Goal: Transaction & Acquisition: Purchase product/service

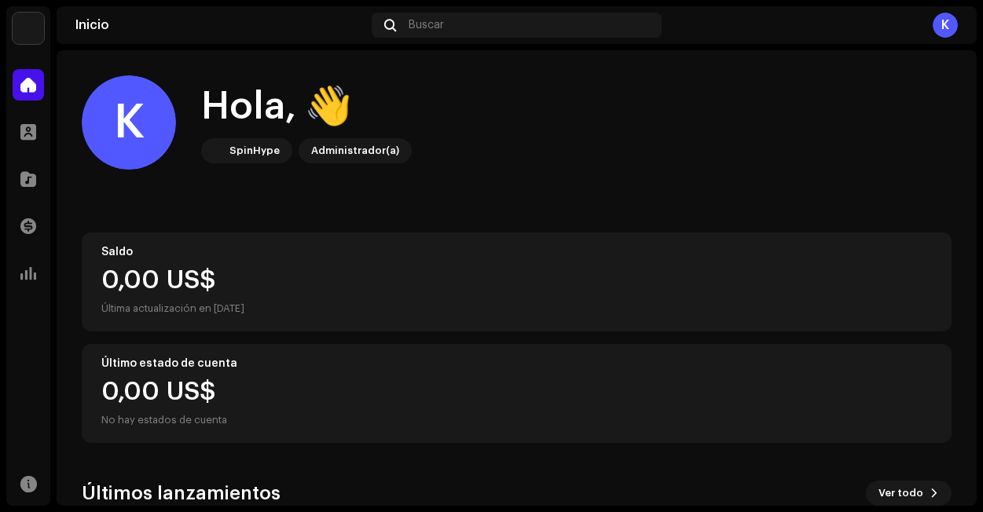
click at [17, 21] on img at bounding box center [28, 28] width 31 height 31
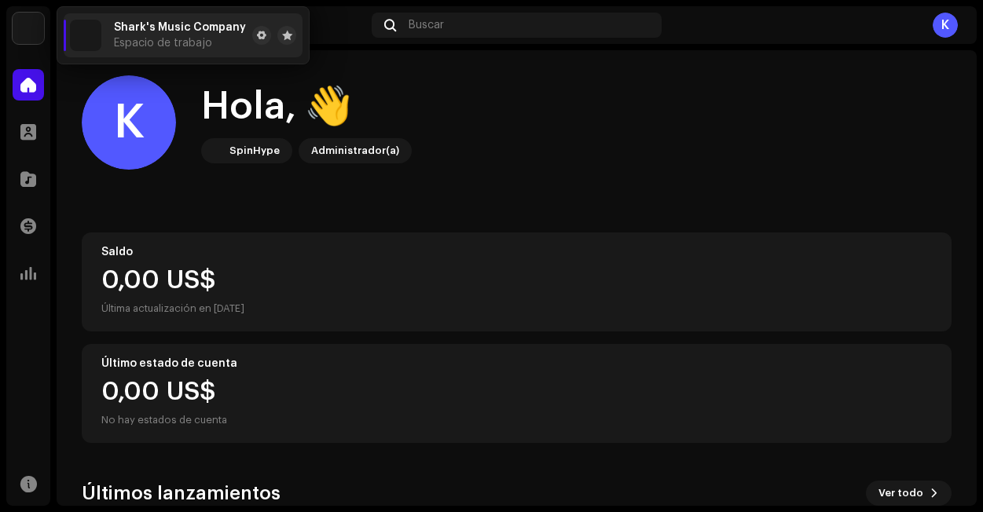
click at [551, 169] on div "K Hola, 👋 SpinHype Administrador(a)" at bounding box center [516, 122] width 869 height 94
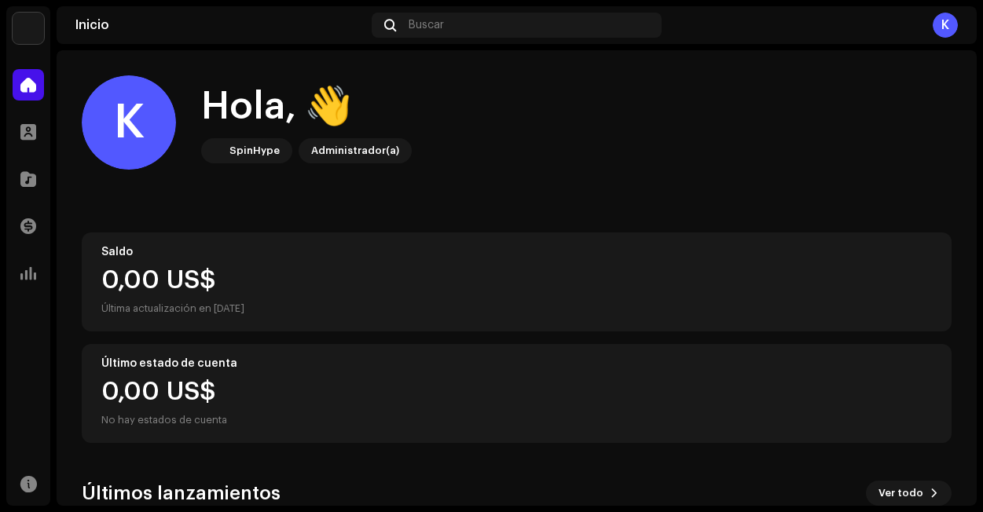
click at [33, 35] on img at bounding box center [28, 28] width 31 height 31
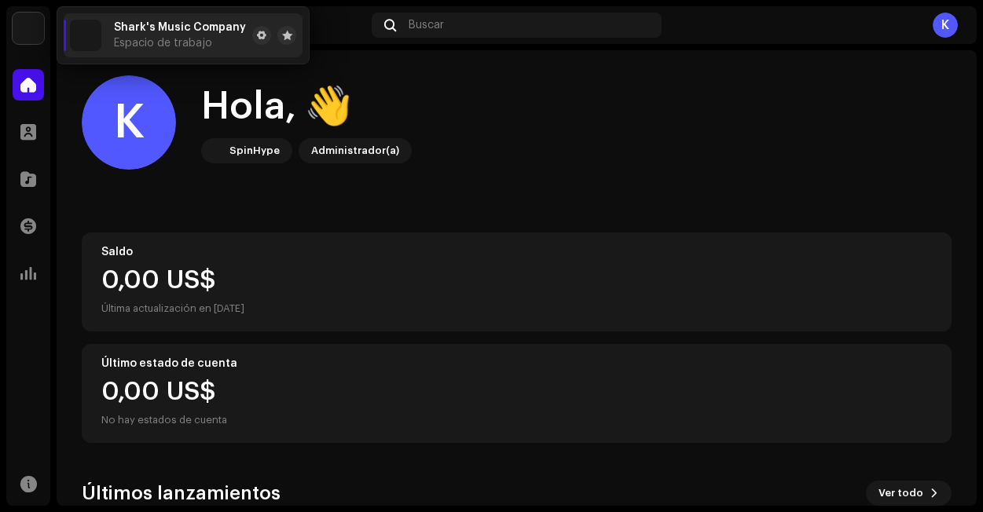
click at [648, 162] on div "K Hola, 👋 SpinHype Administrador(a)" at bounding box center [516, 122] width 869 height 94
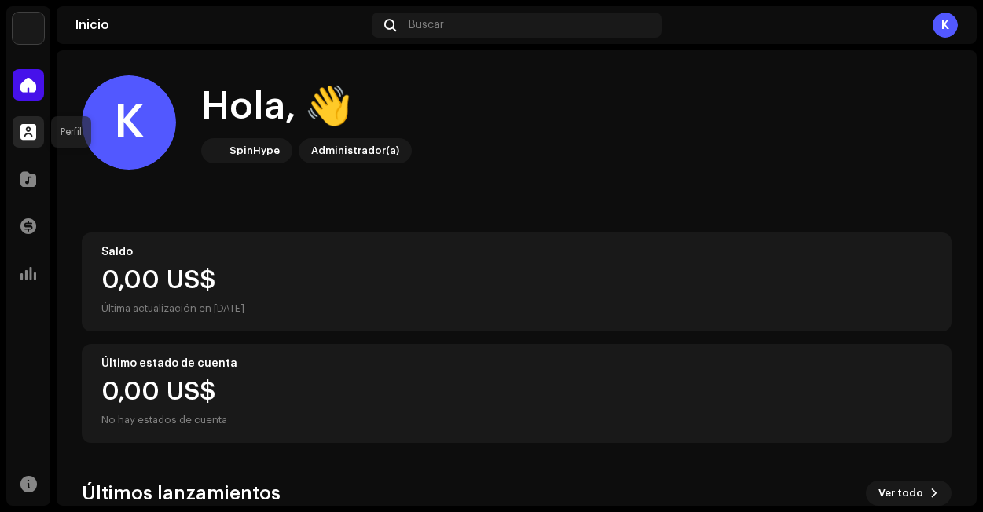
click at [35, 119] on div at bounding box center [28, 131] width 31 height 31
click at [34, 133] on span at bounding box center [28, 132] width 16 height 13
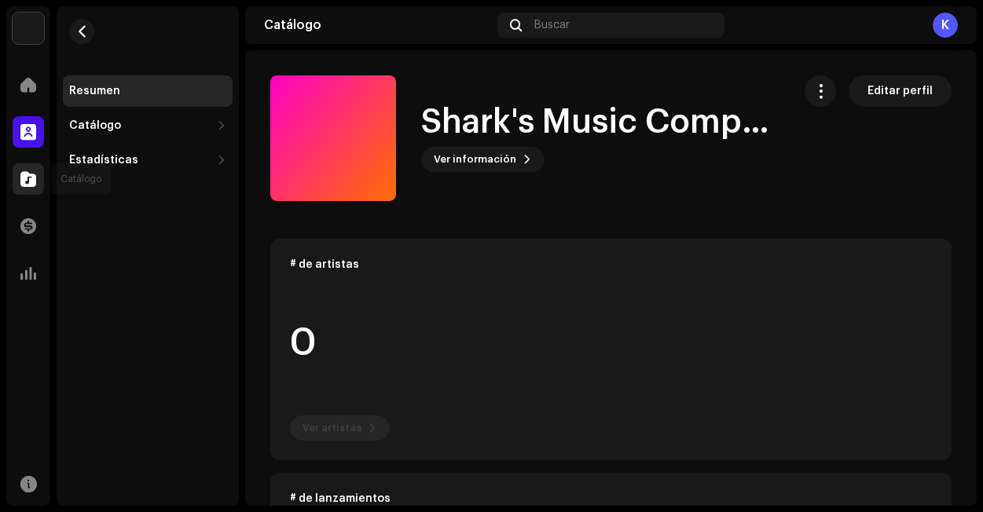
click at [20, 188] on div at bounding box center [28, 178] width 31 height 31
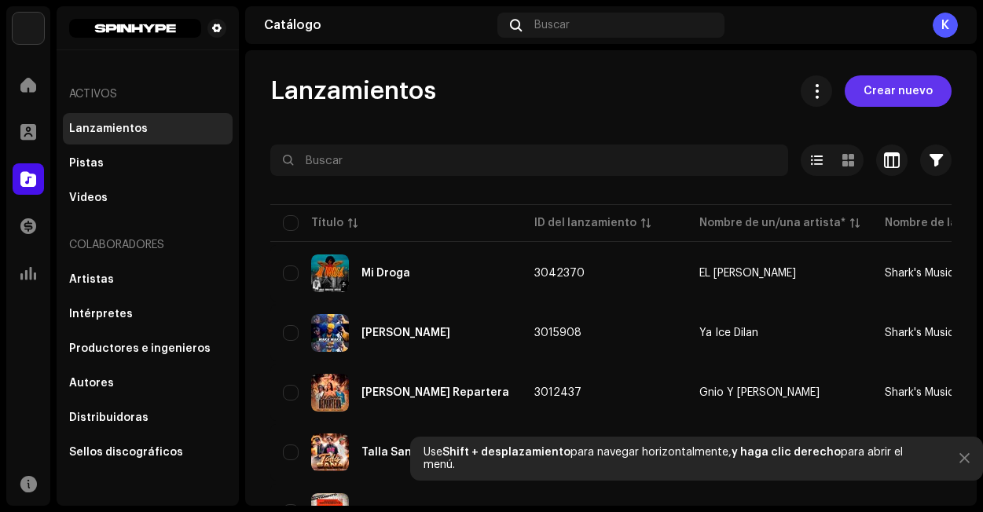
click at [899, 94] on span "Crear nuevo" at bounding box center [897, 90] width 69 height 31
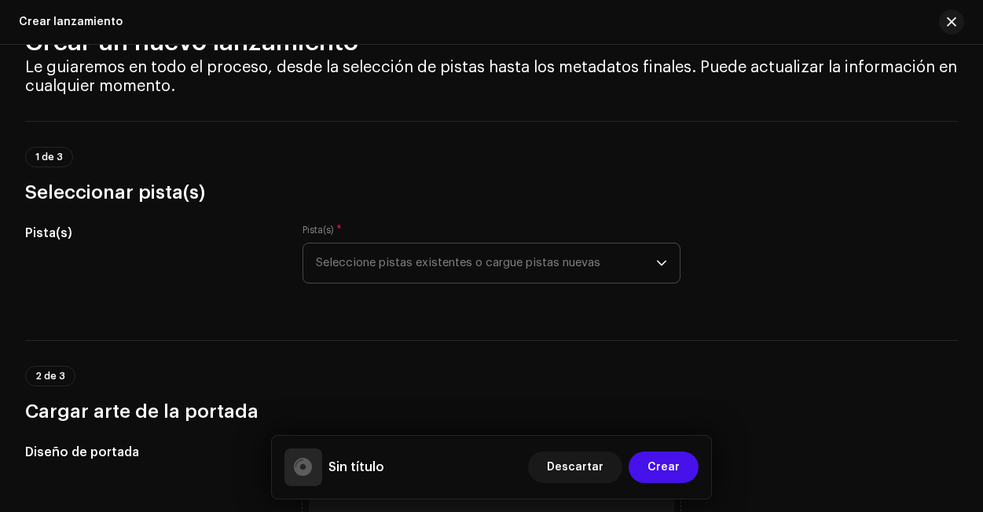
click at [575, 267] on span "Seleccione pistas existentes o cargue pistas nuevas" at bounding box center [486, 262] width 340 height 39
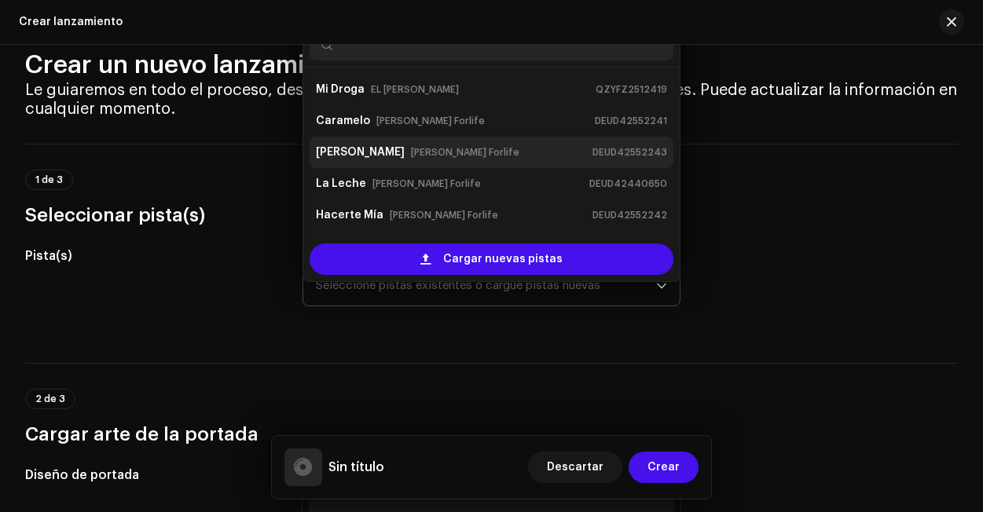
scroll to position [25, 0]
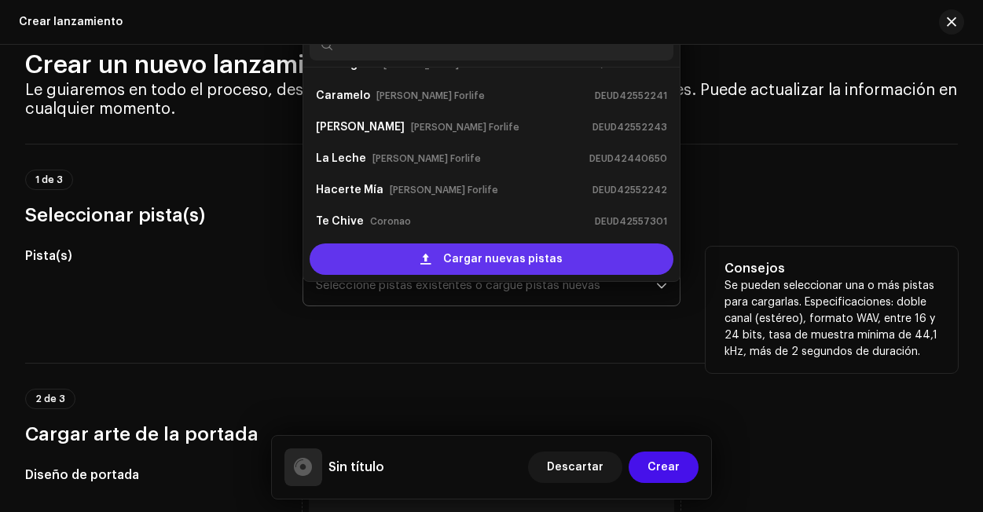
click at [457, 259] on span "Cargar nuevas pistas" at bounding box center [502, 258] width 119 height 31
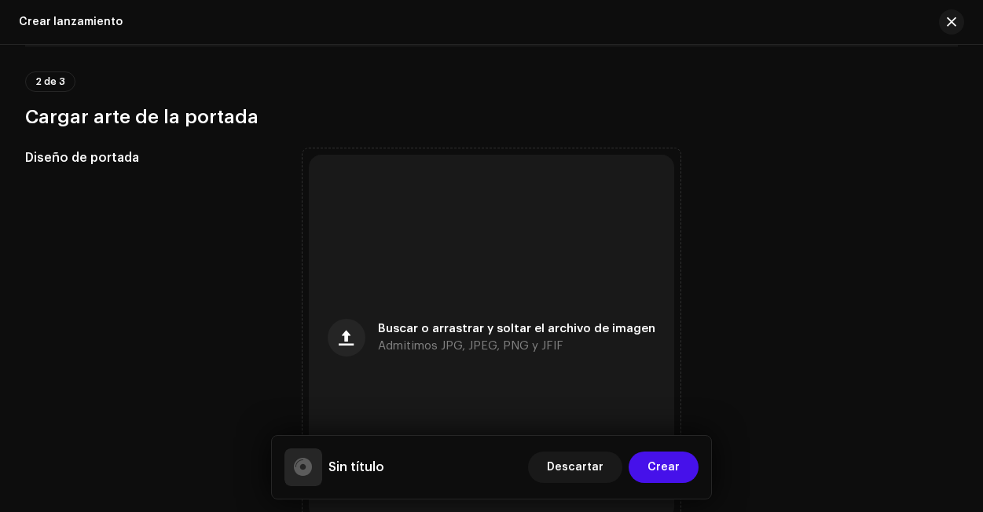
scroll to position [508, 0]
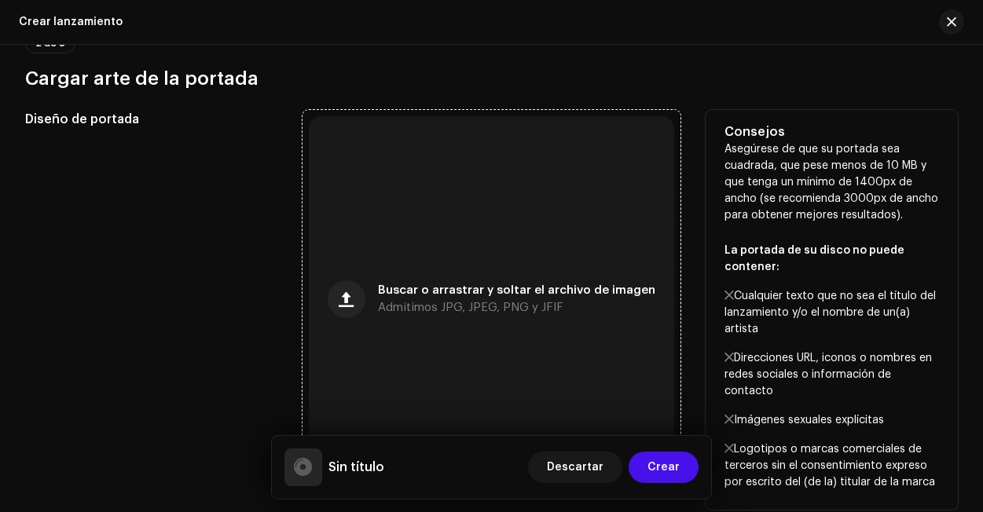
click at [427, 293] on span "Buscar o arrastrar y soltar el archivo de imagen" at bounding box center [516, 290] width 277 height 11
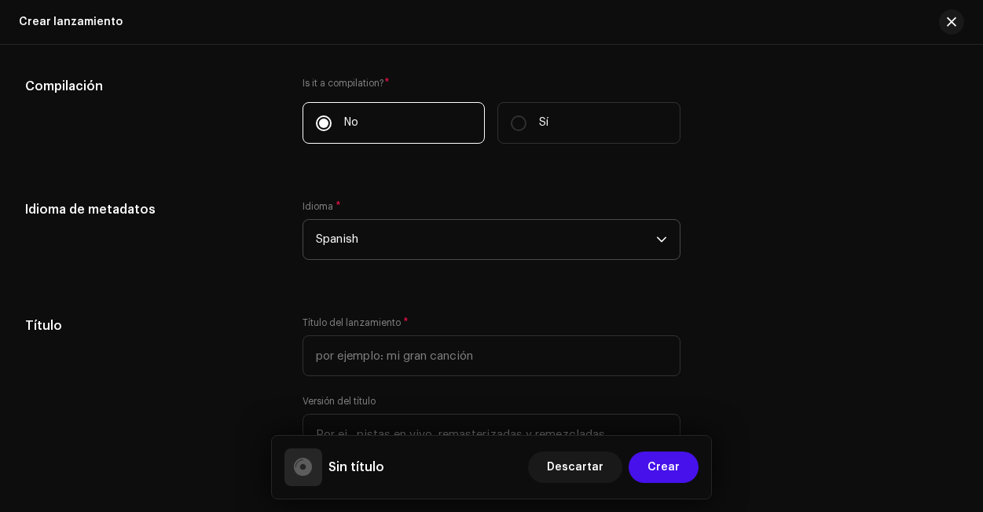
scroll to position [1164, 0]
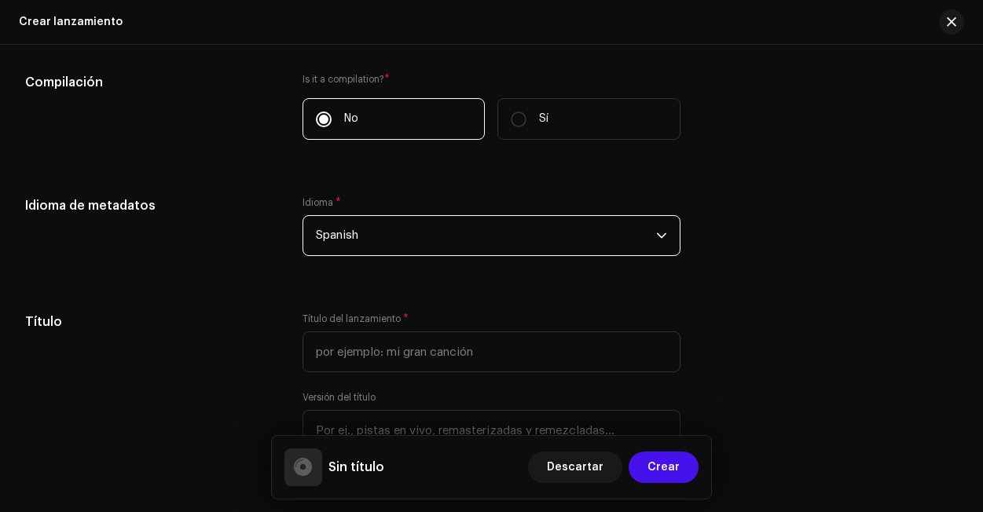
click at [518, 236] on span "Spanish" at bounding box center [486, 235] width 340 height 39
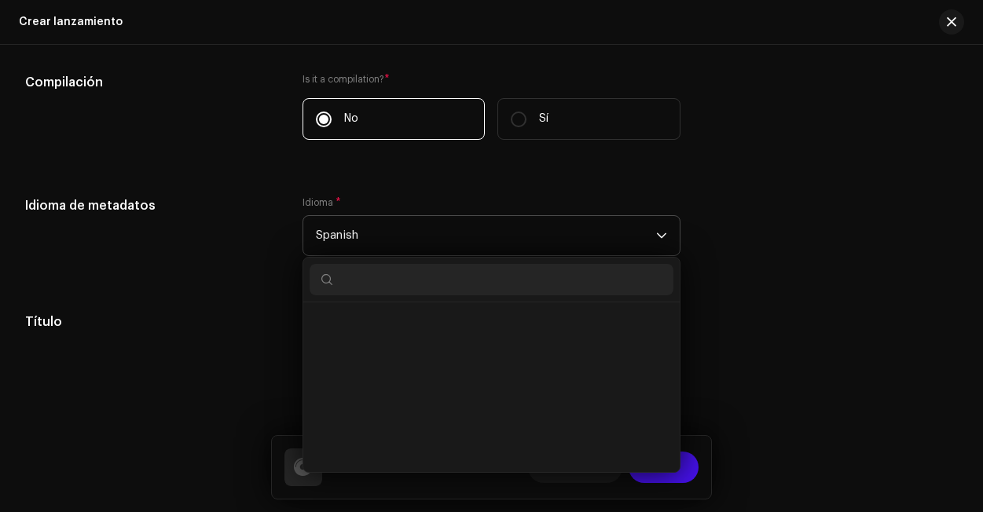
scroll to position [5002, 0]
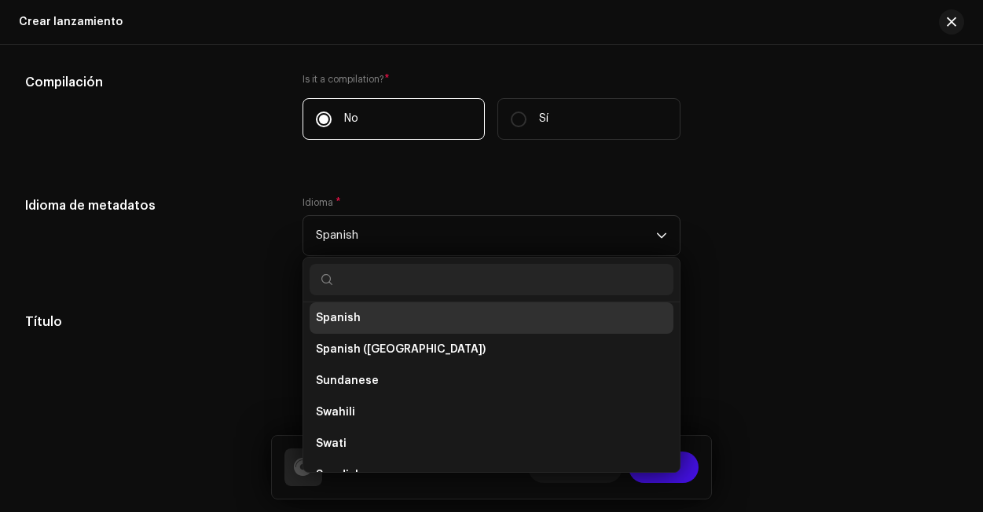
click at [753, 226] on div "Idioma de metadatos Idioma * Spanish Somali South Ndebele Southern Sotho Spanis…" at bounding box center [491, 235] width 932 height 79
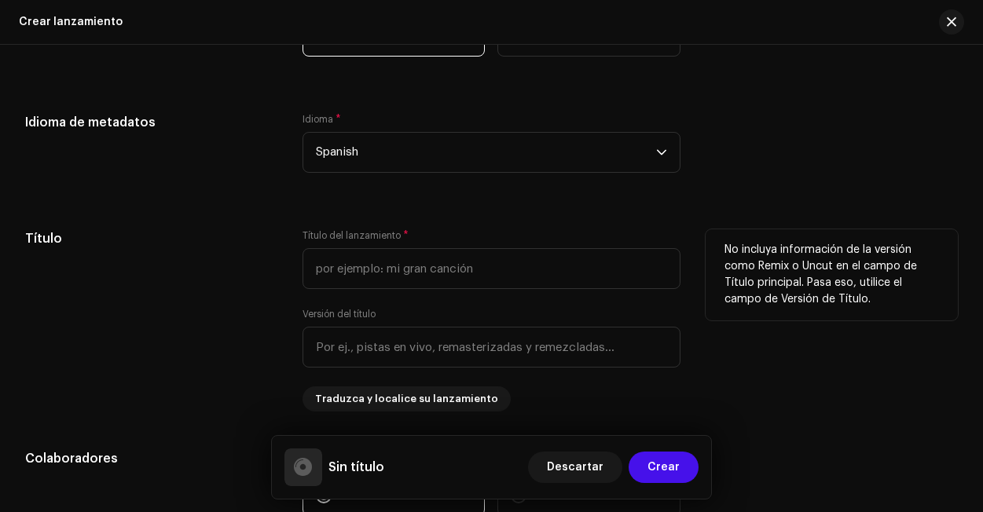
scroll to position [1284, 0]
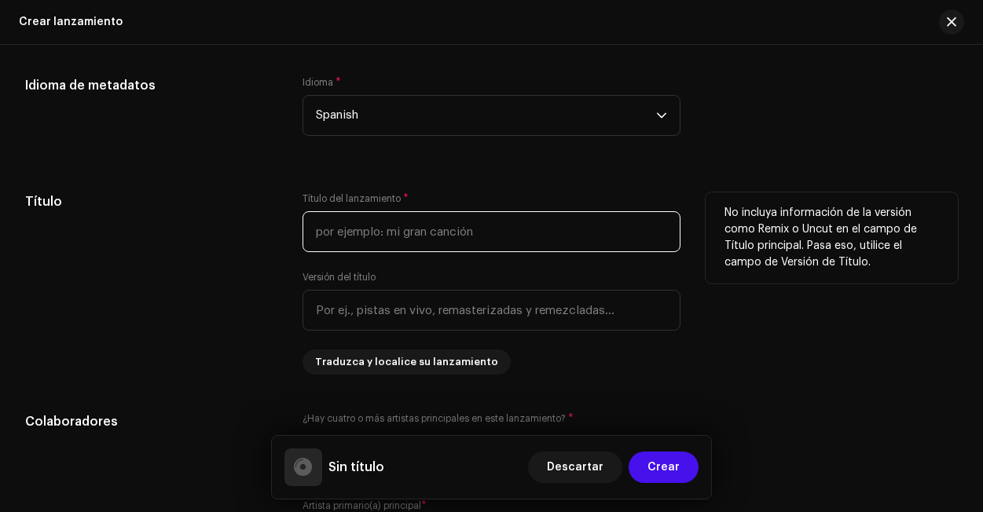
click at [419, 247] on input "text" at bounding box center [491, 231] width 378 height 41
drag, startPoint x: 388, startPoint y: 242, endPoint x: 284, endPoint y: 234, distance: 104.8
click at [284, 234] on div "Título Título del lanzamiento * Chikitika Versión del título Traduzca y localic…" at bounding box center [491, 283] width 932 height 182
paste input "HIKITIKA"
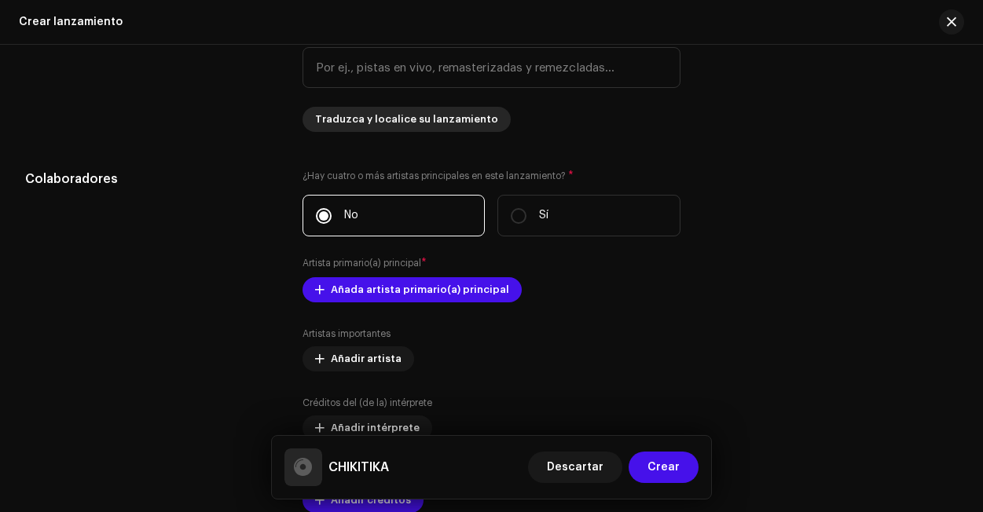
scroll to position [1554, 0]
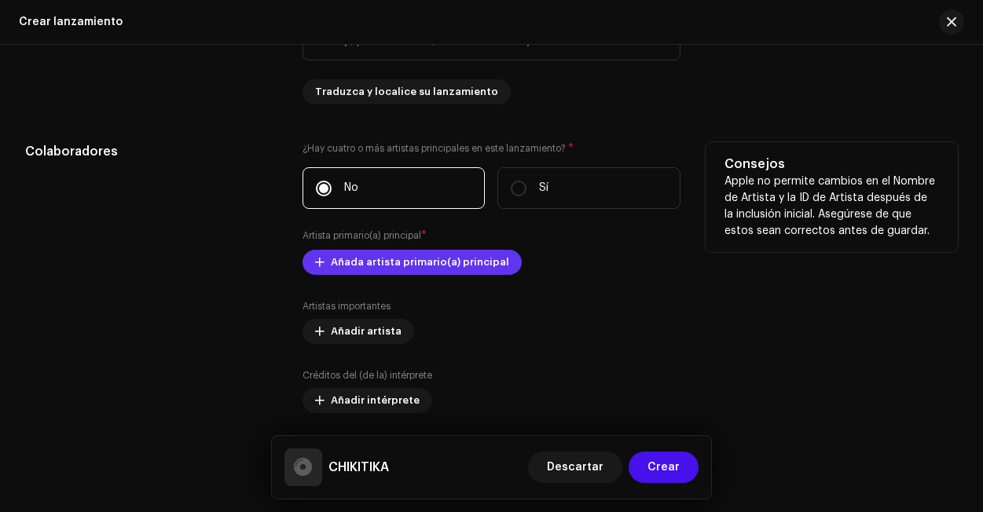
type input "CHIKITIKA"
click at [381, 265] on span "Añada artista primario(a) principal" at bounding box center [420, 262] width 178 height 31
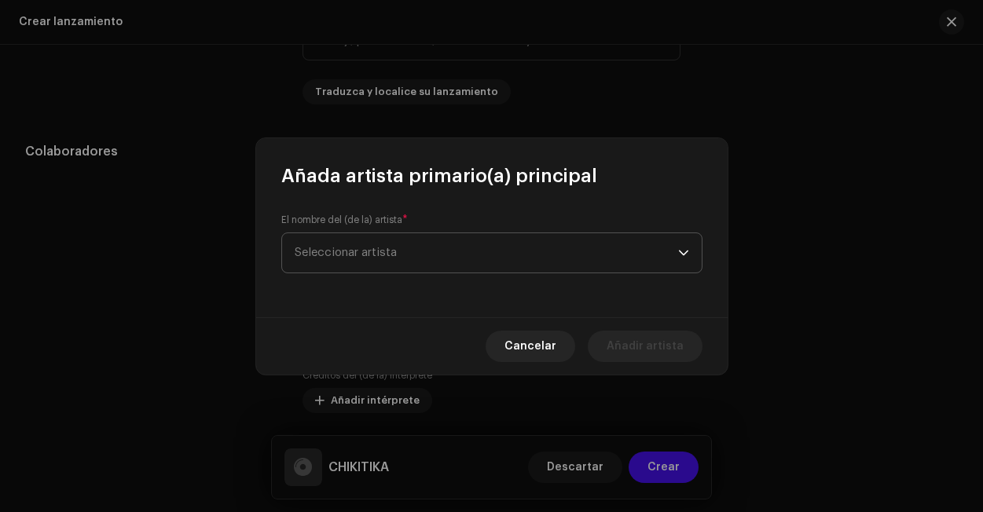
click at [445, 258] on span "Seleccionar artista" at bounding box center [486, 252] width 383 height 39
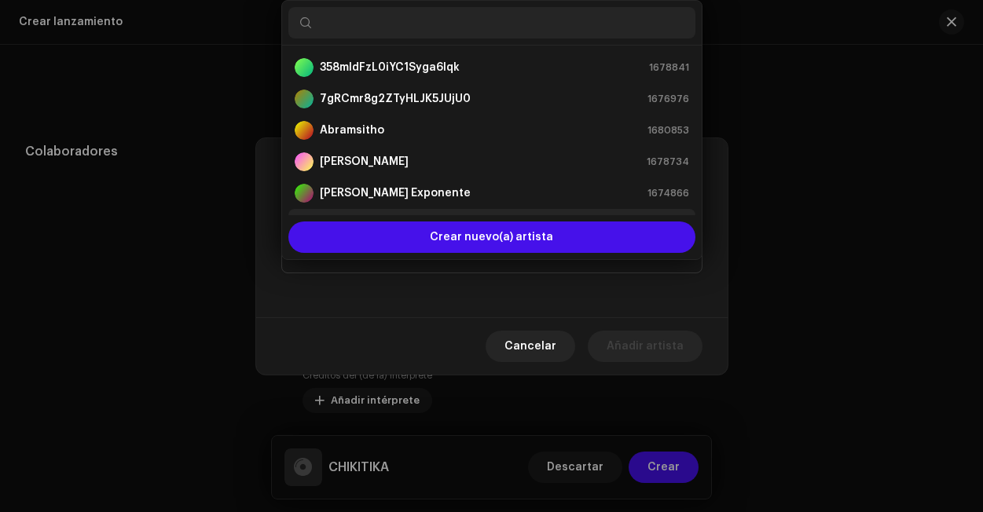
scroll to position [0, 0]
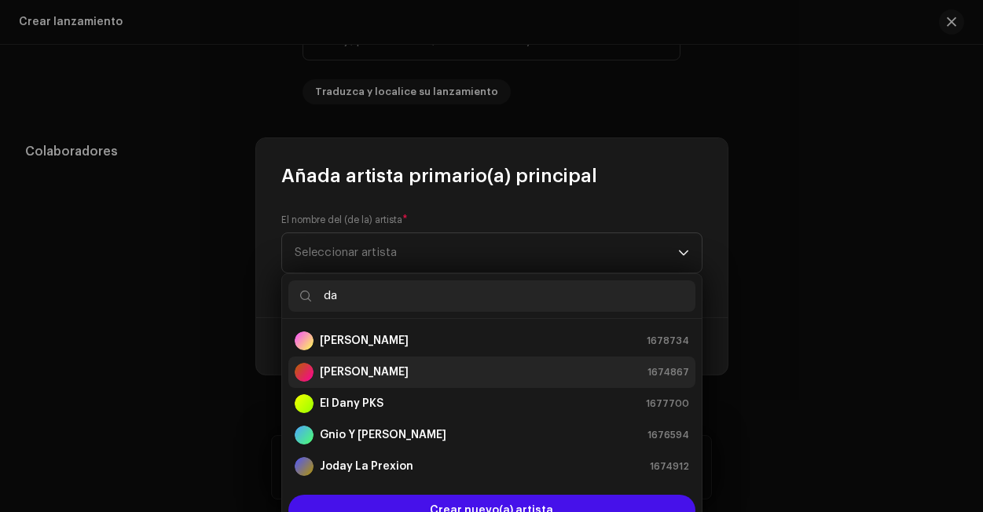
type input "da"
click at [409, 372] on div "[PERSON_NAME] 1674867" at bounding box center [492, 372] width 394 height 19
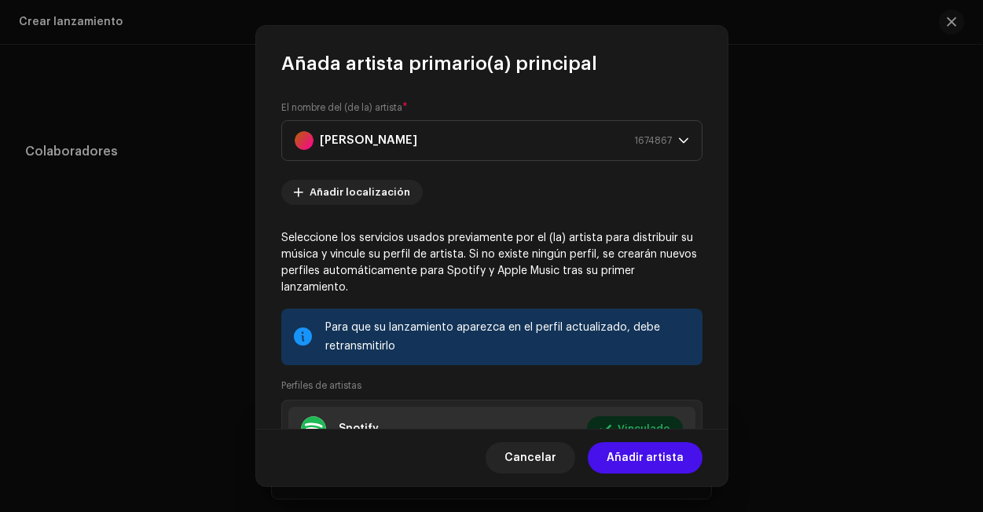
scroll to position [173, 0]
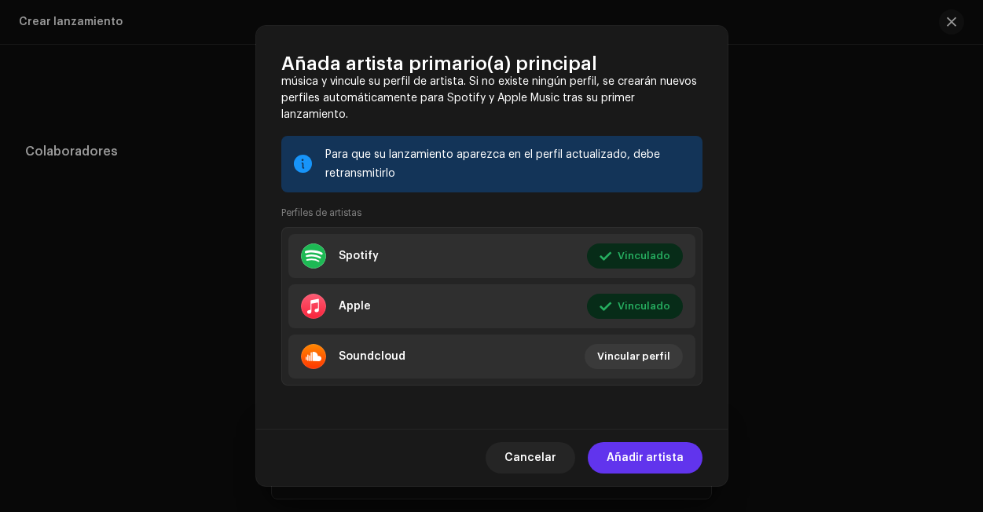
click at [670, 467] on span "Añadir artista" at bounding box center [644, 457] width 77 height 31
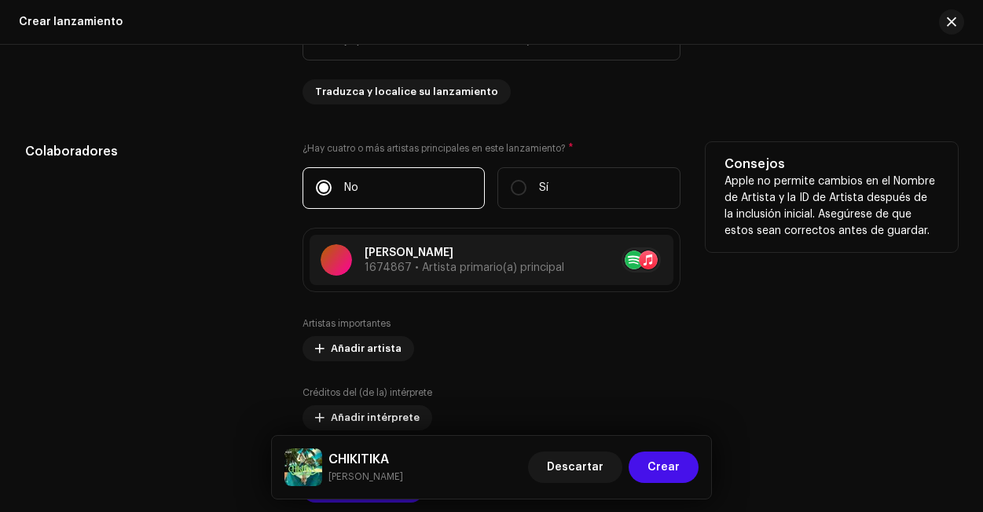
scroll to position [1650, 0]
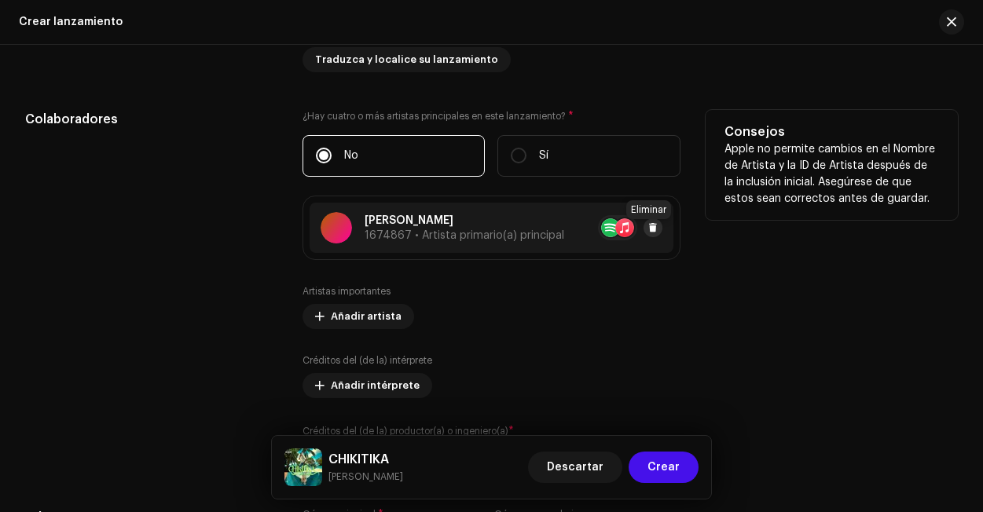
click at [648, 234] on span at bounding box center [652, 227] width 9 height 13
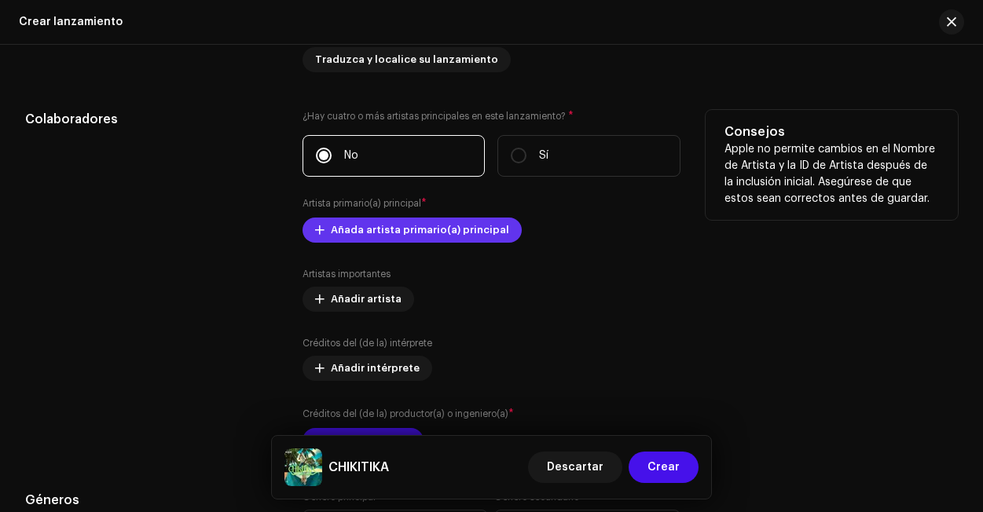
click at [368, 236] on span "Añada artista primario(a) principal" at bounding box center [420, 229] width 178 height 31
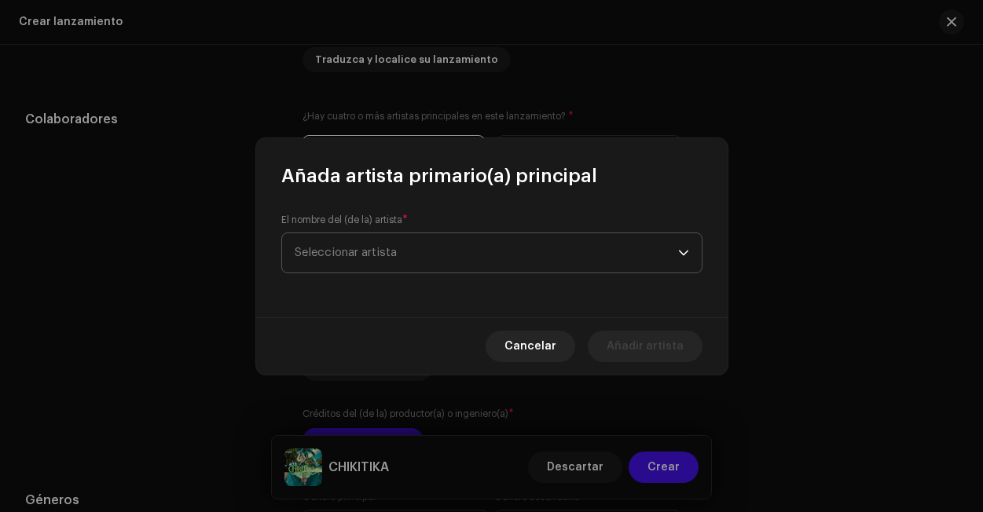
click at [435, 266] on span "Seleccionar artista" at bounding box center [486, 252] width 383 height 39
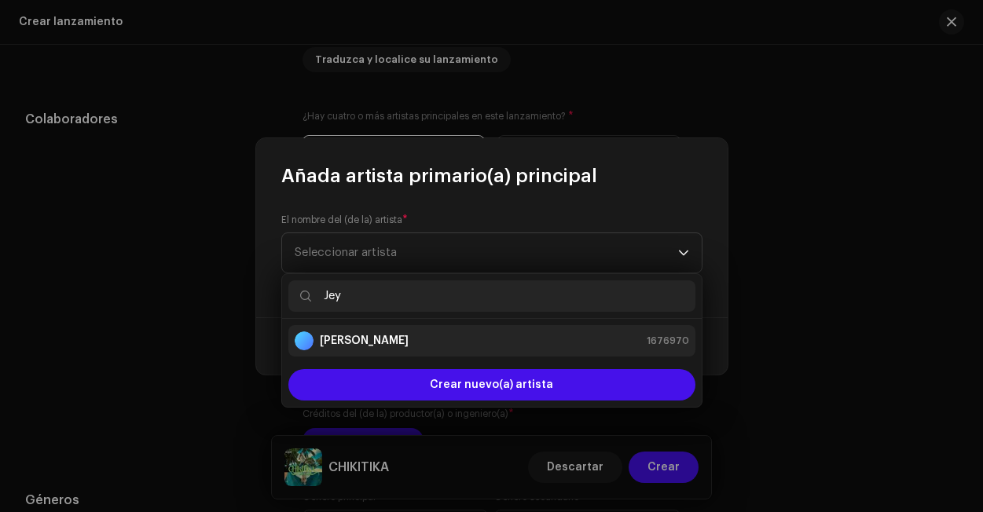
type input "Jey"
click at [406, 346] on div "[PERSON_NAME] 1676970" at bounding box center [492, 340] width 394 height 19
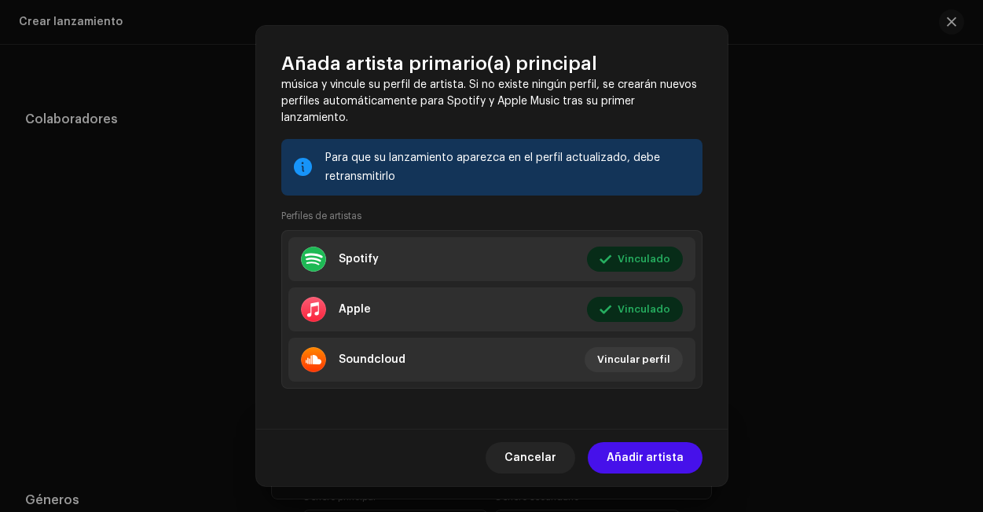
scroll to position [173, 0]
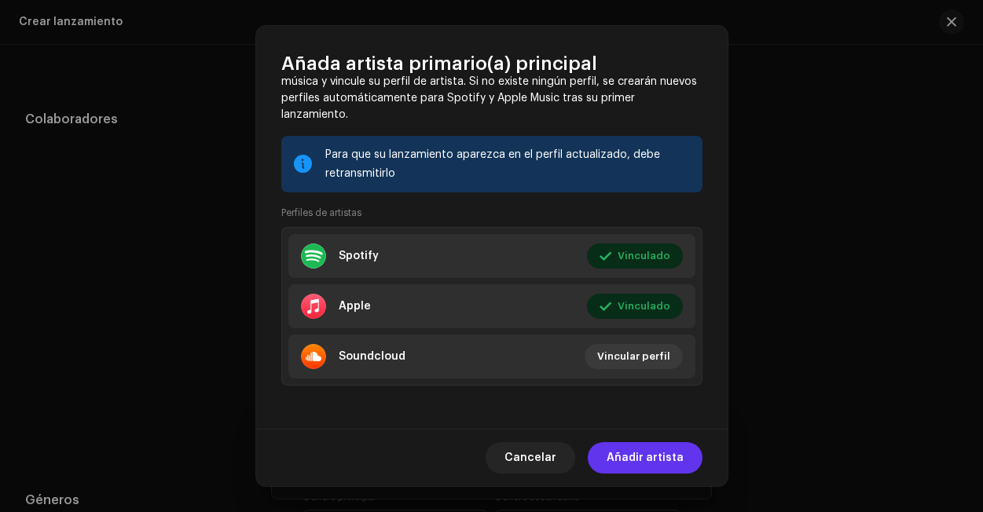
click at [650, 459] on span "Añadir artista" at bounding box center [644, 457] width 77 height 31
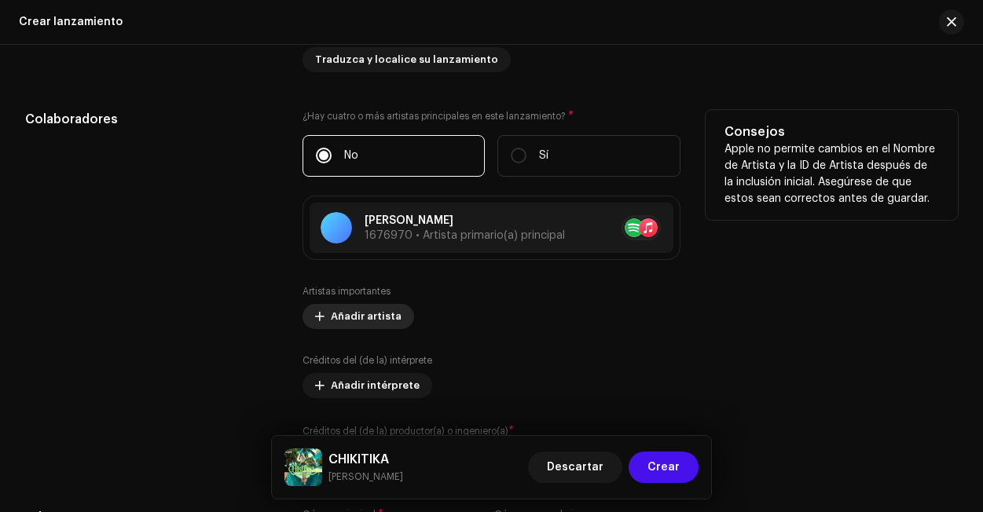
click at [355, 329] on span "Añadir artista" at bounding box center [366, 316] width 71 height 31
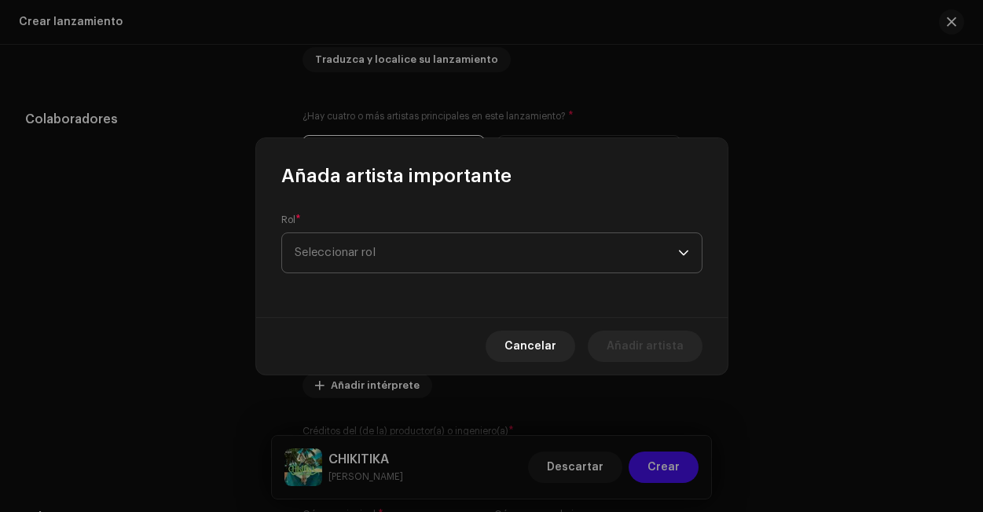
click at [393, 251] on span "Seleccionar rol" at bounding box center [486, 252] width 383 height 39
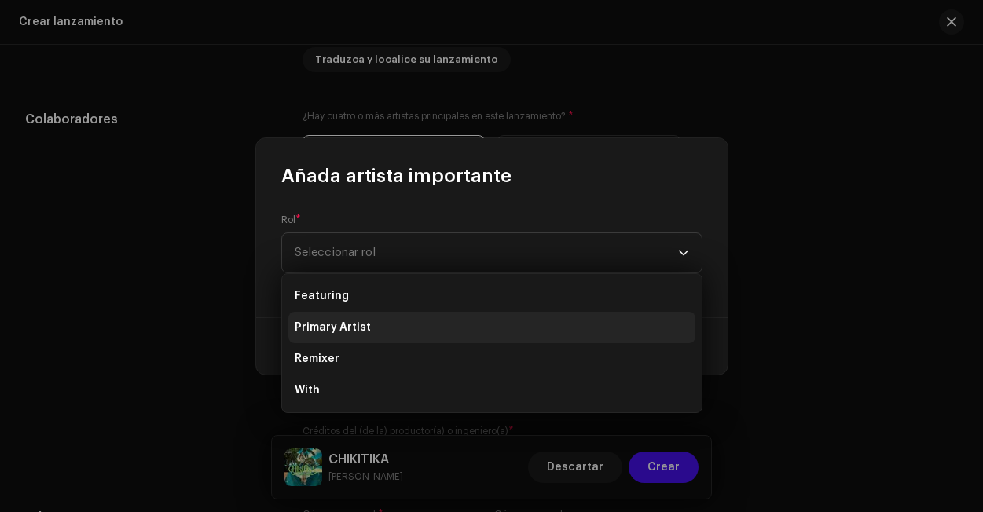
click at [376, 327] on li "Primary Artist" at bounding box center [491, 327] width 407 height 31
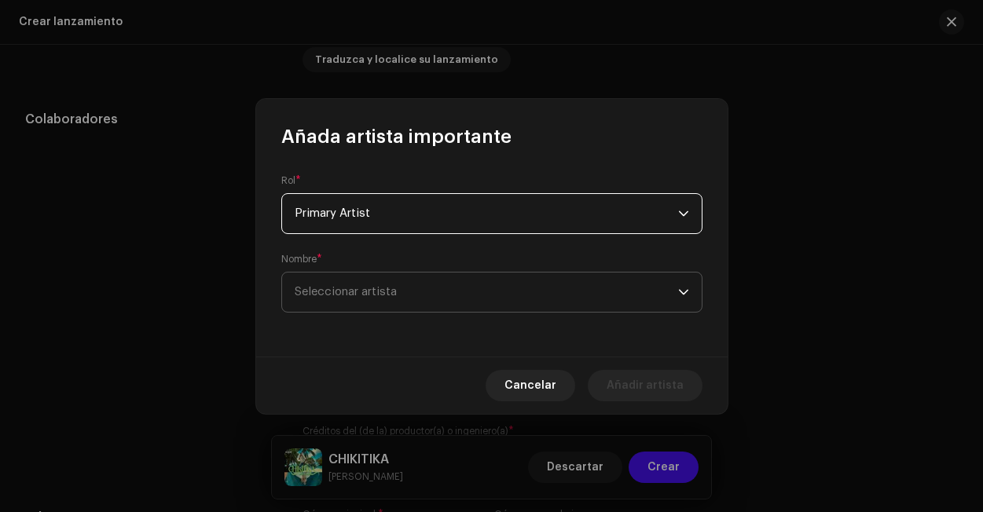
click at [368, 295] on span "Seleccionar artista" at bounding box center [346, 292] width 102 height 12
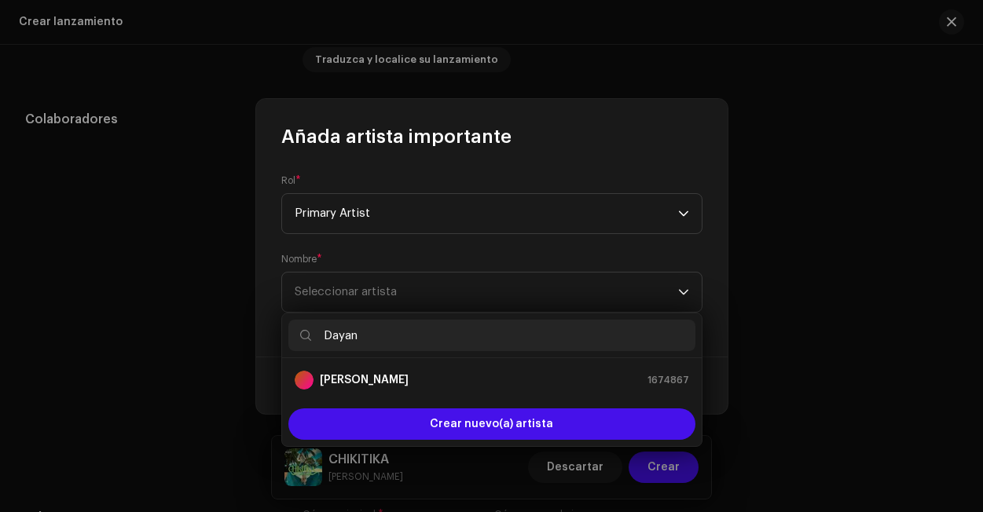
type input "Dayan"
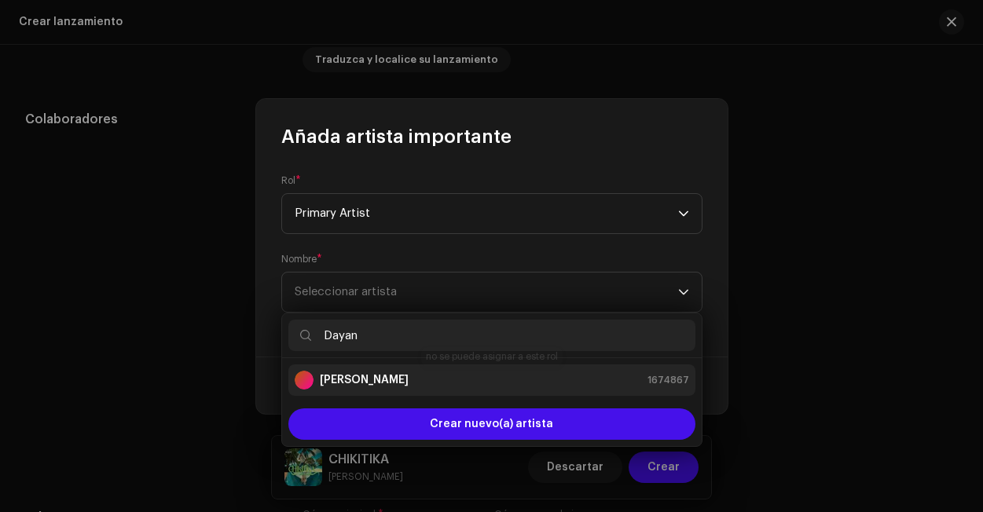
click at [430, 379] on div "[PERSON_NAME] 1674867" at bounding box center [492, 380] width 394 height 19
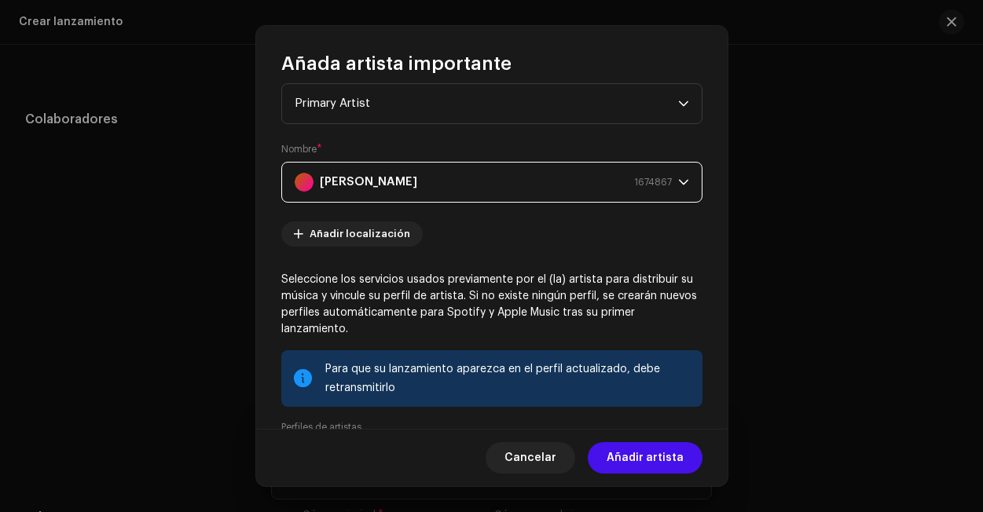
scroll to position [252, 0]
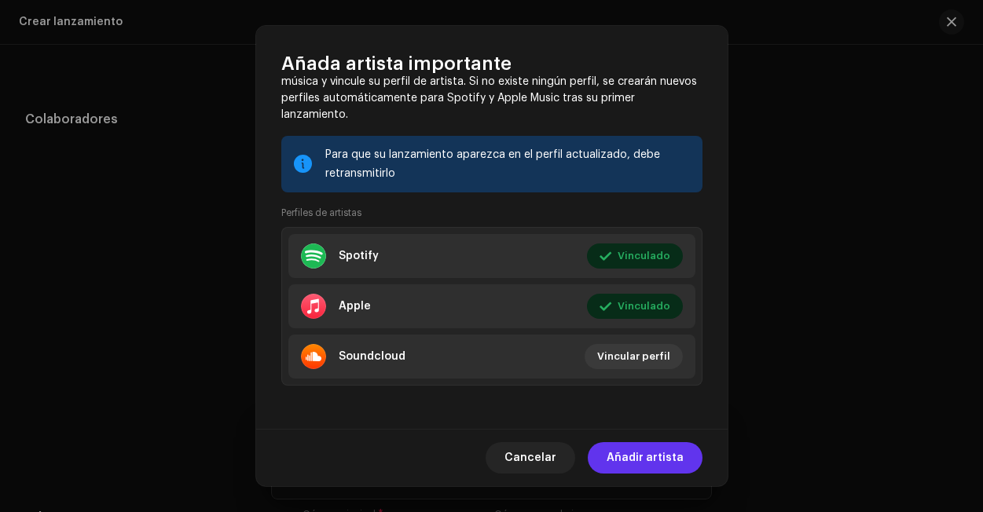
click at [614, 461] on span "Añadir artista" at bounding box center [644, 457] width 77 height 31
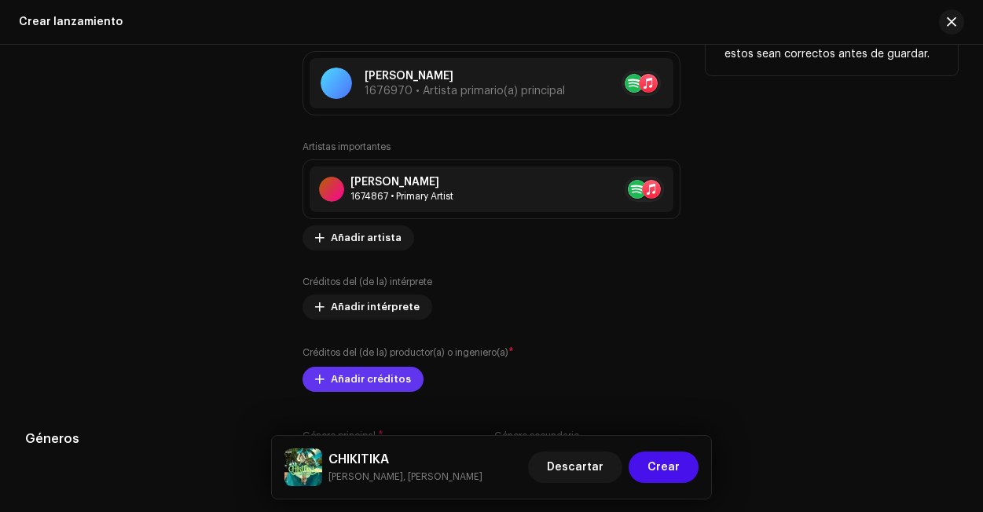
scroll to position [1798, 0]
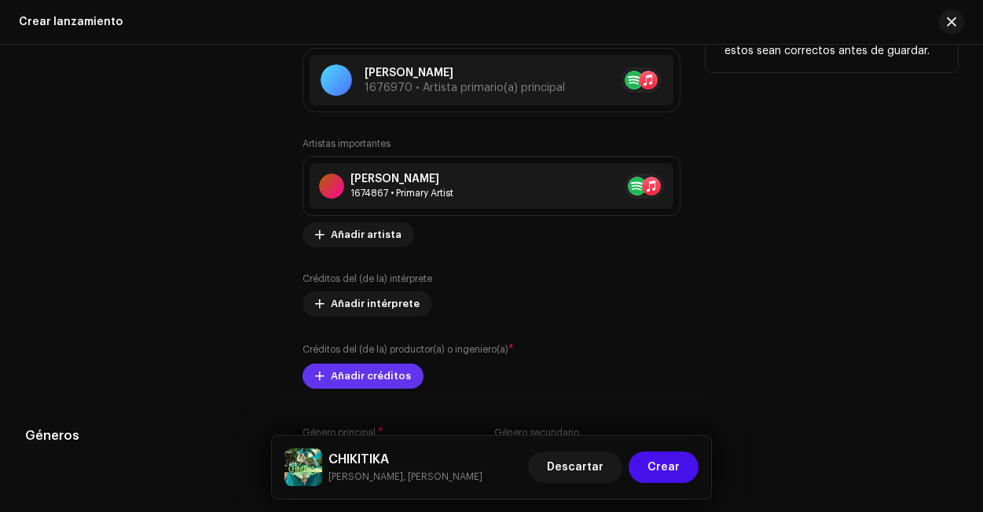
click at [379, 378] on span "Añadir créditos" at bounding box center [371, 376] width 80 height 31
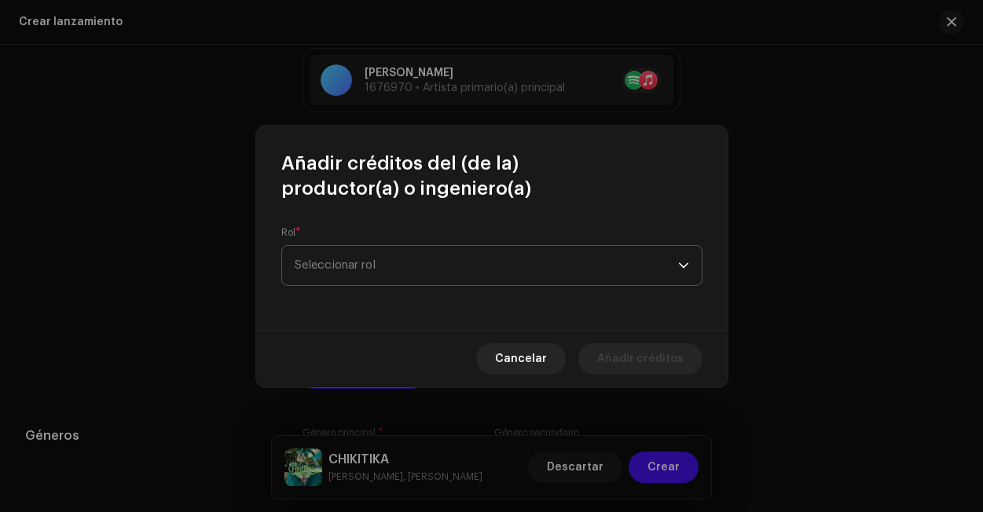
click at [430, 269] on span "Seleccionar rol" at bounding box center [486, 265] width 383 height 39
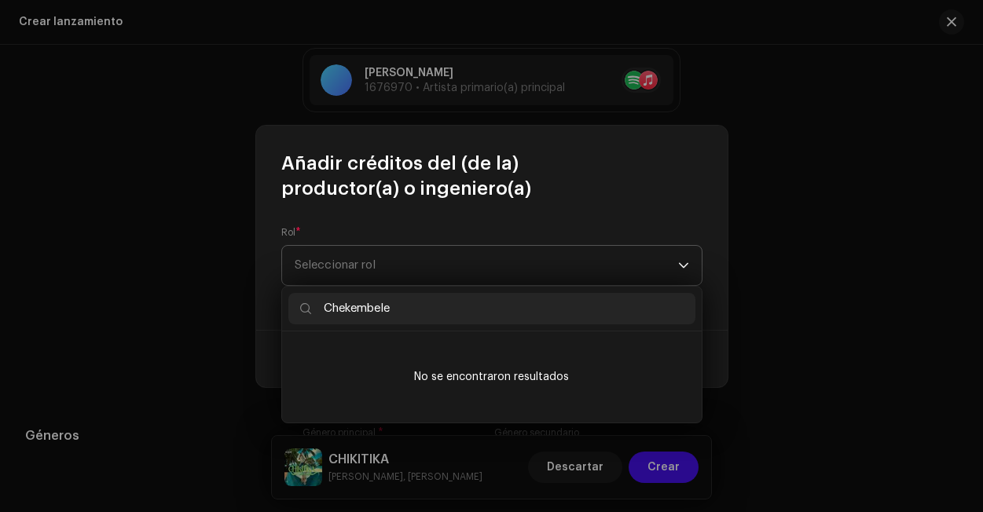
type input "Chekembele"
click at [592, 280] on span "Seleccionar rol" at bounding box center [486, 265] width 383 height 39
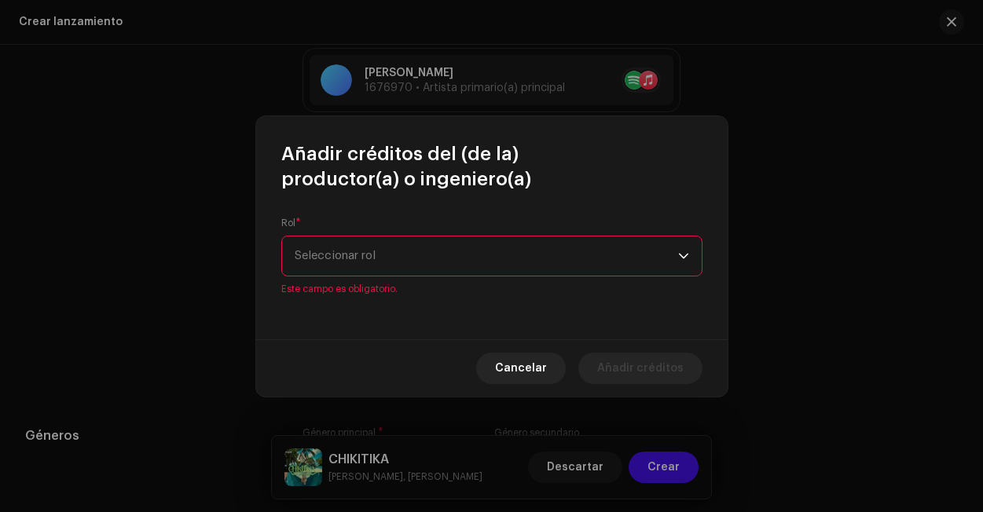
click at [577, 255] on span "Seleccionar rol" at bounding box center [486, 255] width 383 height 39
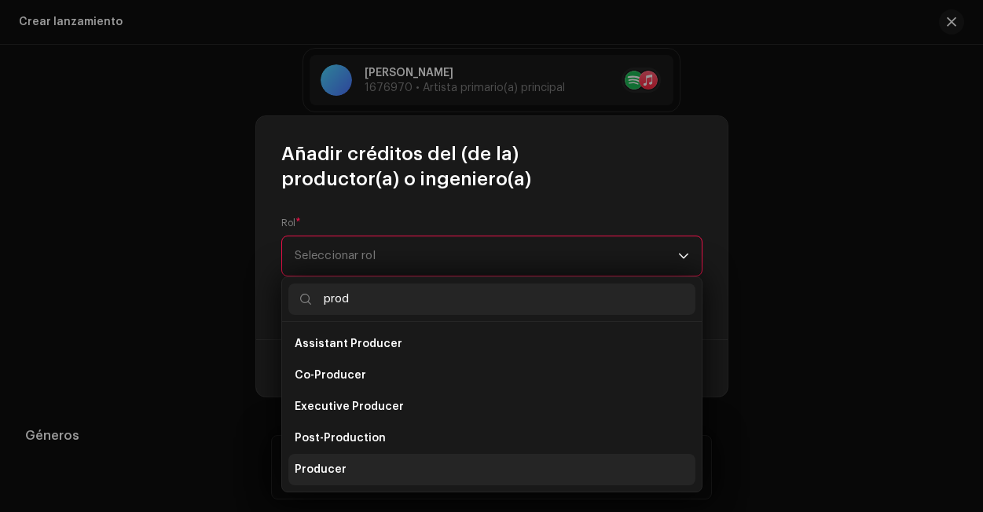
type input "prod"
click at [341, 476] on span "Producer" at bounding box center [321, 470] width 52 height 16
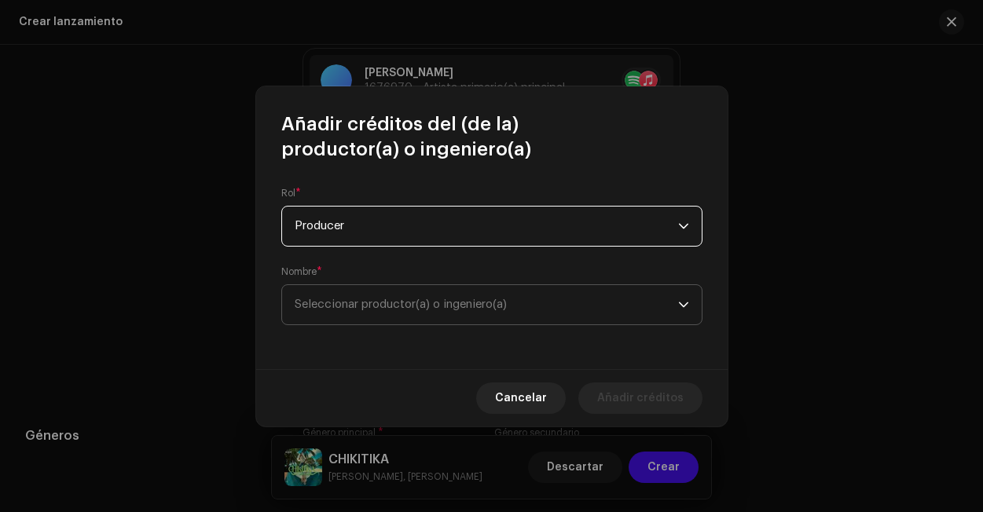
click at [401, 313] on span "Seleccionar productor(a) o ingeniero(a)" at bounding box center [486, 304] width 383 height 39
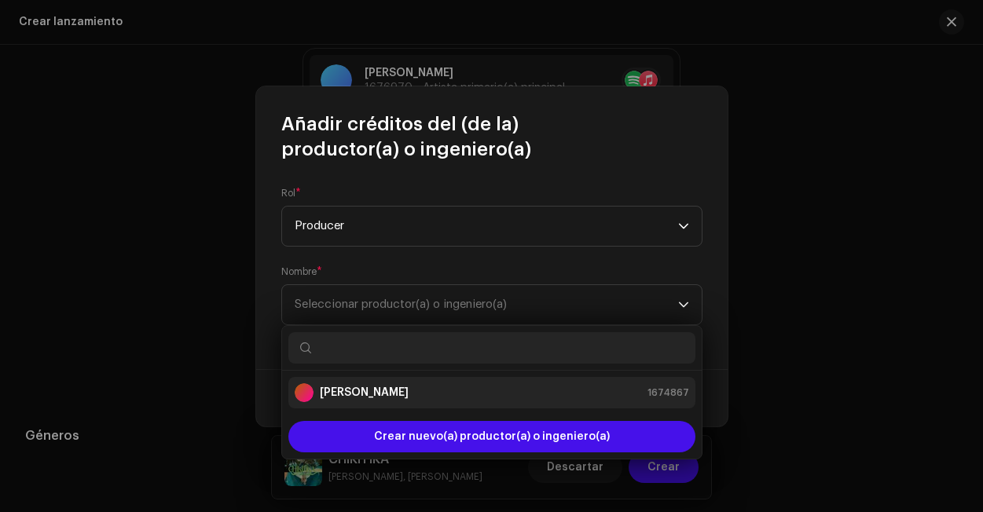
click at [400, 390] on div "[PERSON_NAME] 1674867" at bounding box center [492, 392] width 394 height 19
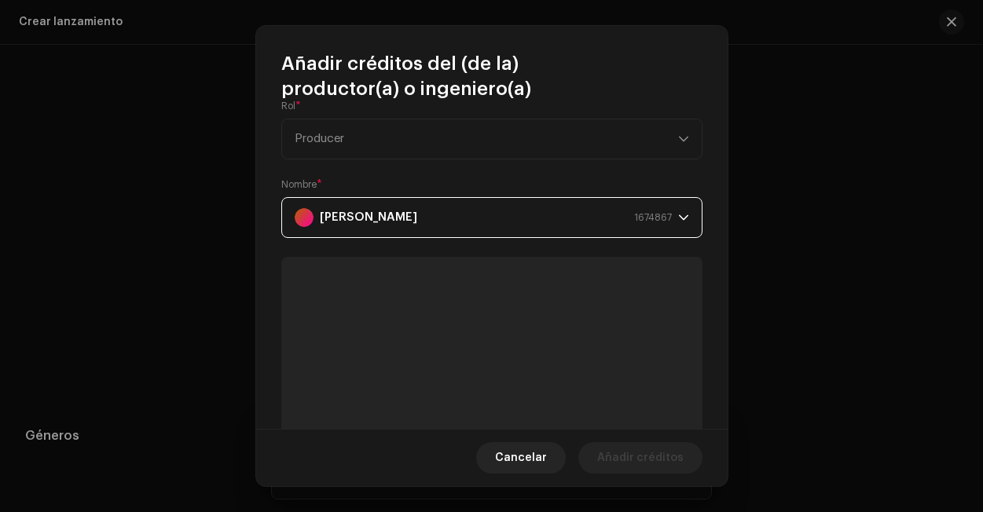
scroll to position [27, 0]
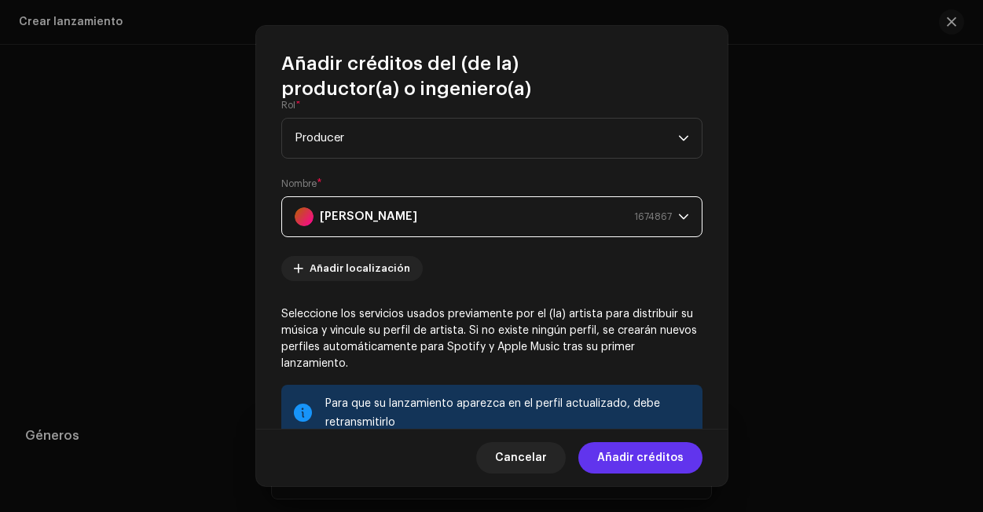
click at [667, 463] on span "Añadir créditos" at bounding box center [640, 457] width 86 height 31
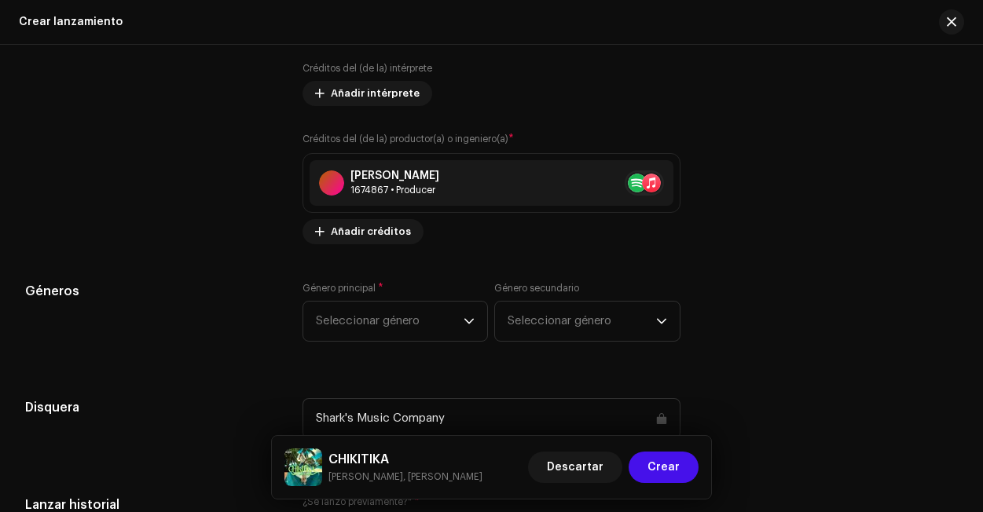
scroll to position [2055, 0]
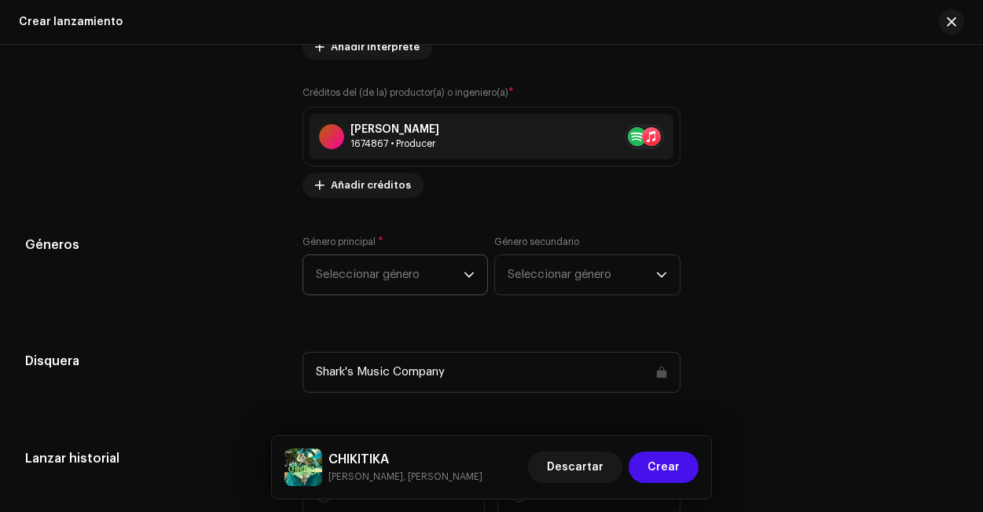
click at [455, 295] on span "Seleccionar género" at bounding box center [390, 274] width 148 height 39
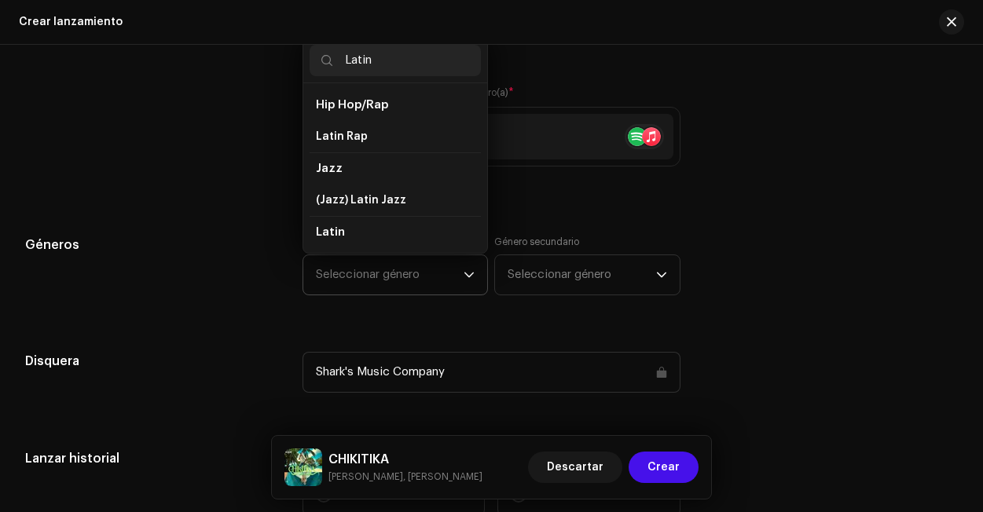
type input "Latin"
click at [365, 240] on li "Latin" at bounding box center [395, 232] width 172 height 32
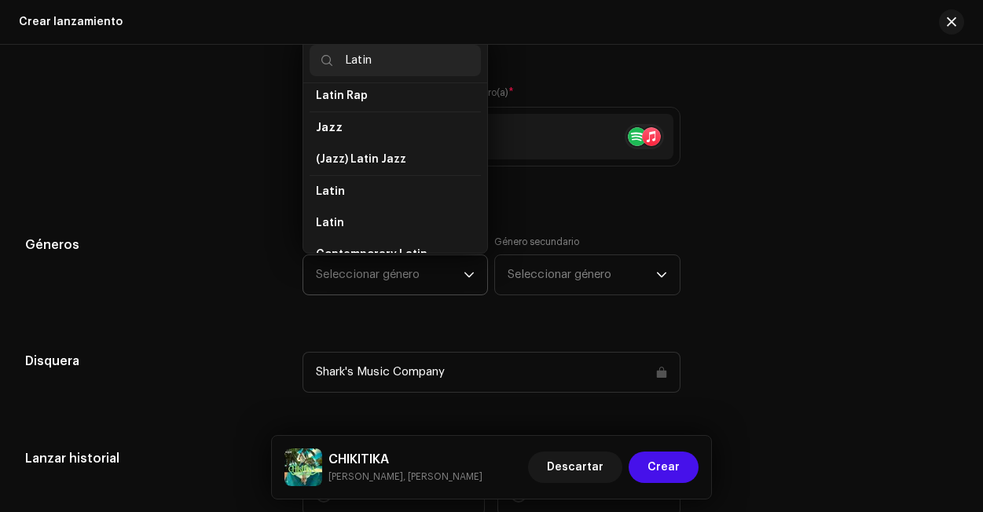
scroll to position [42, 0]
click at [358, 223] on li "Latin" at bounding box center [395, 222] width 172 height 31
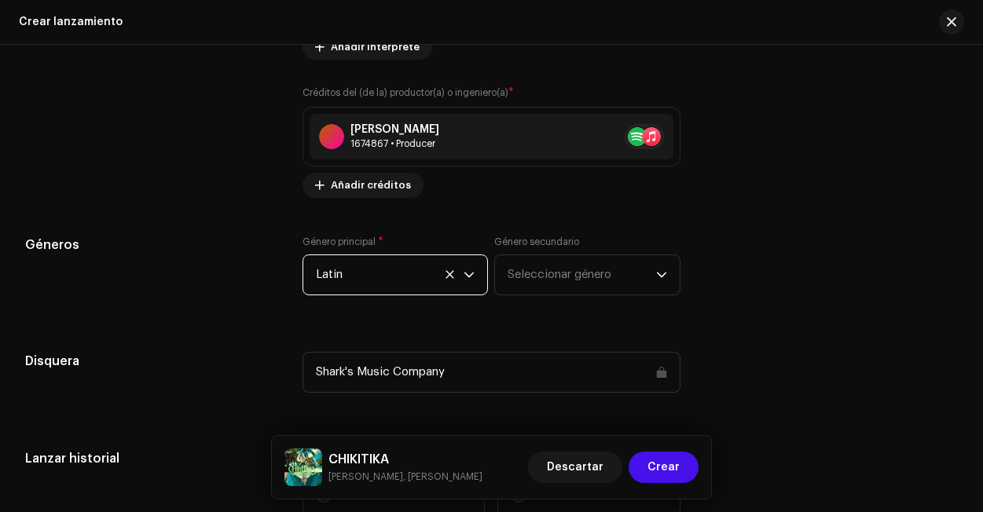
click at [416, 286] on span "Latin" at bounding box center [390, 274] width 148 height 39
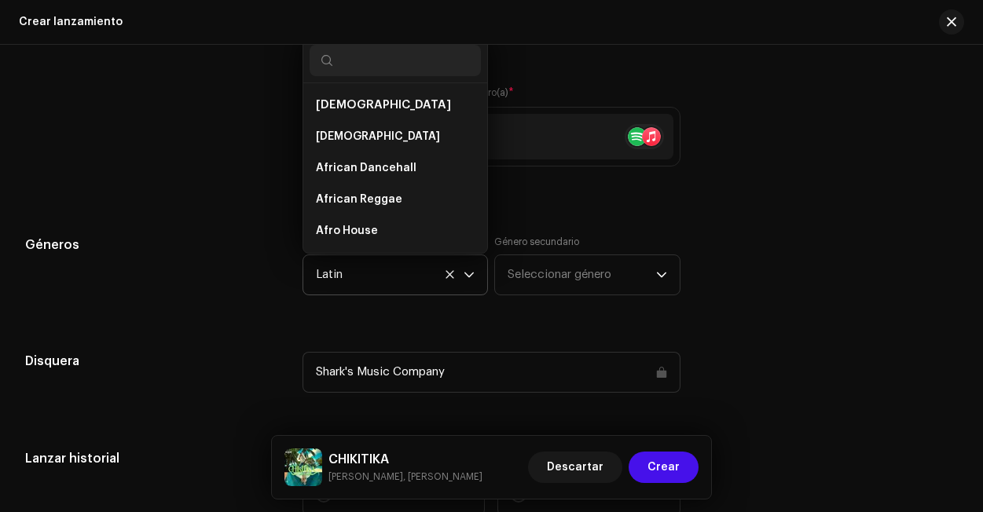
scroll to position [8782, 0]
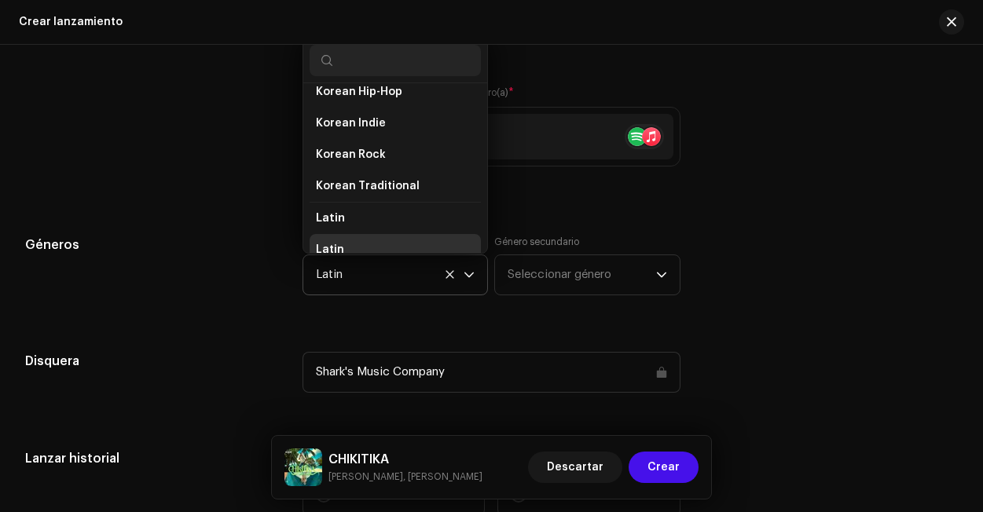
click at [446, 289] on span "Latin" at bounding box center [390, 274] width 148 height 39
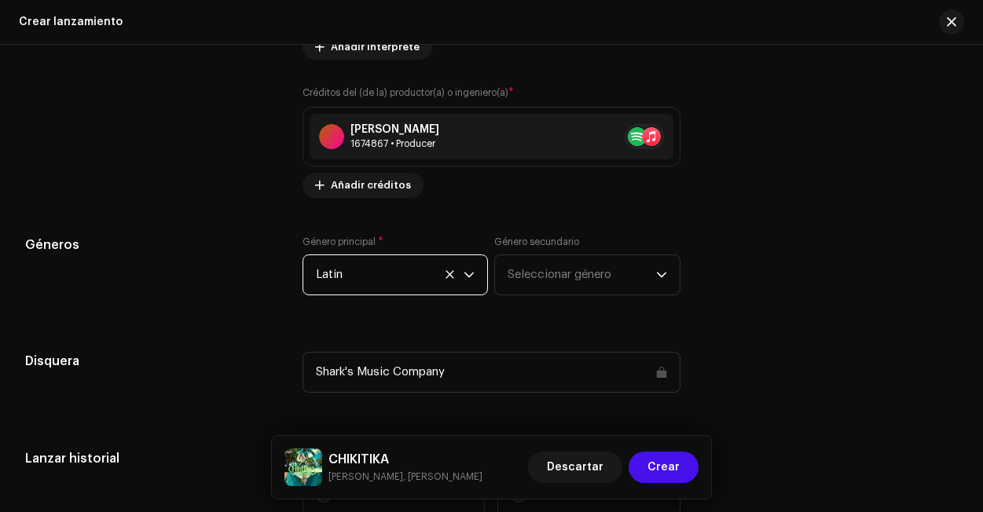
click at [445, 280] on icon at bounding box center [450, 274] width 10 height 10
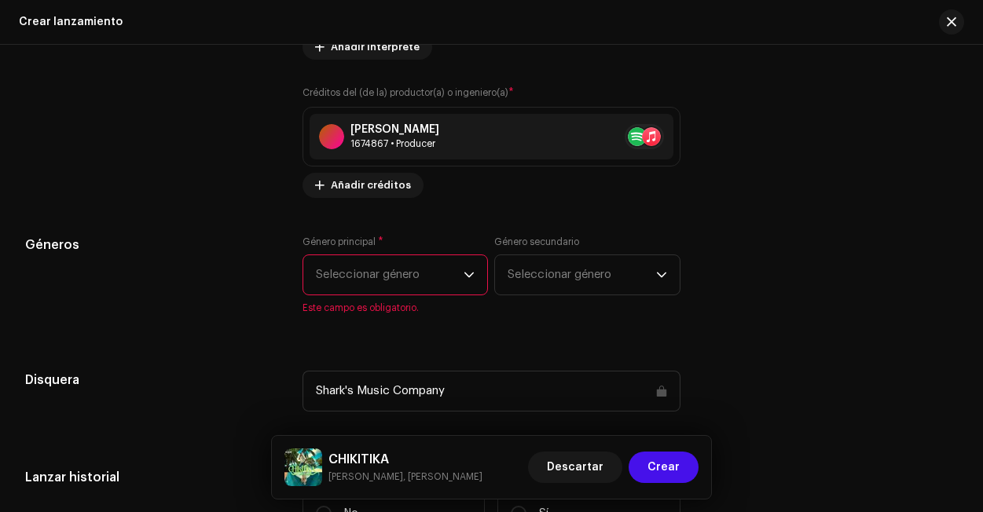
click at [386, 287] on span "Seleccionar género" at bounding box center [390, 274] width 148 height 39
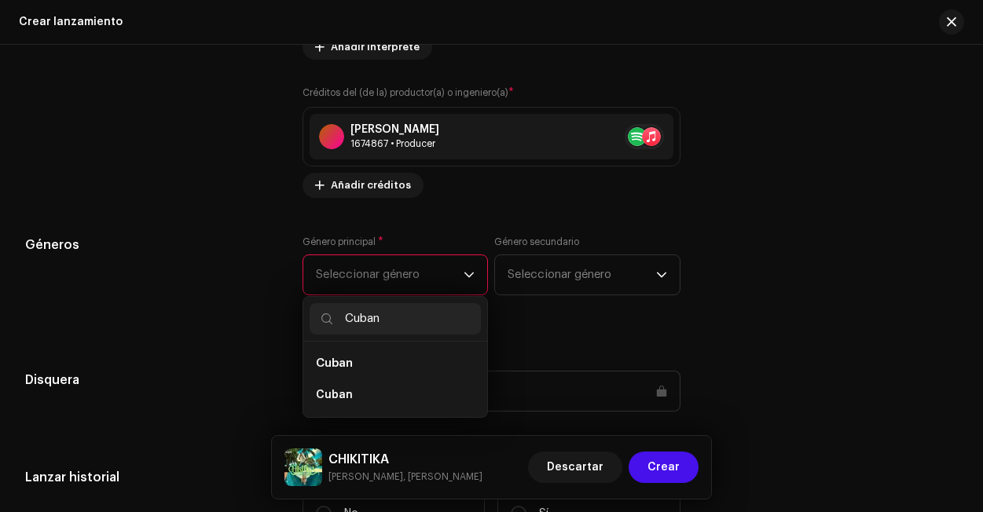
type input "Cuban"
click at [365, 418] on div "Cuban Cuban Cuban" at bounding box center [395, 357] width 186 height 122
click at [362, 410] on li "Cuban" at bounding box center [395, 394] width 172 height 31
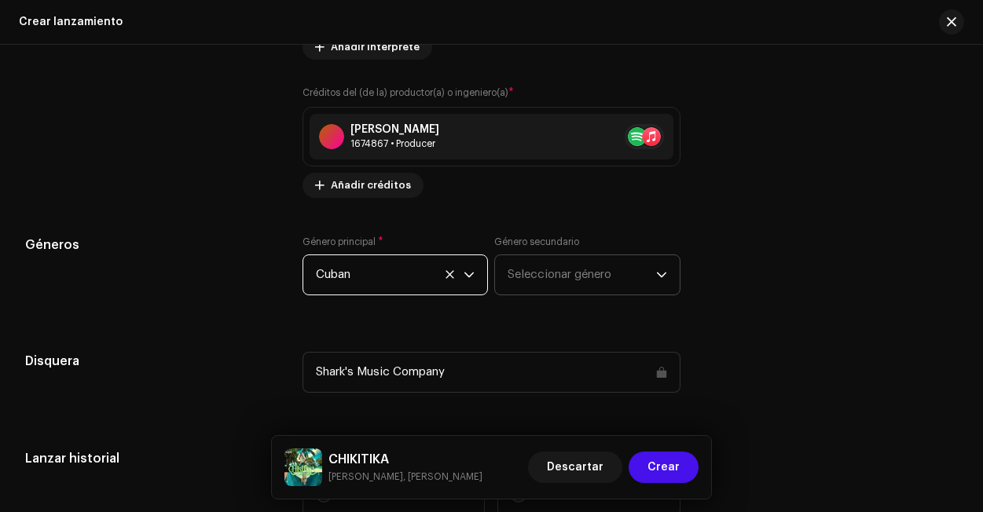
click at [558, 291] on span "Seleccionar género" at bounding box center [581, 274] width 148 height 39
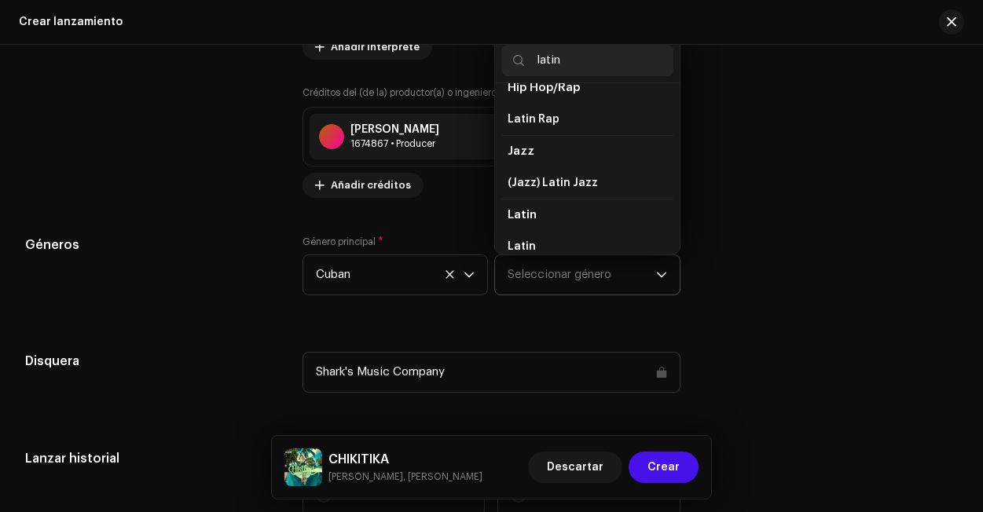
scroll to position [42, 0]
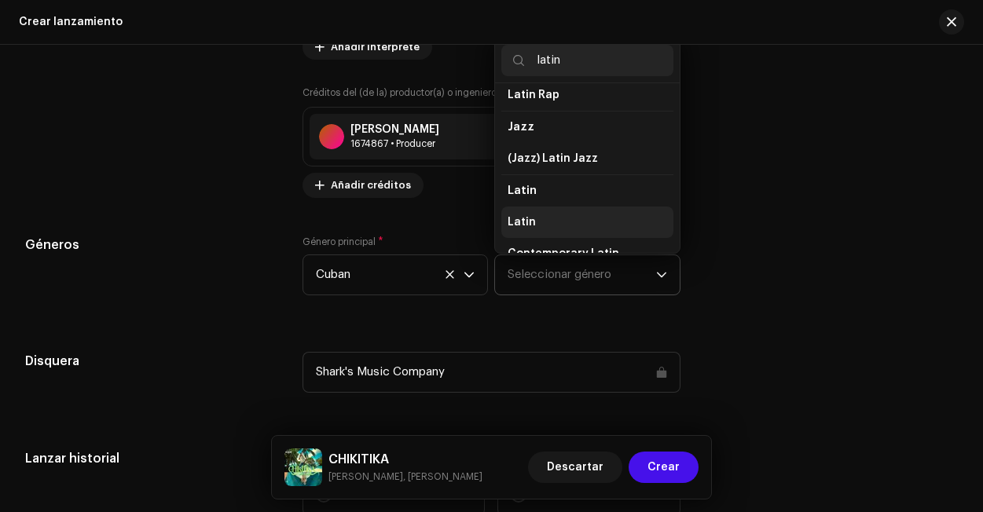
type input "latin"
click at [533, 228] on li "Latin" at bounding box center [587, 222] width 172 height 31
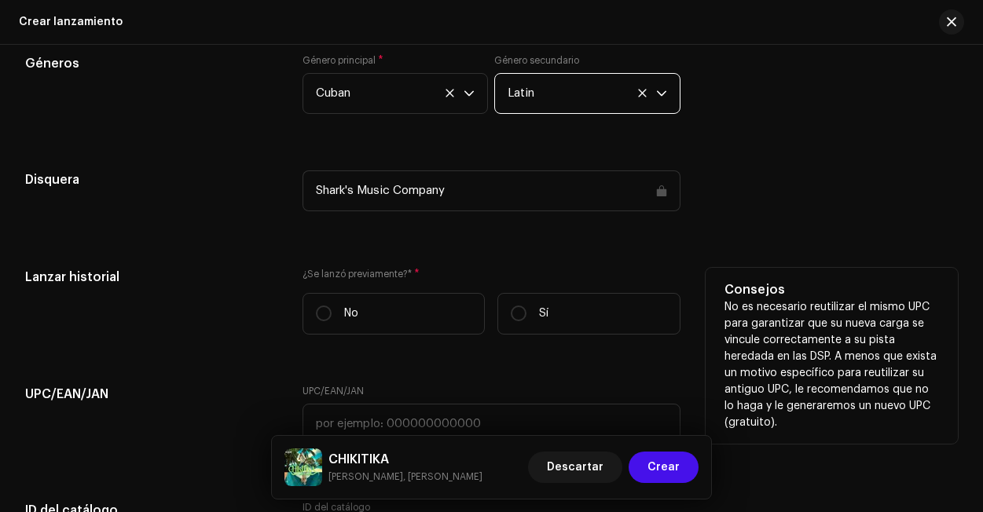
scroll to position [2242, 0]
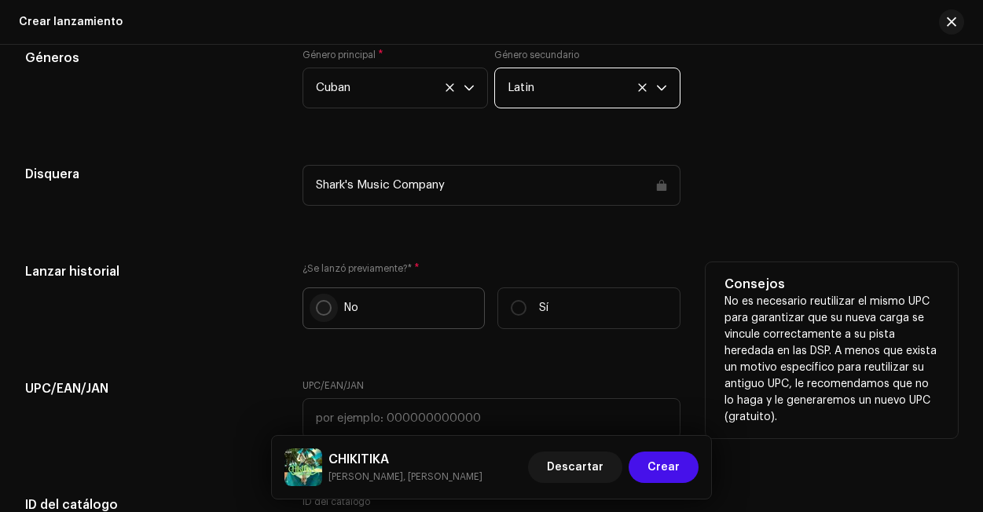
click at [316, 311] on input "No" at bounding box center [324, 308] width 16 height 16
radio input "true"
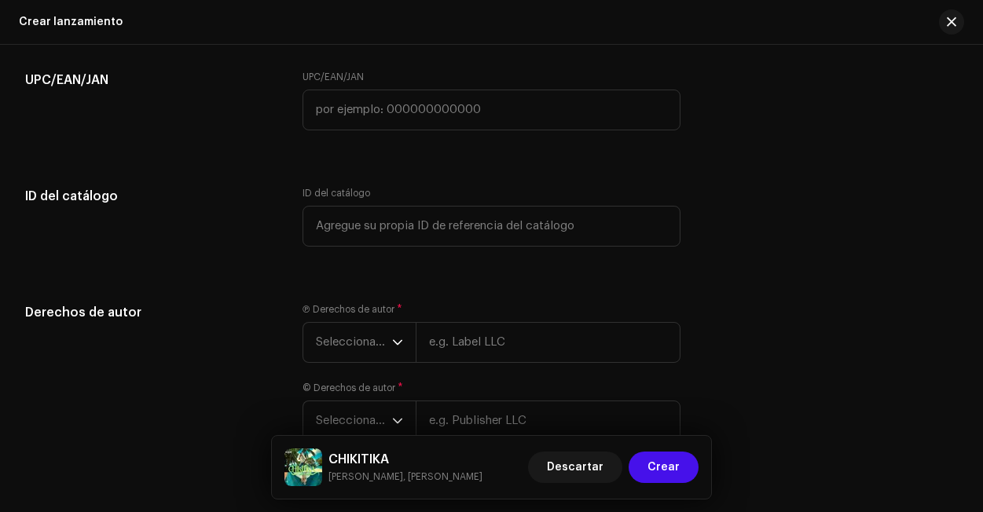
scroll to position [2583, 0]
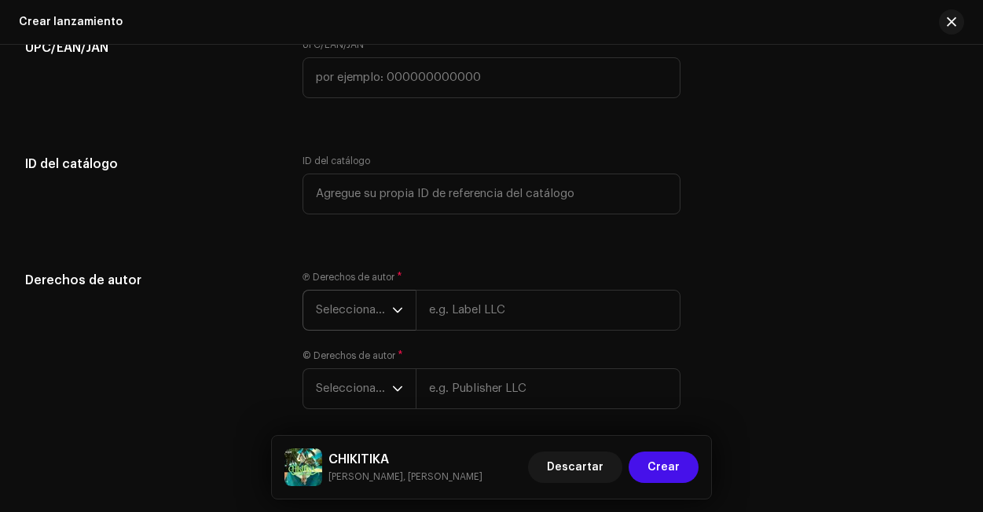
click at [395, 323] on div "dropdown trigger" at bounding box center [397, 310] width 11 height 39
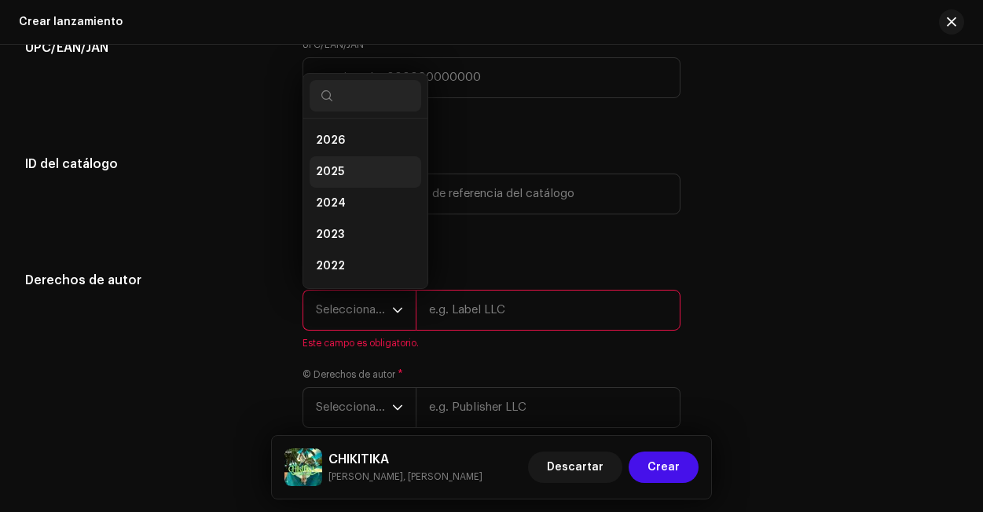
click at [367, 185] on li "2025" at bounding box center [365, 171] width 112 height 31
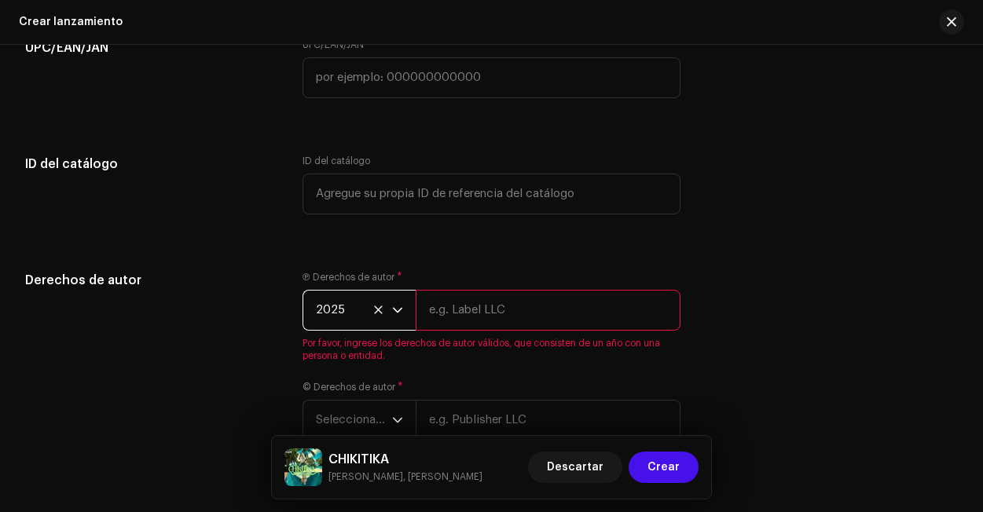
click at [458, 324] on input "text" at bounding box center [547, 310] width 265 height 41
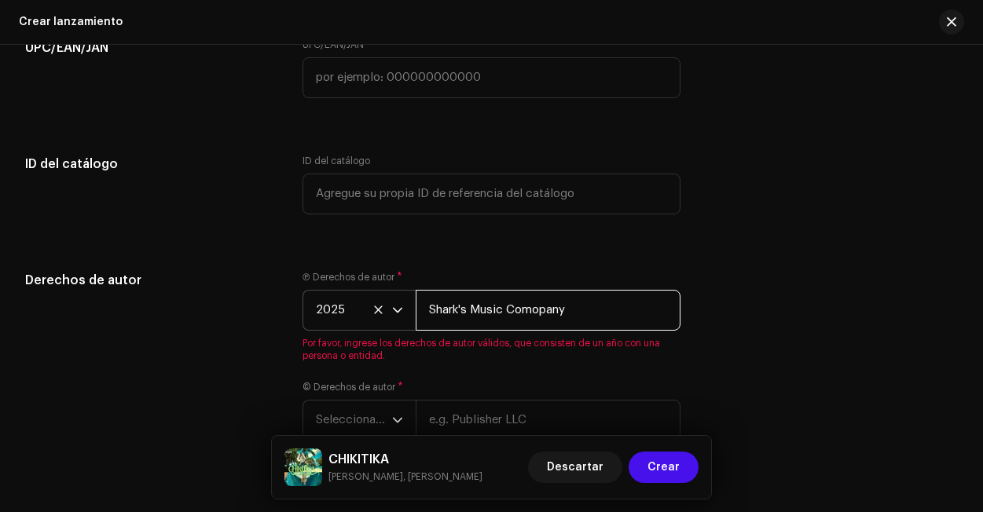
scroll to position [2630, 0]
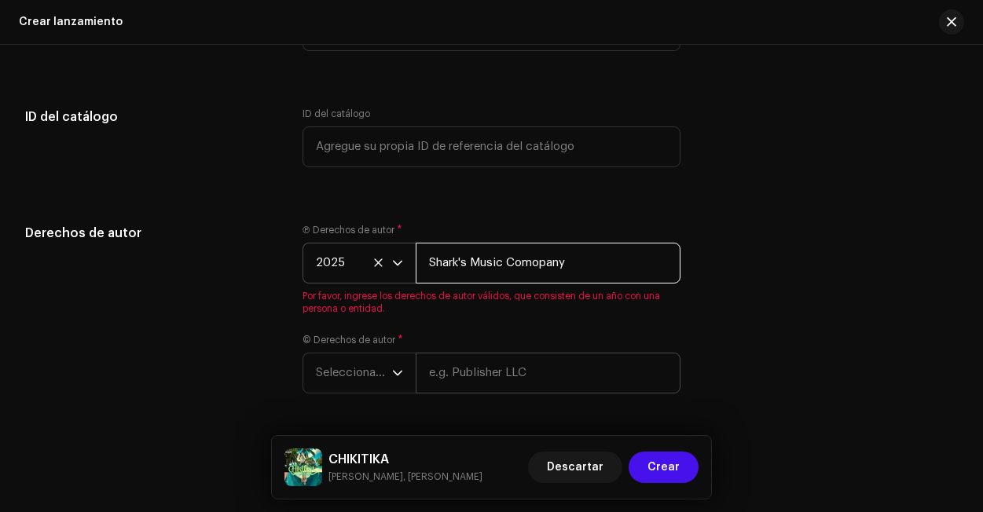
type input "Shark's Music Comopany"
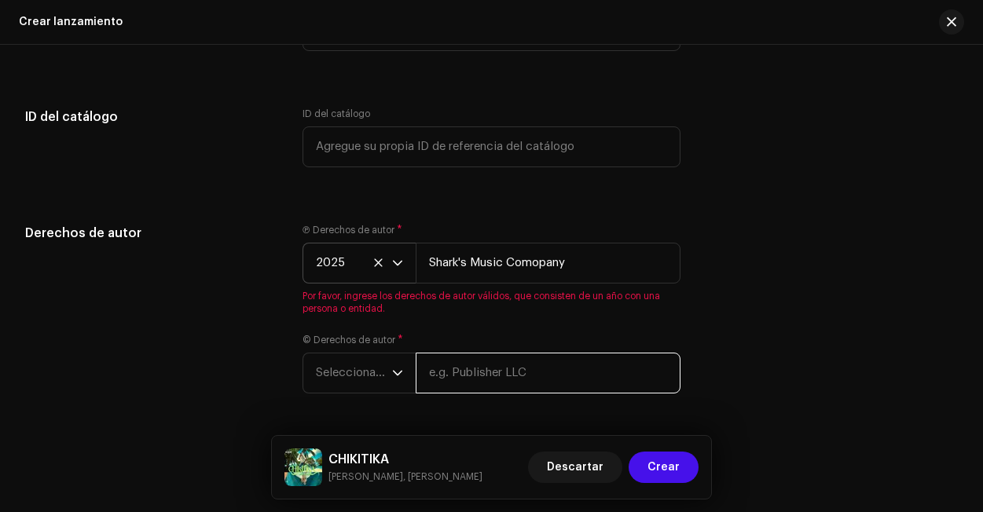
click at [460, 386] on div "Ⓟ Derechos de autor * 2025 Shark's Music Comopany Por favor, ingrese los derech…" at bounding box center [491, 318] width 378 height 189
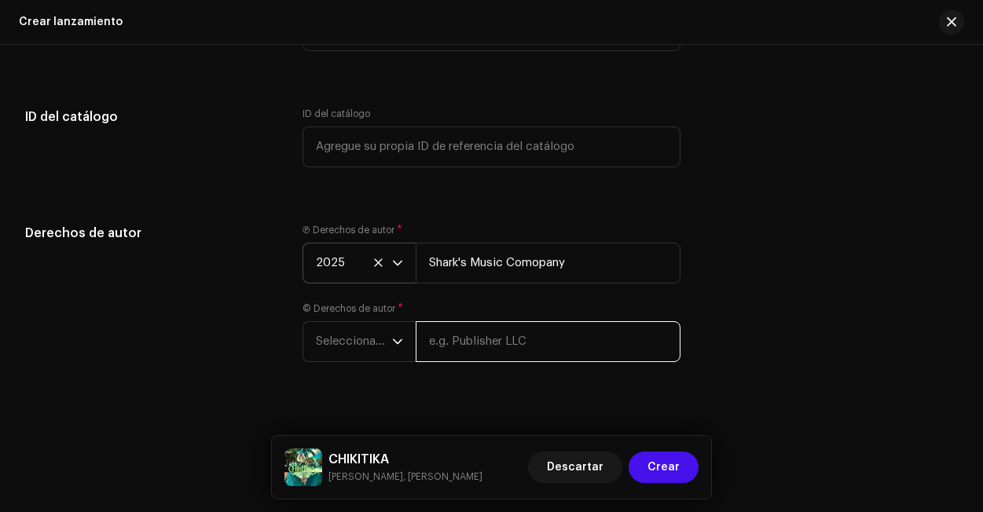
paste input "Shark's Music Comopany"
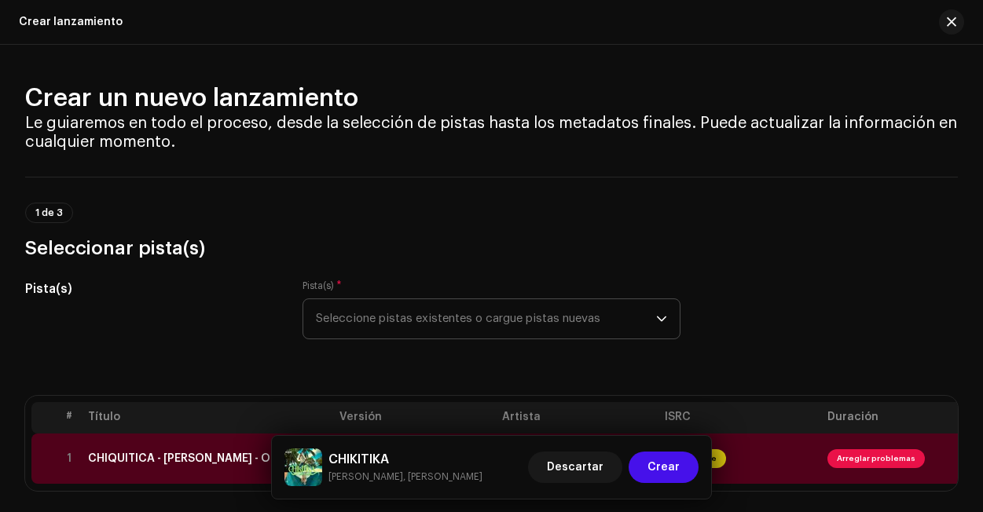
scroll to position [303, 0]
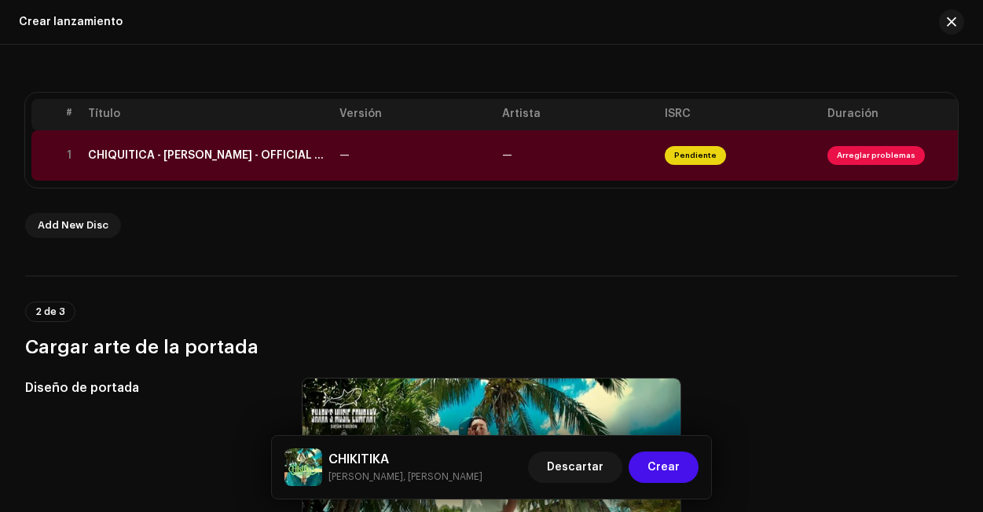
type input "Shark's Music Comopany"
click at [634, 167] on td "—" at bounding box center [577, 155] width 163 height 50
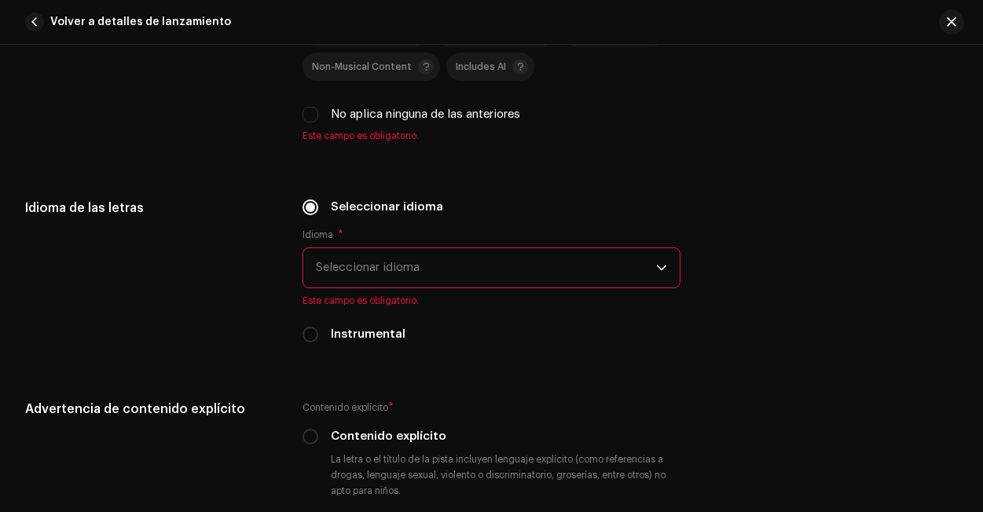
scroll to position [2324, 0]
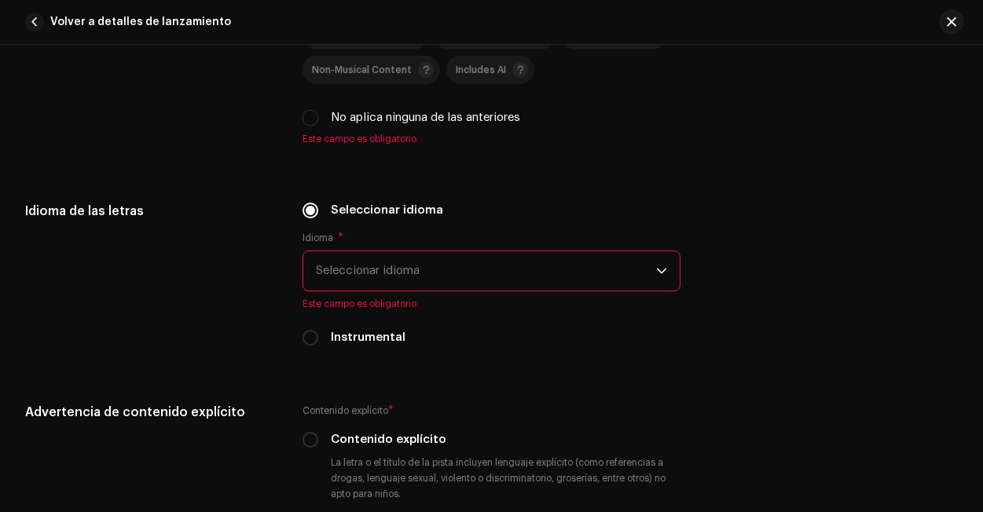
click at [411, 285] on span "Seleccionar idioma" at bounding box center [486, 270] width 340 height 39
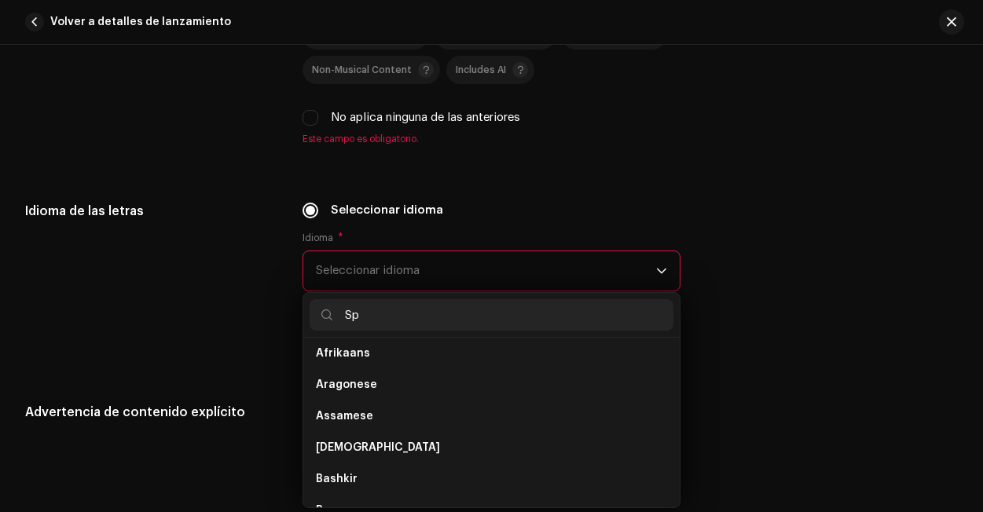
scroll to position [0, 0]
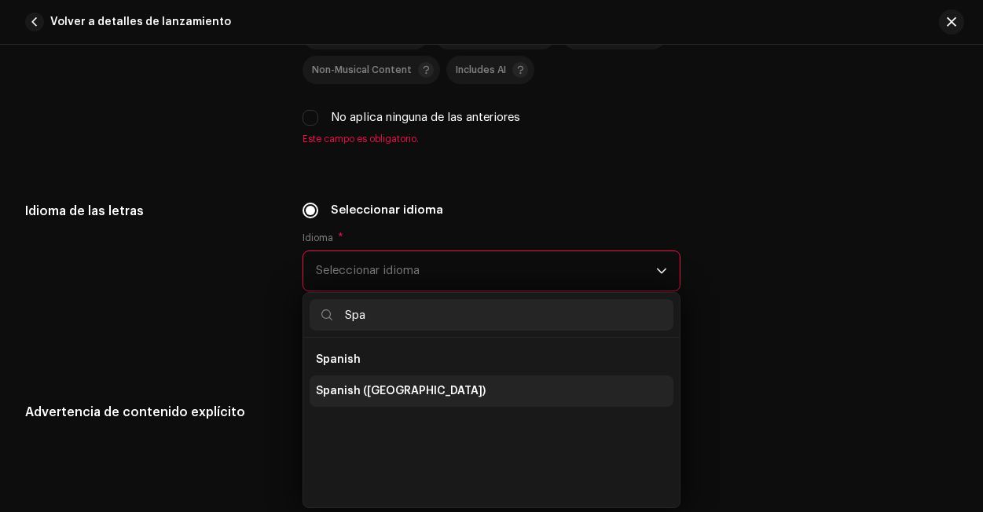
type input "Spa"
click at [460, 398] on li "Spanish ([GEOGRAPHIC_DATA])" at bounding box center [491, 390] width 364 height 31
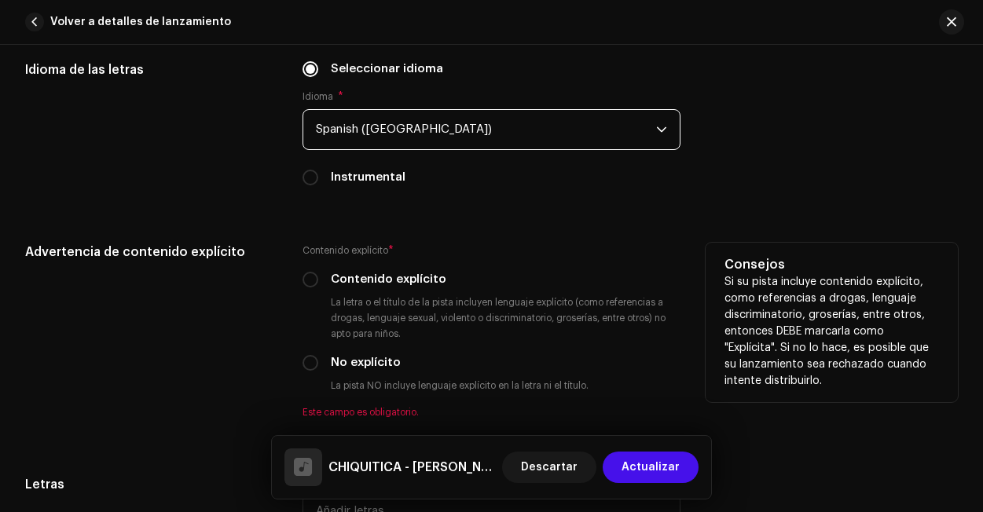
scroll to position [2468, 0]
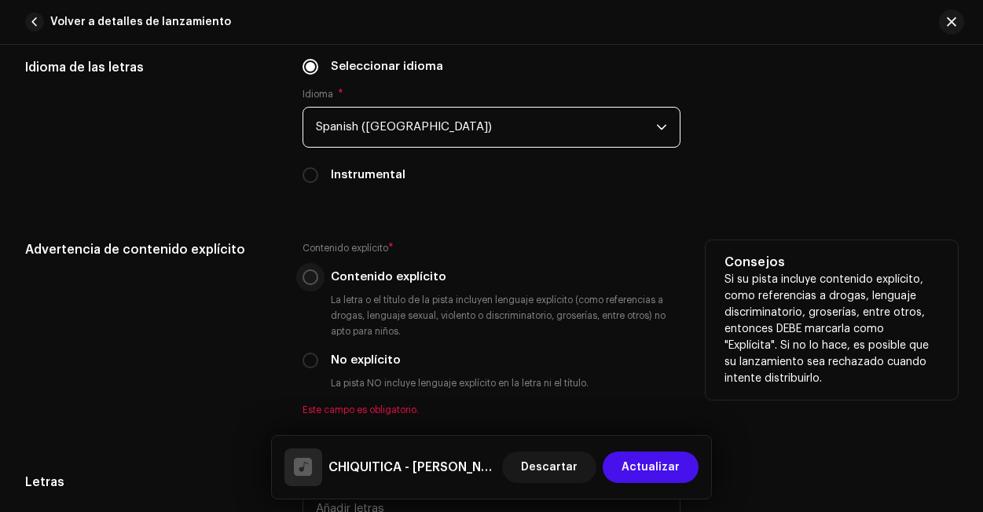
click at [312, 283] on input "Contenido explícito" at bounding box center [310, 277] width 16 height 16
radio input "true"
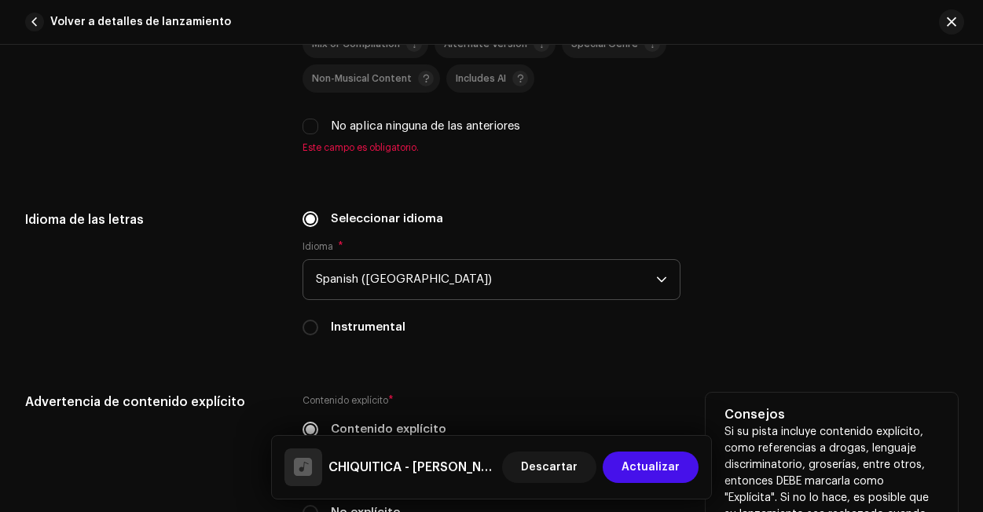
scroll to position [2278, 0]
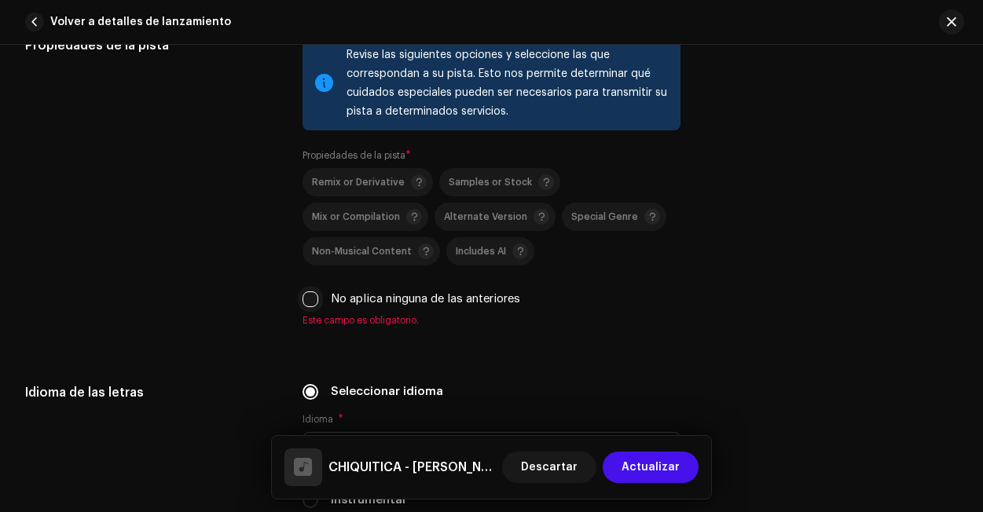
click at [311, 298] on input "No aplica ninguna de las anteriores" at bounding box center [310, 299] width 16 height 16
checkbox input "true"
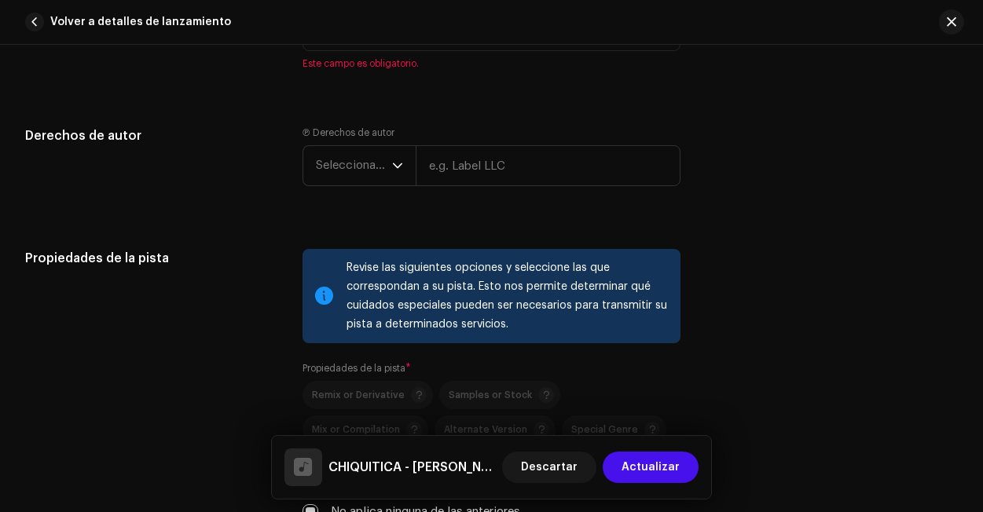
scroll to position [1823, 0]
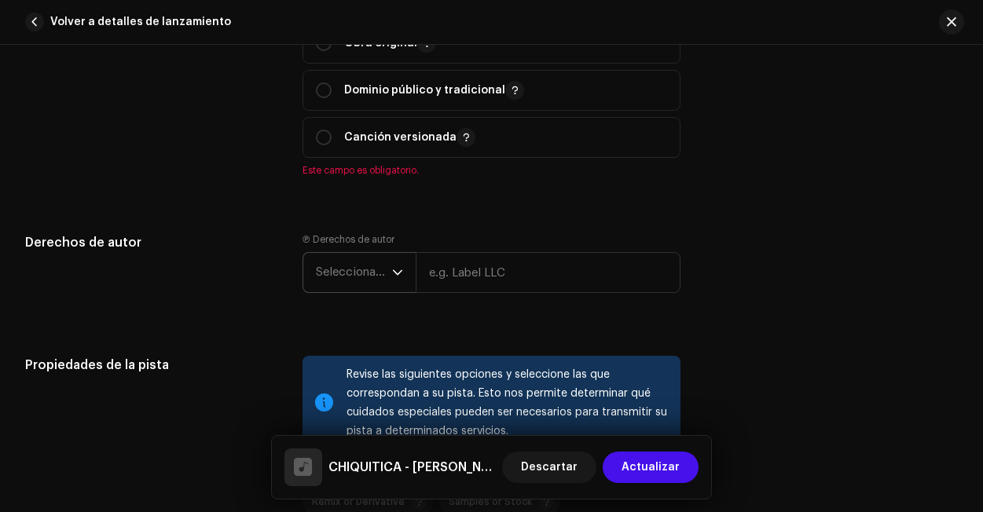
click at [399, 277] on icon "dropdown trigger" at bounding box center [397, 272] width 11 height 11
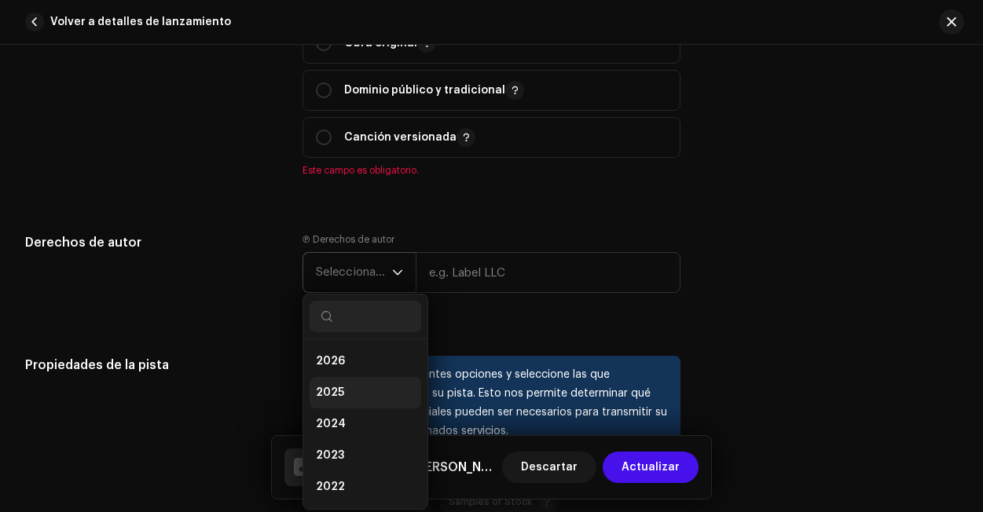
drag, startPoint x: 361, startPoint y: 393, endPoint x: 386, endPoint y: 375, distance: 31.2
click at [361, 393] on li "2025" at bounding box center [365, 392] width 112 height 31
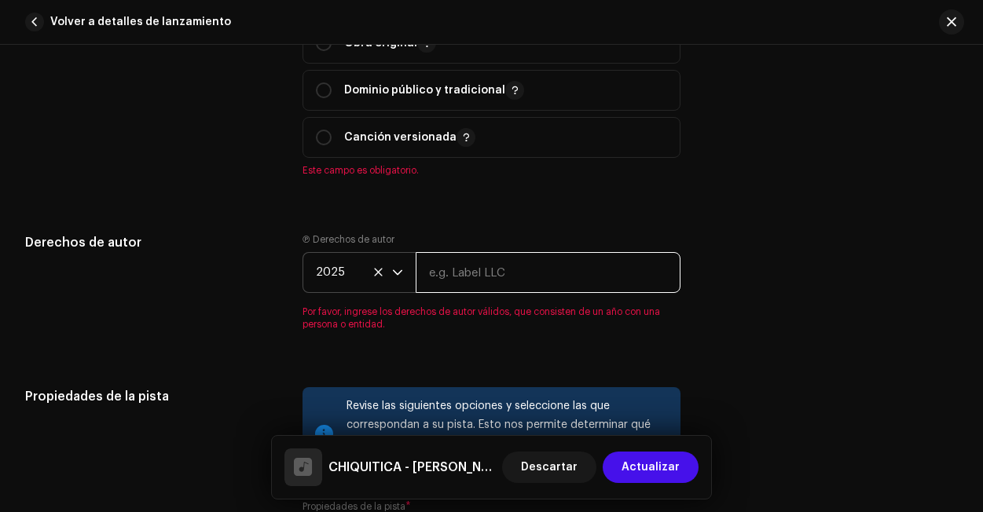
click at [487, 292] on input "text" at bounding box center [547, 272] width 265 height 41
paste input "Shark's Music Comopany"
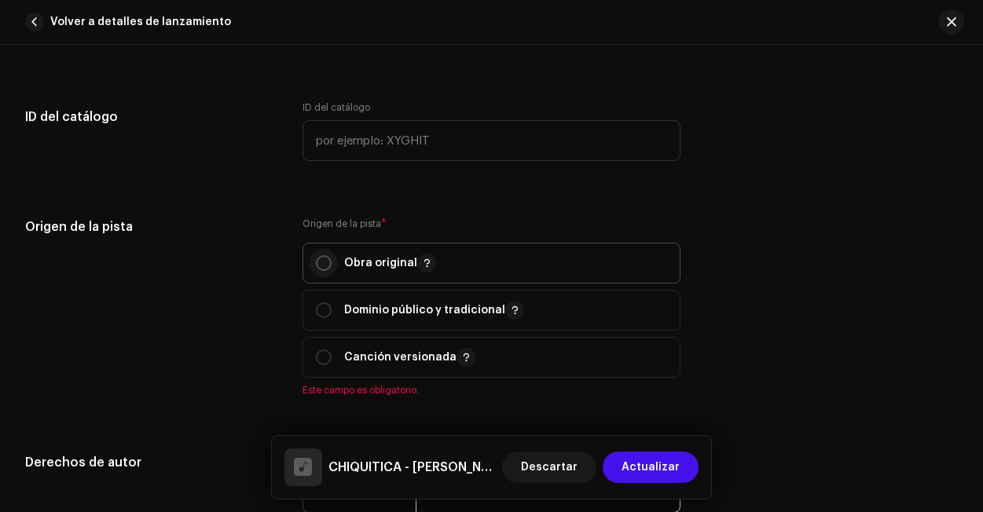
type input "Shark's Music Comopany"
click at [322, 269] on input "radio" at bounding box center [324, 263] width 16 height 16
radio input "true"
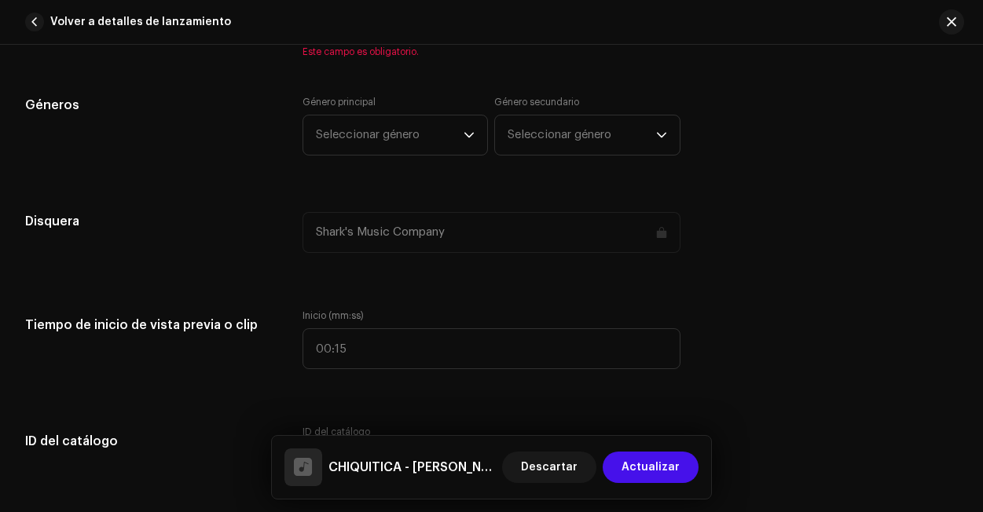
scroll to position [1278, 0]
click at [456, 147] on span "Seleccionar género" at bounding box center [390, 135] width 148 height 39
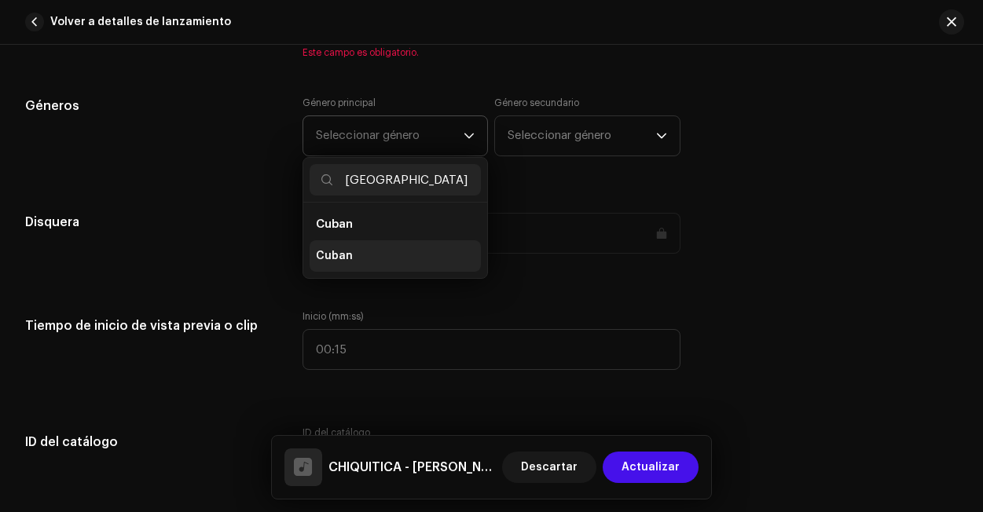
type input "[GEOGRAPHIC_DATA]"
drag, startPoint x: 372, startPoint y: 256, endPoint x: 383, endPoint y: 251, distance: 11.6
click at [373, 256] on li "Cuban" at bounding box center [395, 255] width 172 height 31
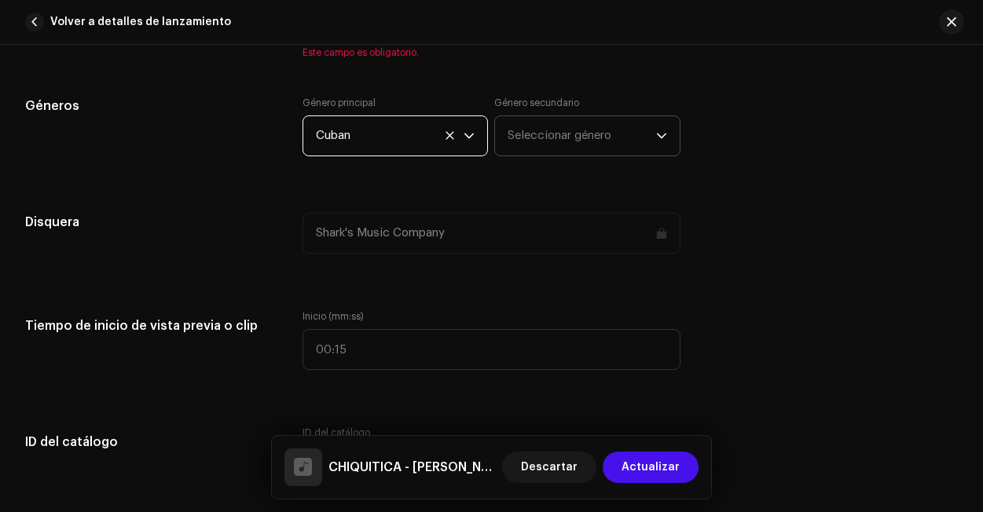
click at [544, 144] on span "Seleccionar género" at bounding box center [581, 135] width 148 height 39
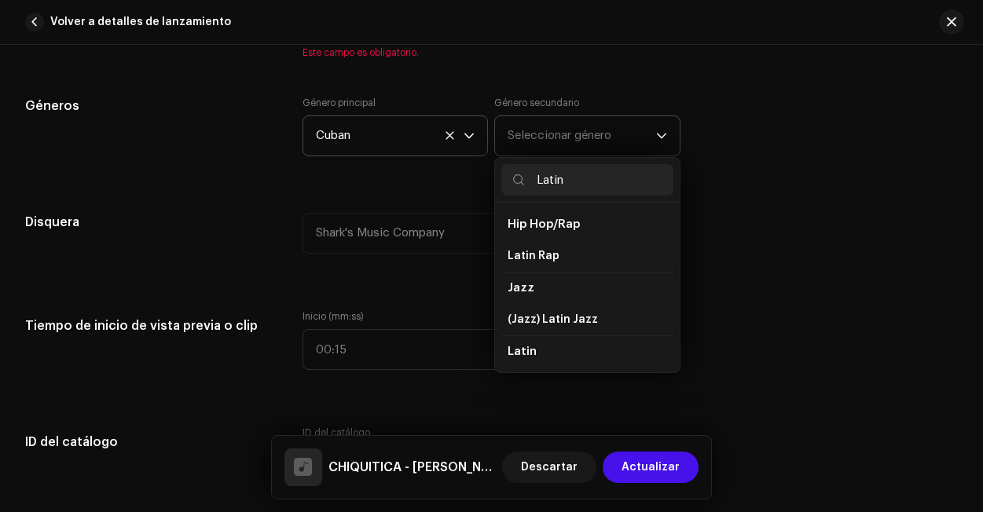
type input "Latin"
click at [534, 347] on li "Latin" at bounding box center [587, 351] width 172 height 32
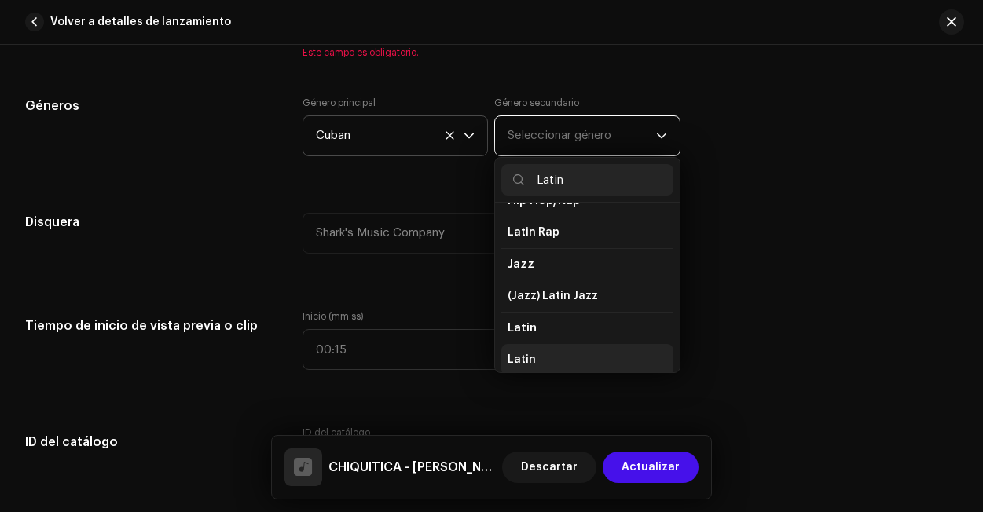
scroll to position [27, 0]
click at [526, 353] on span "Latin" at bounding box center [521, 357] width 28 height 16
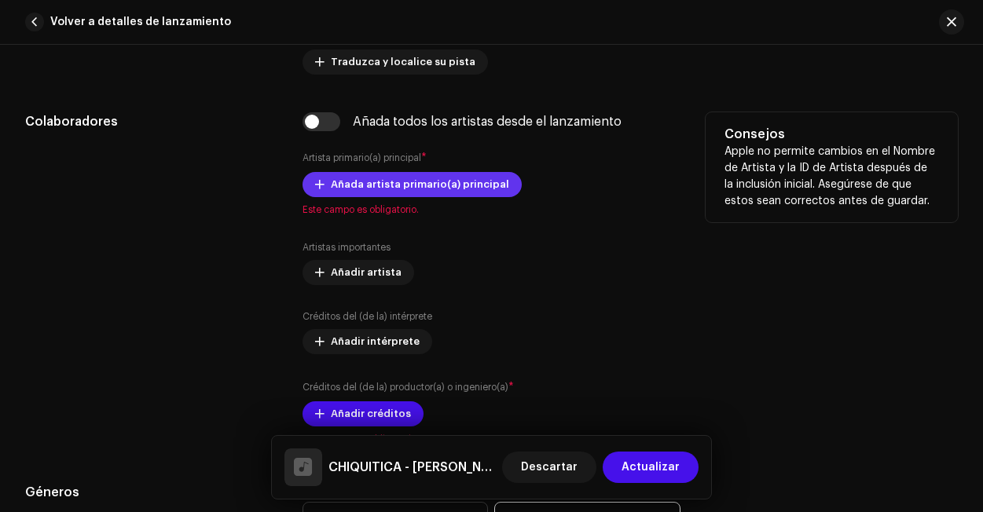
scroll to position [891, 0]
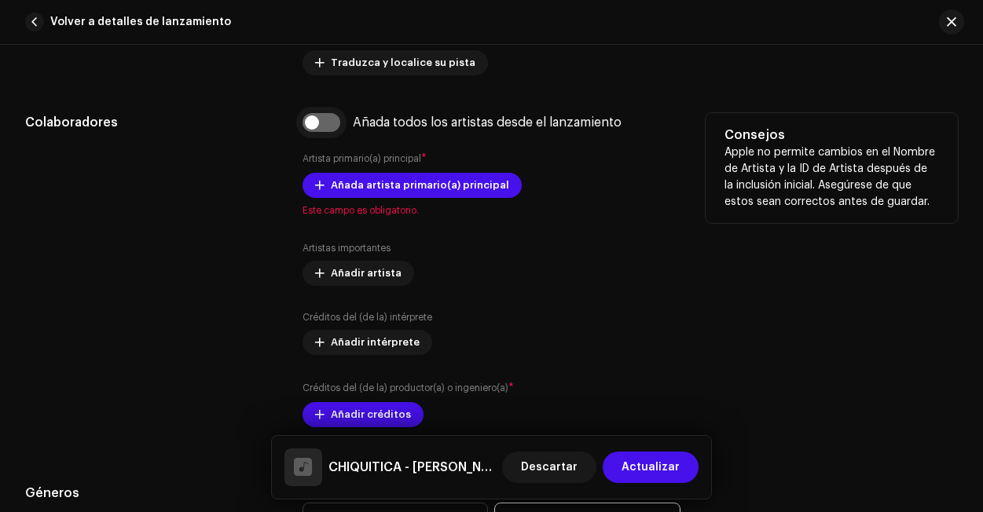
click at [315, 129] on input "checkbox" at bounding box center [321, 122] width 38 height 19
checkbox input "true"
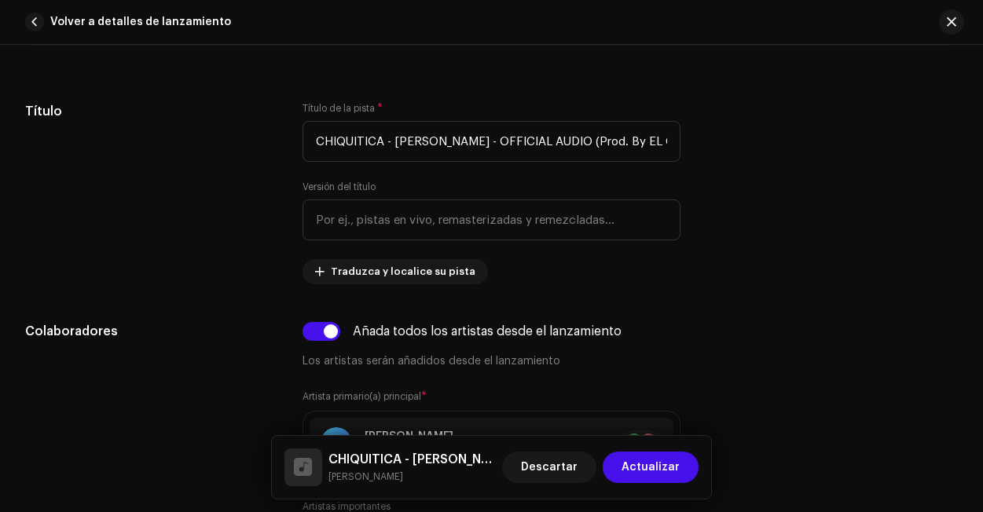
scroll to position [679, 0]
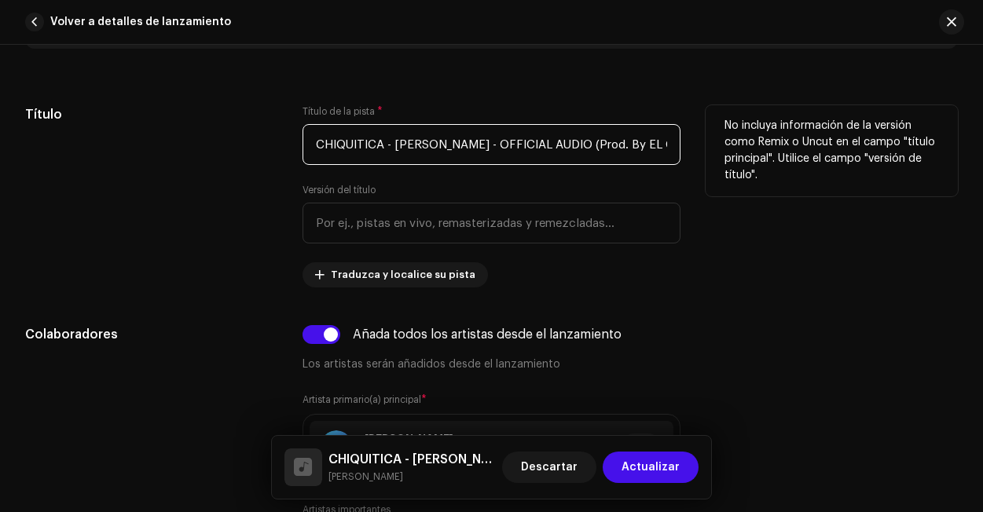
click at [357, 151] on input "CHIQUITICA - [PERSON_NAME] - OFFICIAL AUDIO (Prod. By EL CHEKEMBELE - NH MUSIC)…" at bounding box center [491, 144] width 378 height 41
paste input "KITIKA"
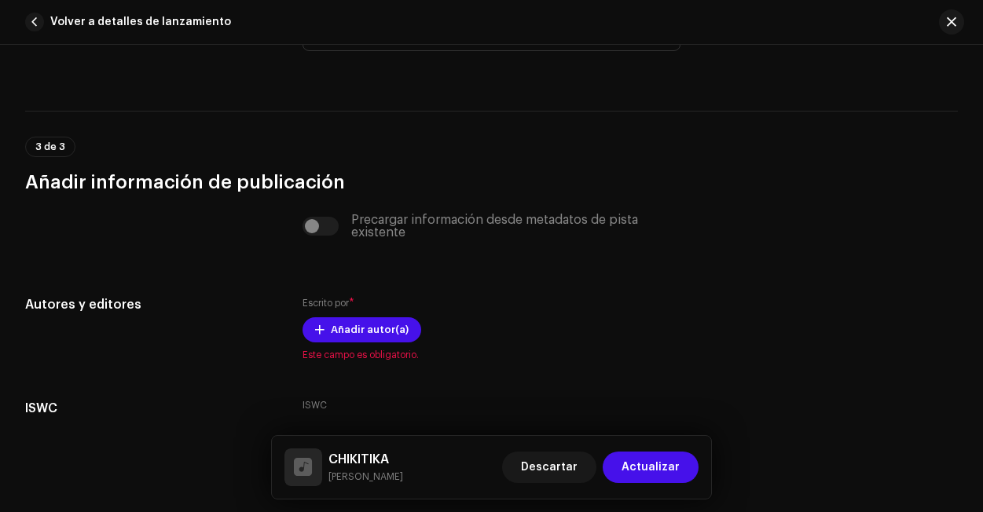
scroll to position [3181, 0]
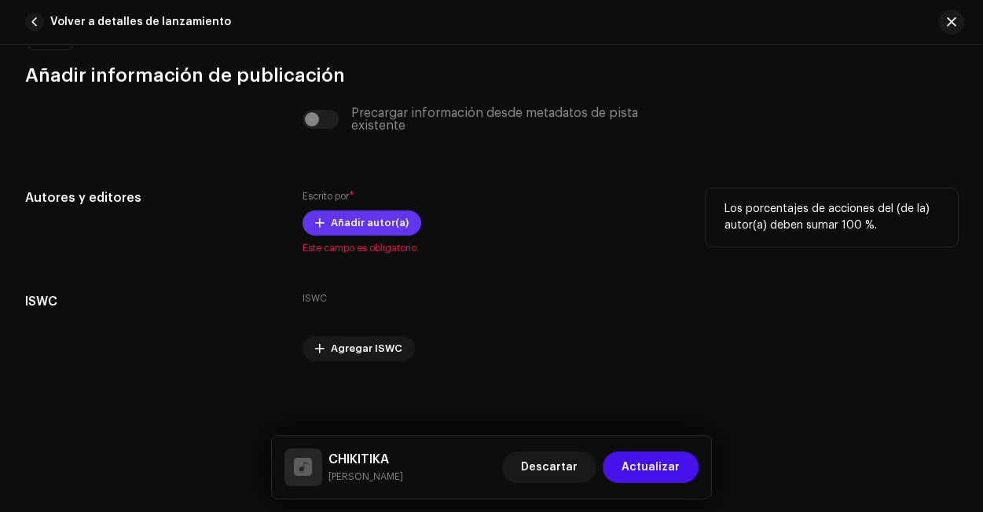
type input "CHIKITIKA"
click at [365, 227] on span "Añadir autor(a)" at bounding box center [370, 222] width 78 height 31
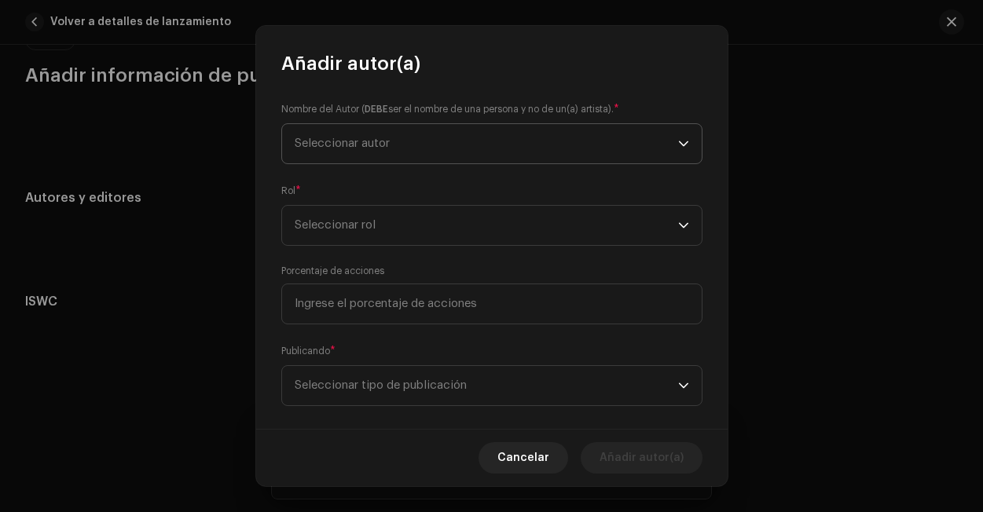
click at [342, 135] on span "Seleccionar autor" at bounding box center [486, 143] width 383 height 39
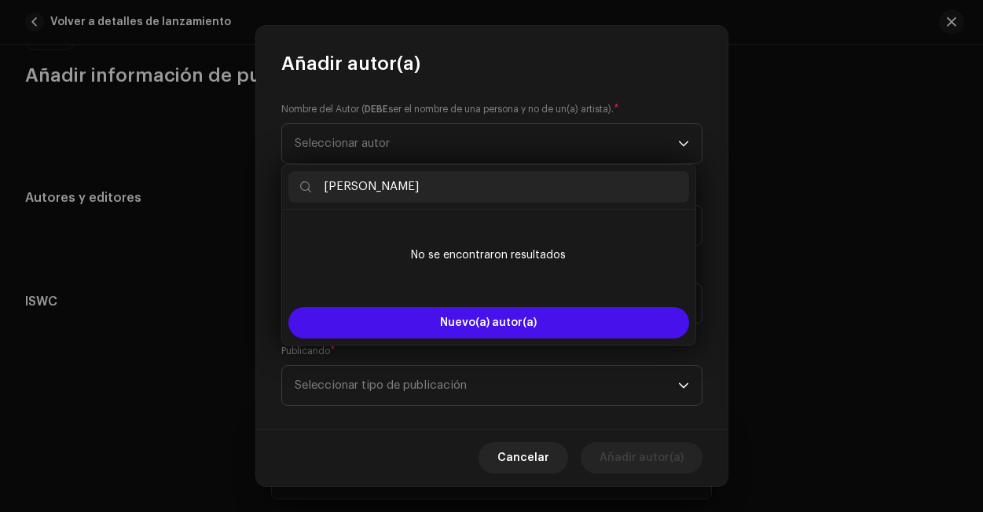
drag, startPoint x: 398, startPoint y: 193, endPoint x: 304, endPoint y: 189, distance: 94.3
click at [304, 189] on p-iconfield "[PERSON_NAME]" at bounding box center [488, 186] width 401 height 31
paste input "[PERSON_NAME] [PERSON_NAME]"
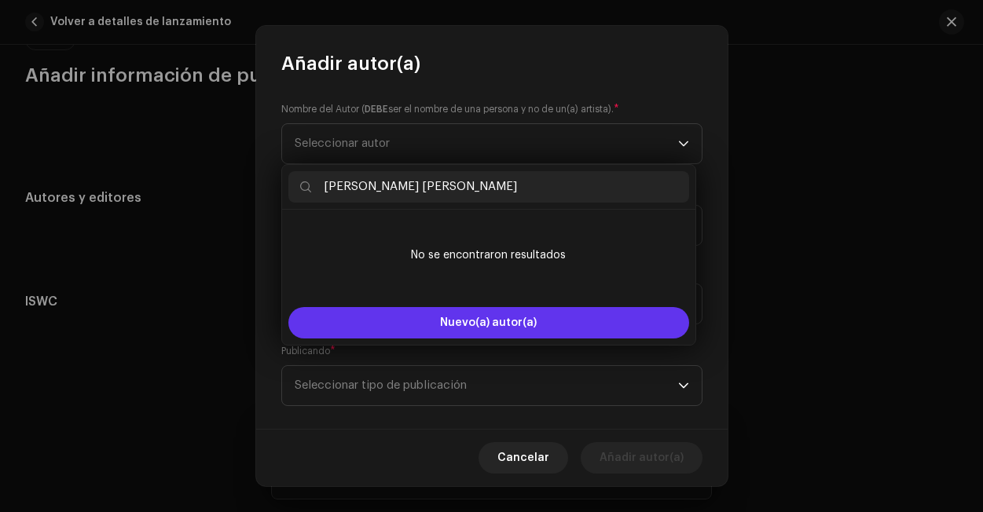
type input "[PERSON_NAME] [PERSON_NAME]"
click at [443, 315] on button "Nuevo(a) autor(a)" at bounding box center [488, 322] width 401 height 31
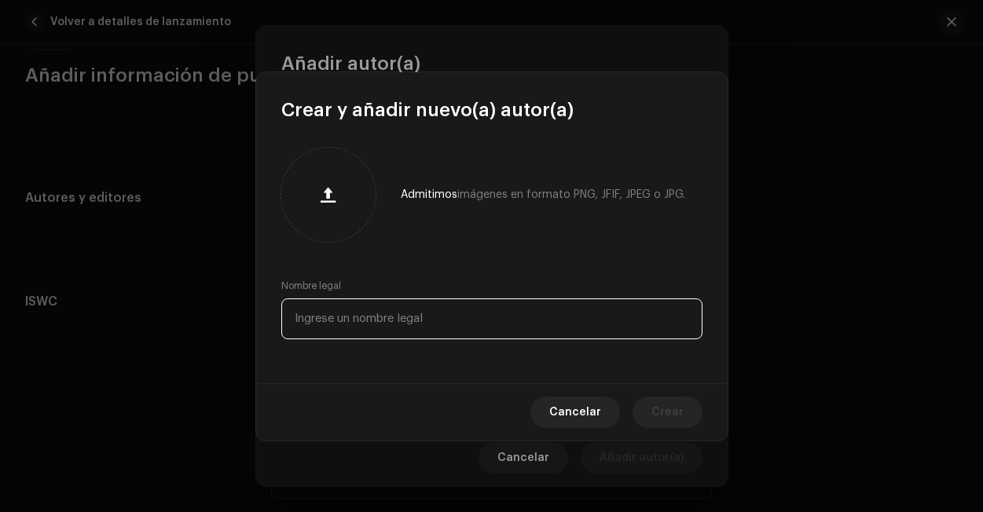
click at [412, 309] on input "text" at bounding box center [491, 318] width 421 height 41
paste input "[PERSON_NAME] [PERSON_NAME]"
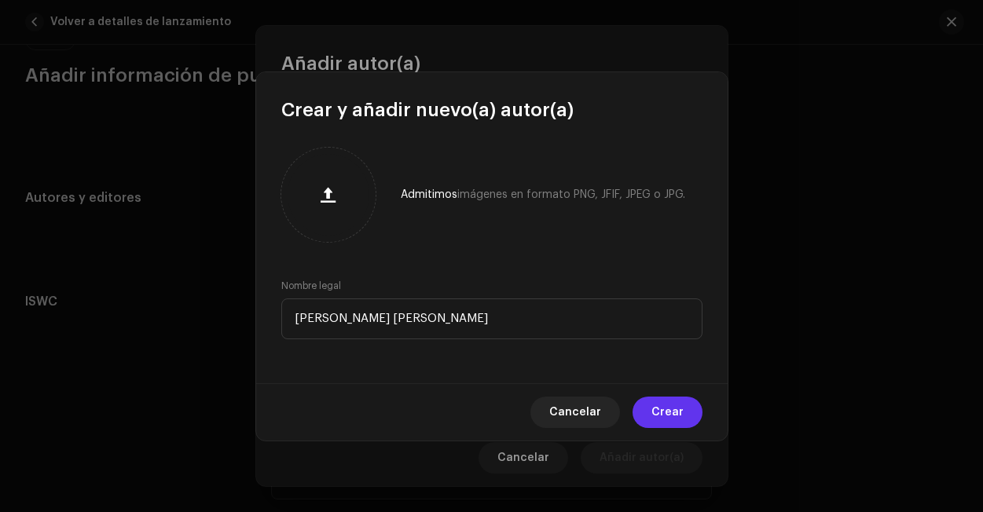
type input "[PERSON_NAME] [PERSON_NAME]"
click at [663, 413] on span "Crear" at bounding box center [667, 412] width 32 height 31
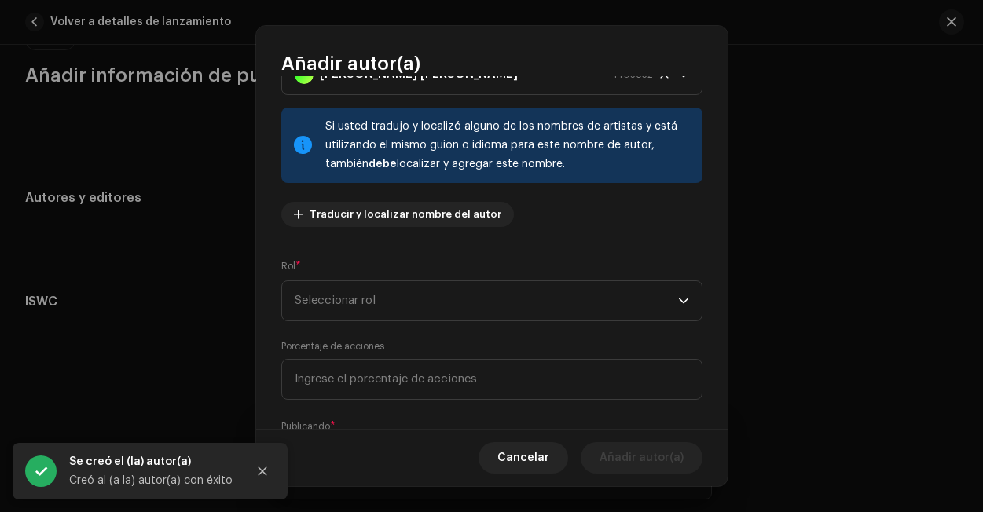
scroll to position [107, 0]
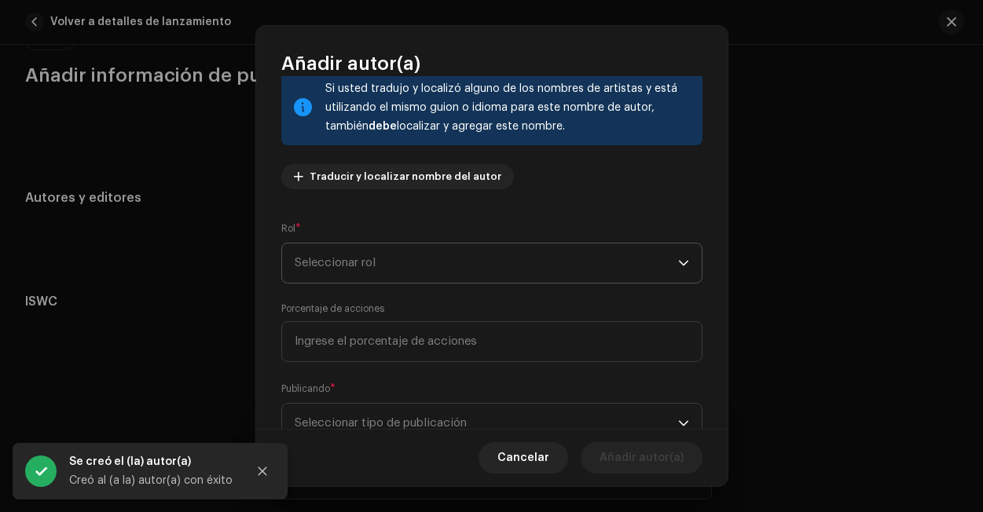
drag, startPoint x: 514, startPoint y: 262, endPoint x: 506, endPoint y: 281, distance: 21.5
click at [514, 262] on span "Seleccionar rol" at bounding box center [486, 262] width 383 height 39
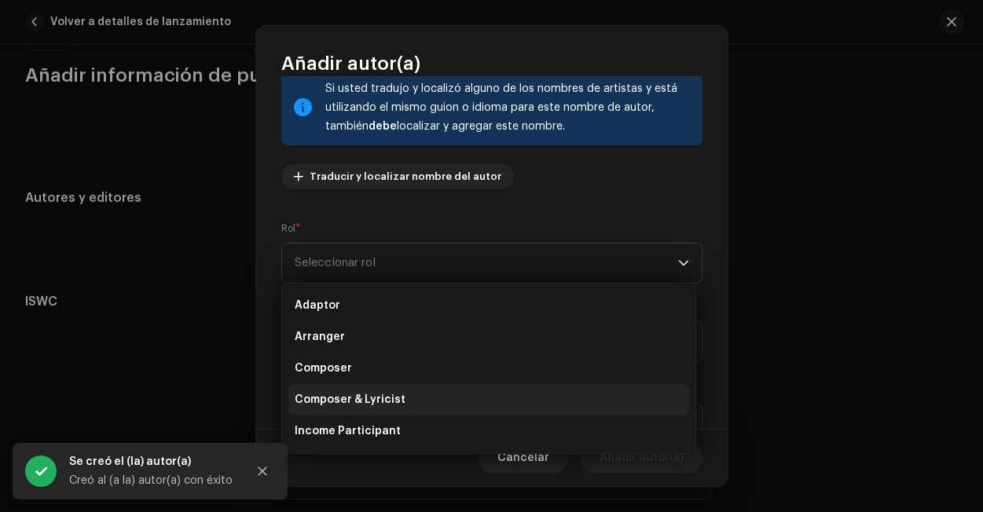
click at [371, 405] on span "Composer & Lyricist" at bounding box center [350, 400] width 111 height 16
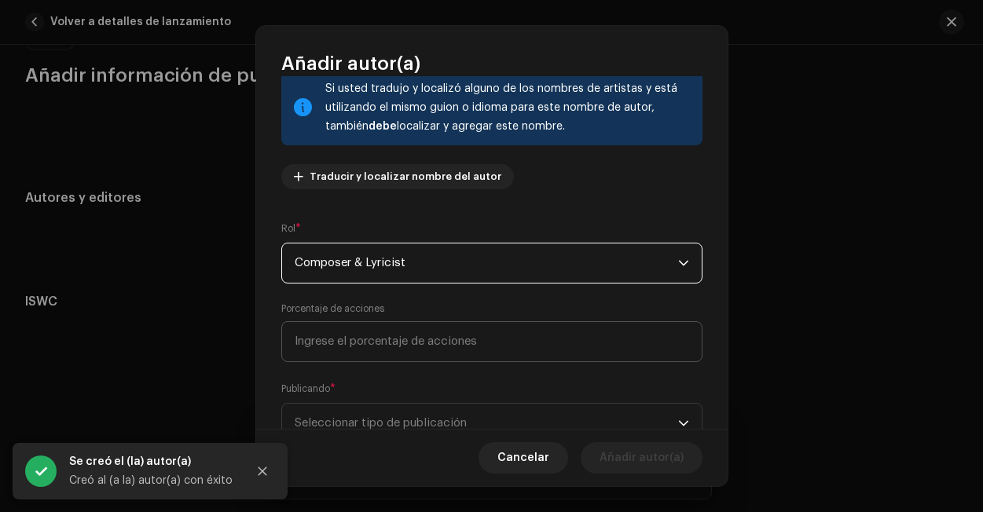
scroll to position [159, 0]
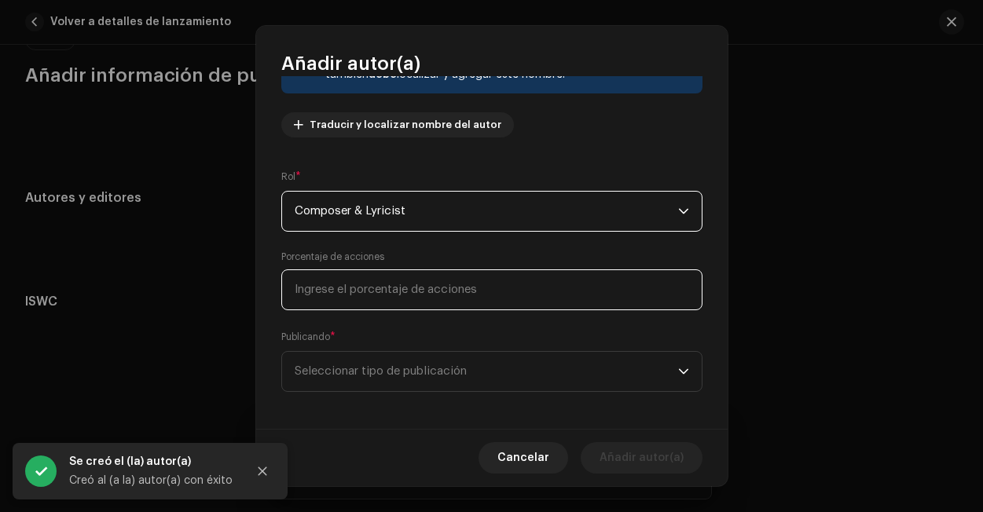
click at [421, 284] on input at bounding box center [491, 289] width 421 height 41
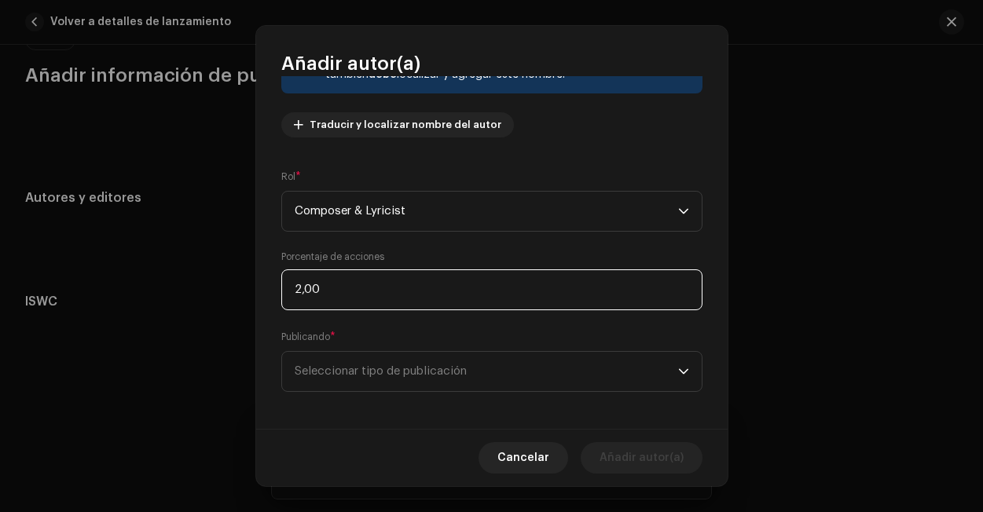
type input "25,00"
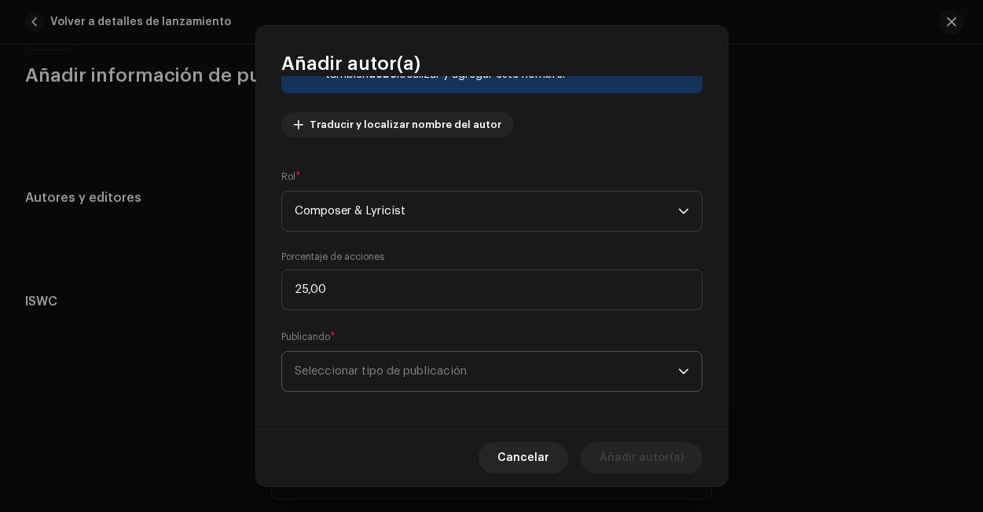
click at [550, 364] on span "Seleccionar tipo de publicación" at bounding box center [486, 371] width 383 height 39
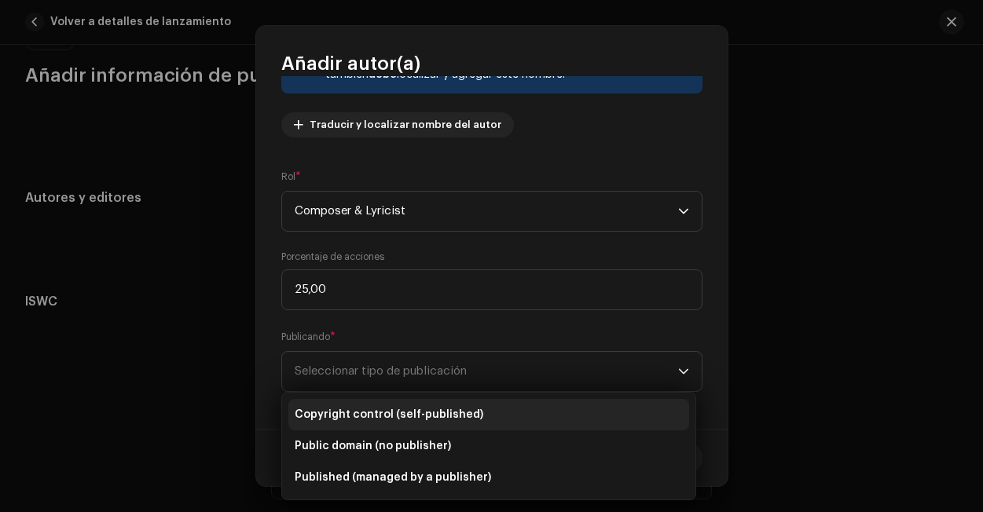
click at [503, 401] on li "Copyright control (self-published)" at bounding box center [488, 414] width 401 height 31
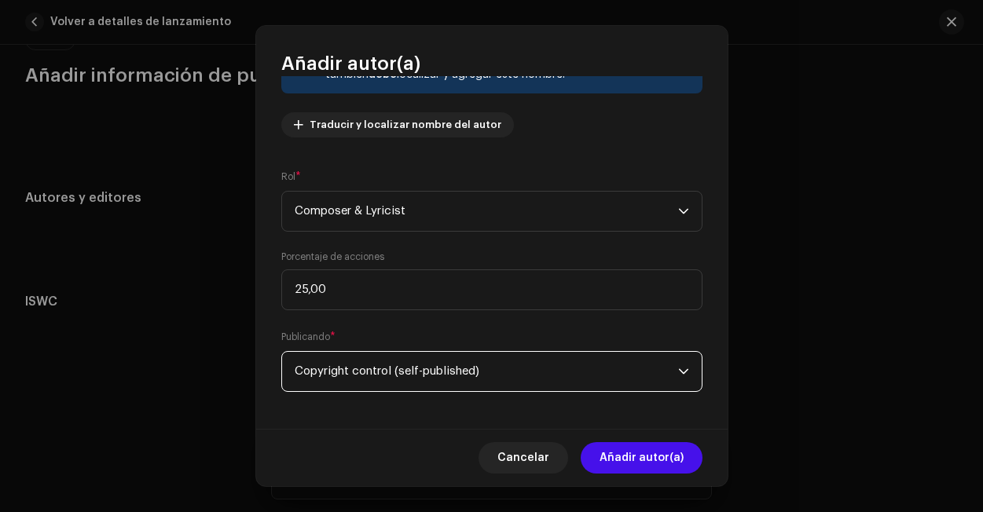
scroll to position [162, 0]
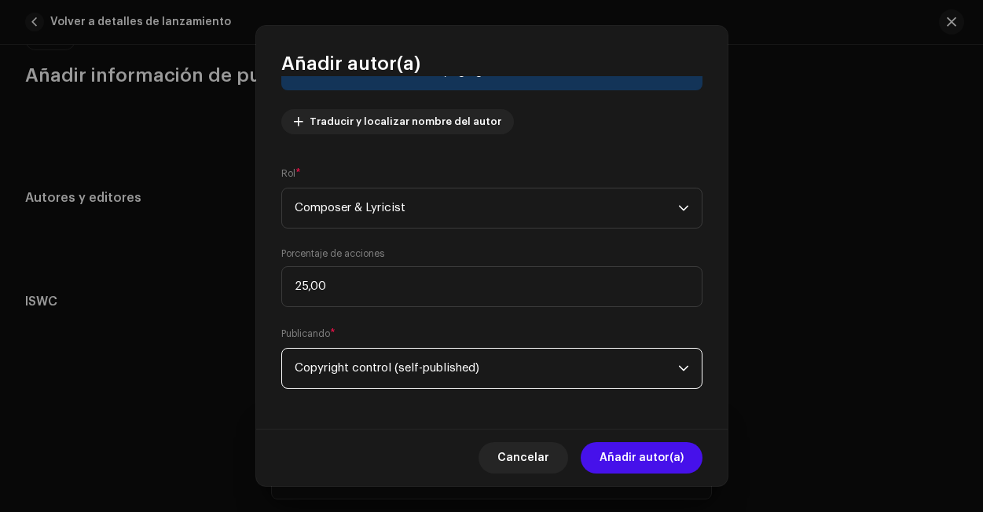
click at [638, 377] on span "Copyright control (self-published)" at bounding box center [486, 368] width 383 height 39
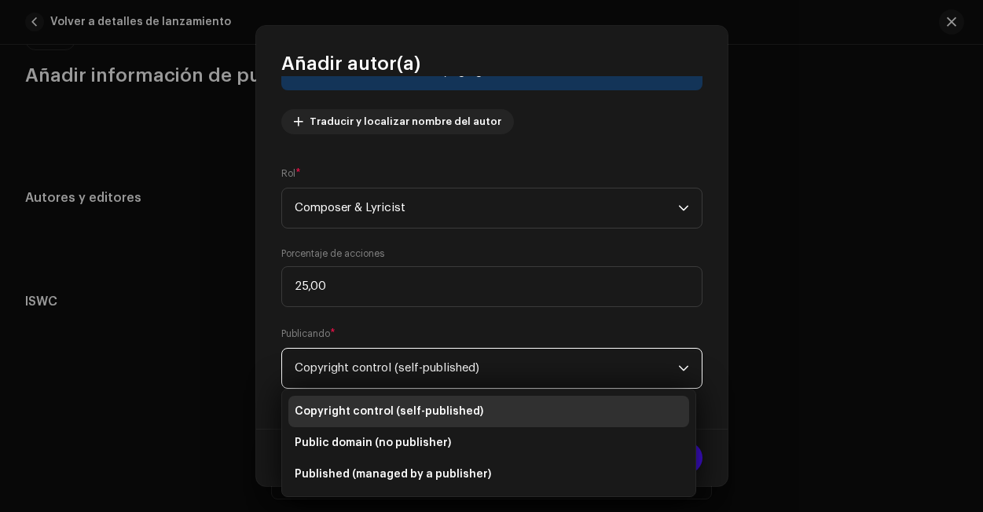
click at [577, 411] on li "Copyright control (self-published)" at bounding box center [488, 411] width 401 height 31
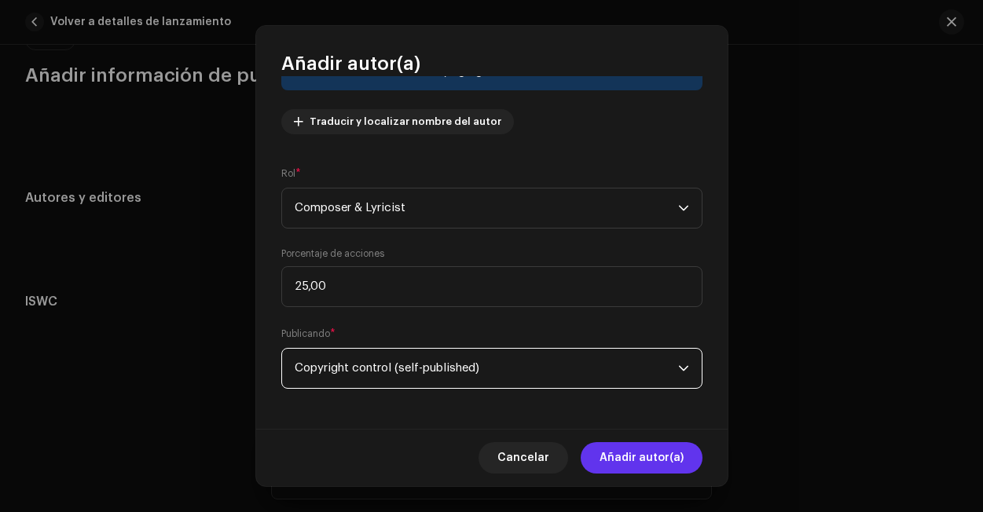
click at [652, 462] on span "Añadir autor(a)" at bounding box center [641, 457] width 84 height 31
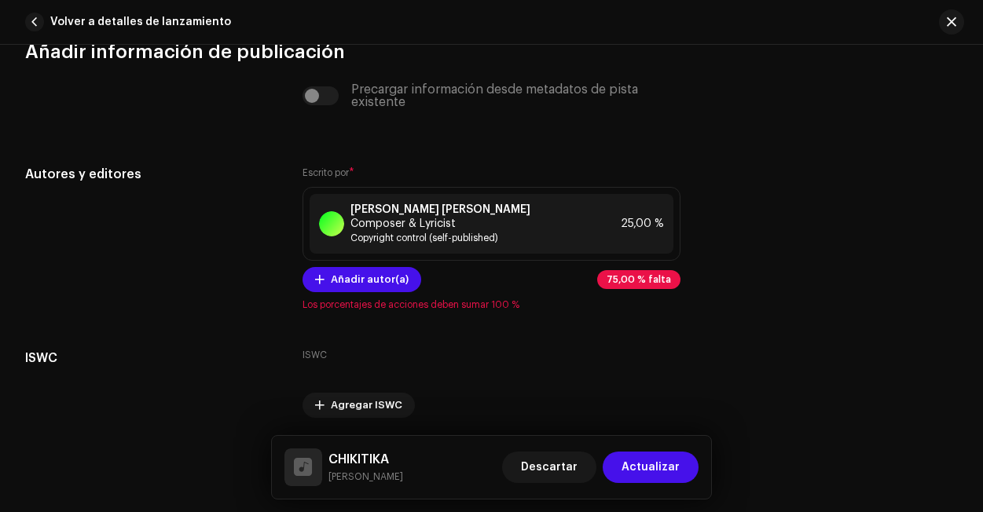
scroll to position [3233, 0]
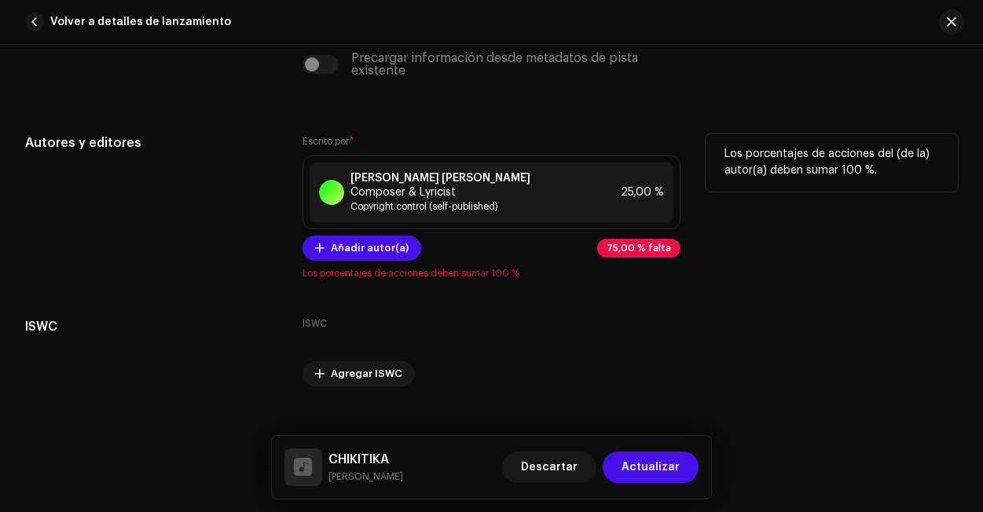
click at [610, 253] on span "75,00 % falta" at bounding box center [638, 247] width 64 height 9
click at [558, 218] on div "[PERSON_NAME] [PERSON_NAME] Composer & Lyricist Copyright control (self-publish…" at bounding box center [491, 193] width 364 height 60
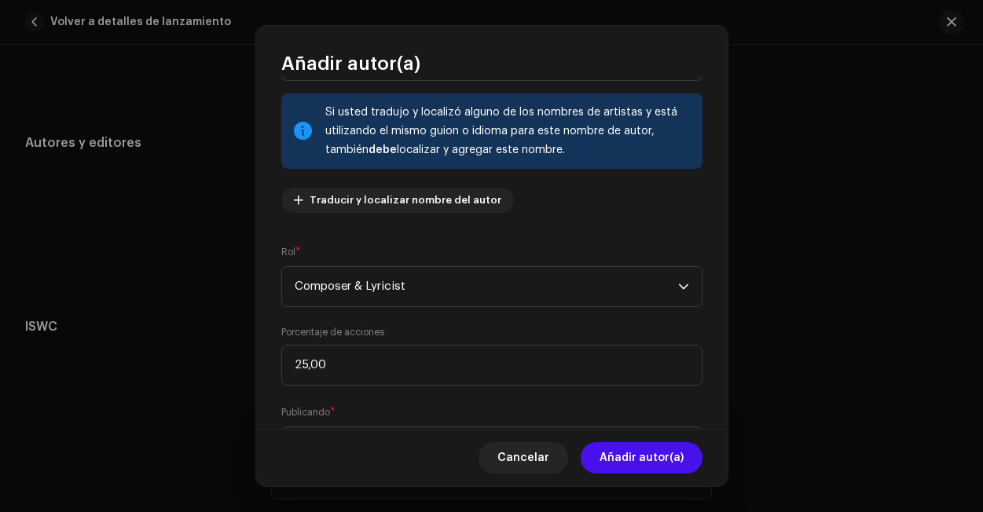
scroll to position [127, 0]
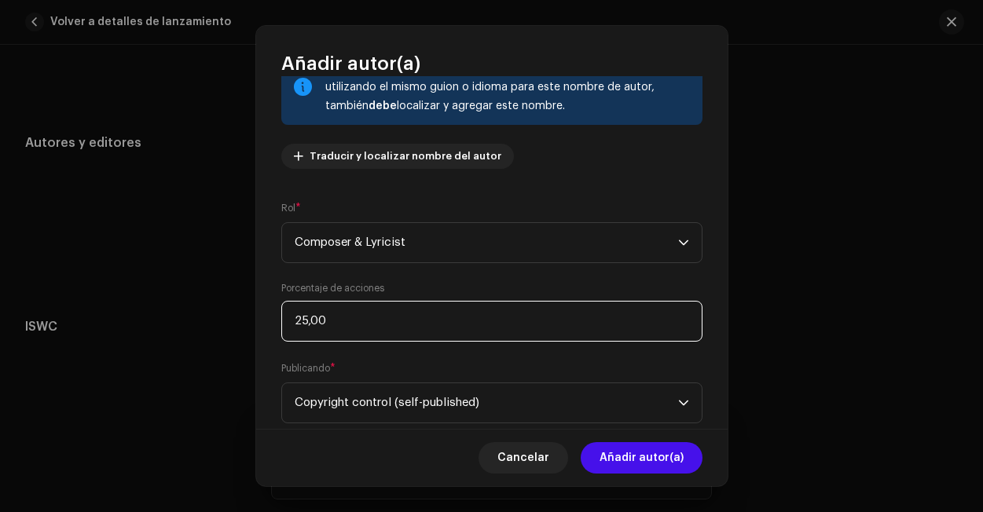
drag, startPoint x: 334, startPoint y: 321, endPoint x: 272, endPoint y: 323, distance: 62.1
click at [272, 323] on div "Nombre del Autor ( DEBE ser el nombre de una persona y no de un(a) artista). * …" at bounding box center [491, 252] width 471 height 353
type input "50,00"
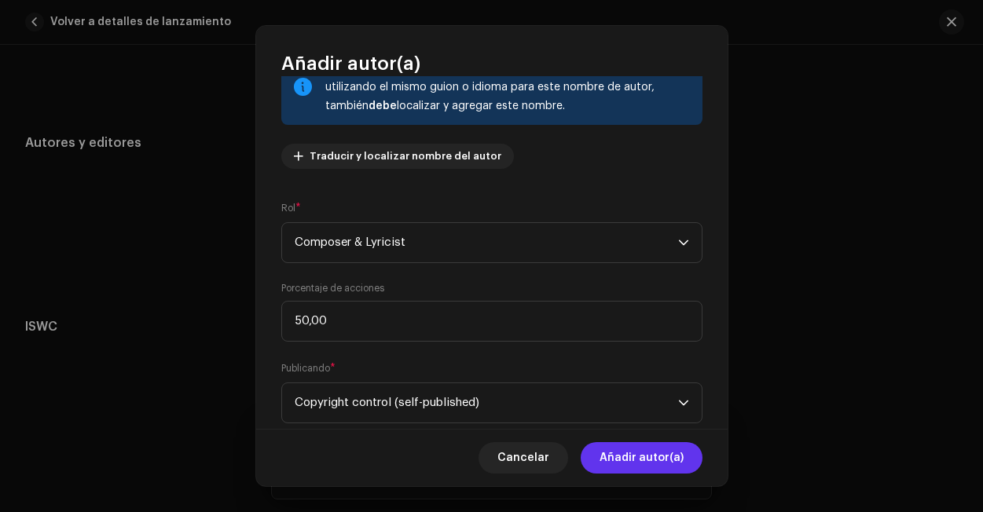
click at [635, 464] on span "Añadir autor(a)" at bounding box center [641, 457] width 84 height 31
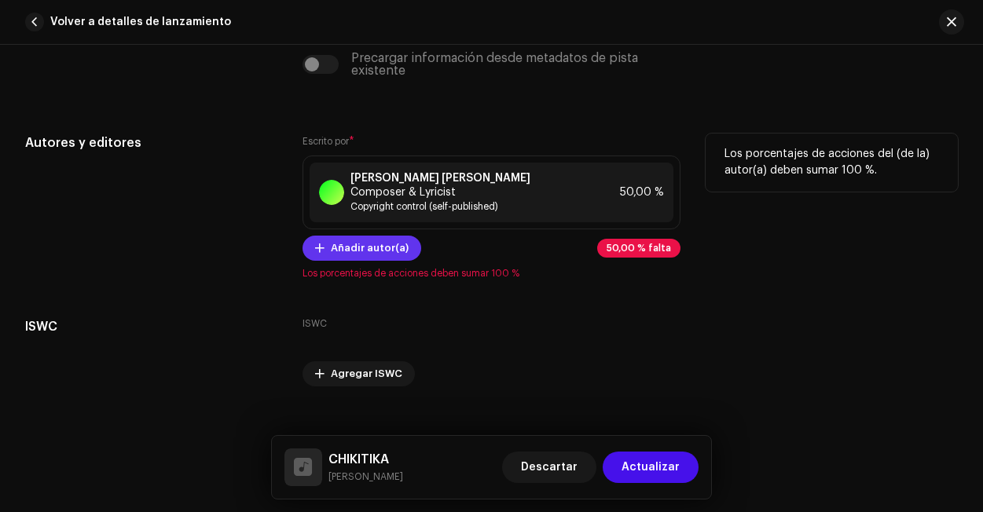
click at [364, 258] on span "Añadir autor(a)" at bounding box center [370, 247] width 78 height 31
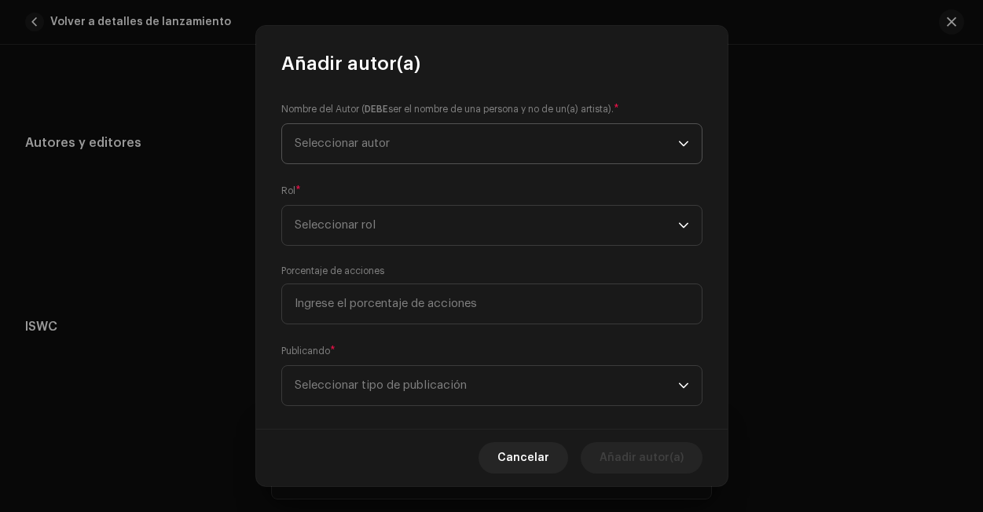
click at [398, 147] on span "Seleccionar autor" at bounding box center [486, 143] width 383 height 39
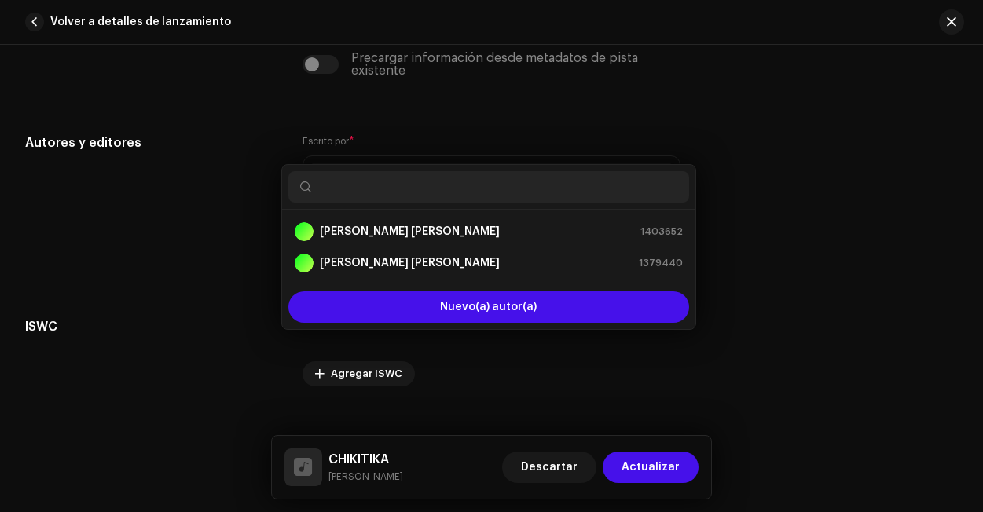
click at [776, 203] on div "Añadir autor(a) Nombre del Autor ( DEBE ser el nombre de una persona y no de un…" at bounding box center [491, 256] width 983 height 512
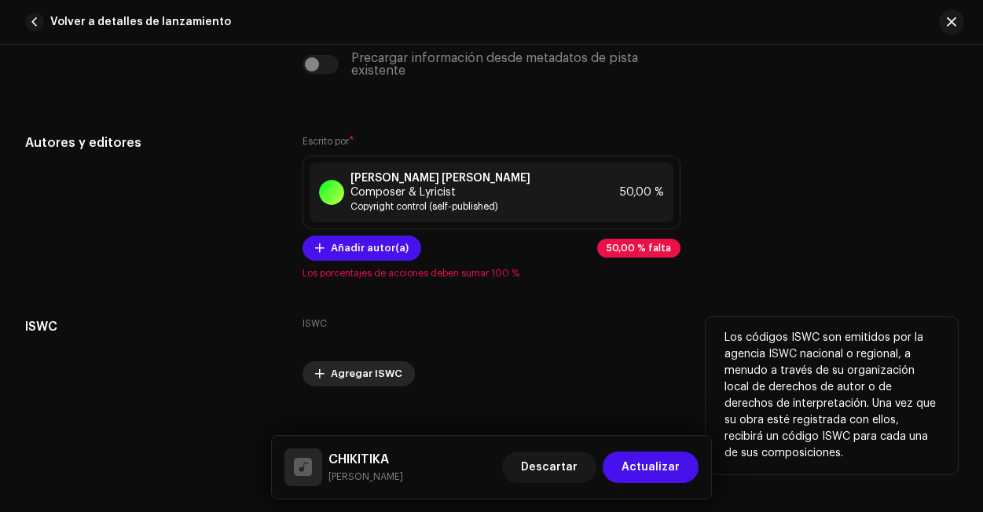
scroll to position [3261, 0]
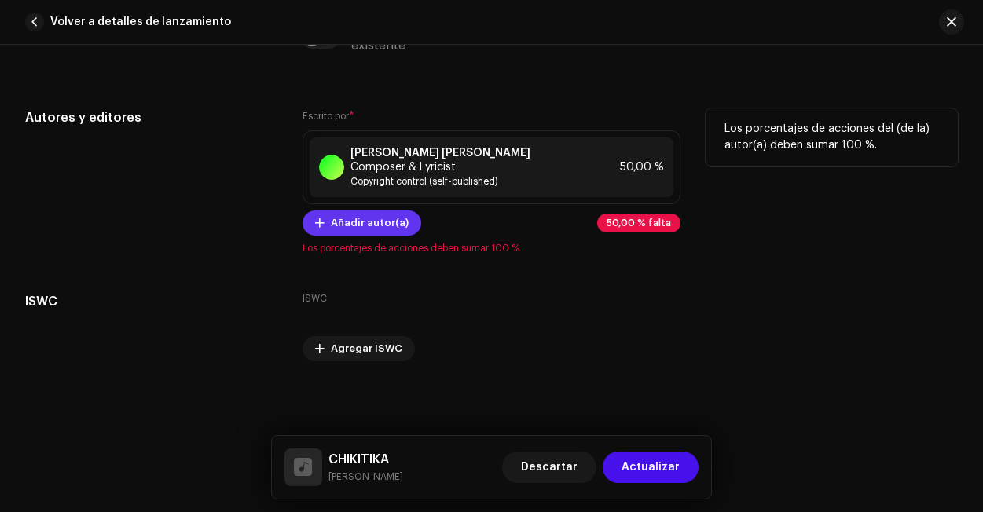
click at [368, 229] on span "Añadir autor(a)" at bounding box center [370, 222] width 78 height 31
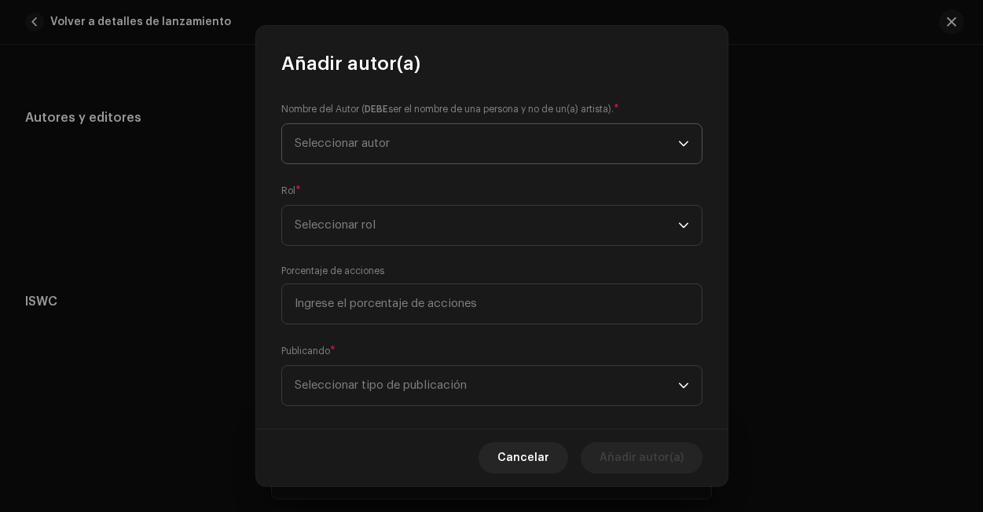
click at [361, 145] on span "Seleccionar autor" at bounding box center [342, 143] width 95 height 12
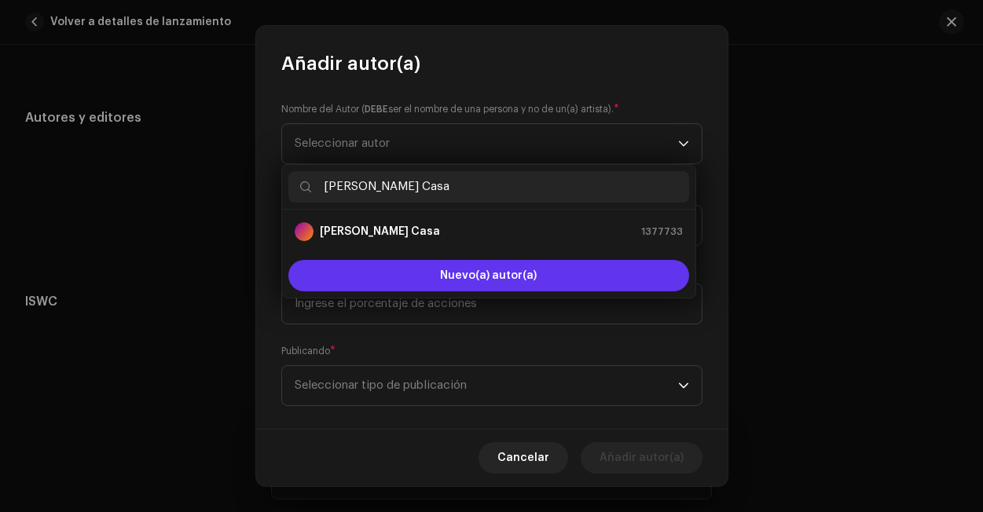
type input "[PERSON_NAME] Casa"
click at [472, 280] on button "Nuevo(a) autor(a)" at bounding box center [488, 275] width 401 height 31
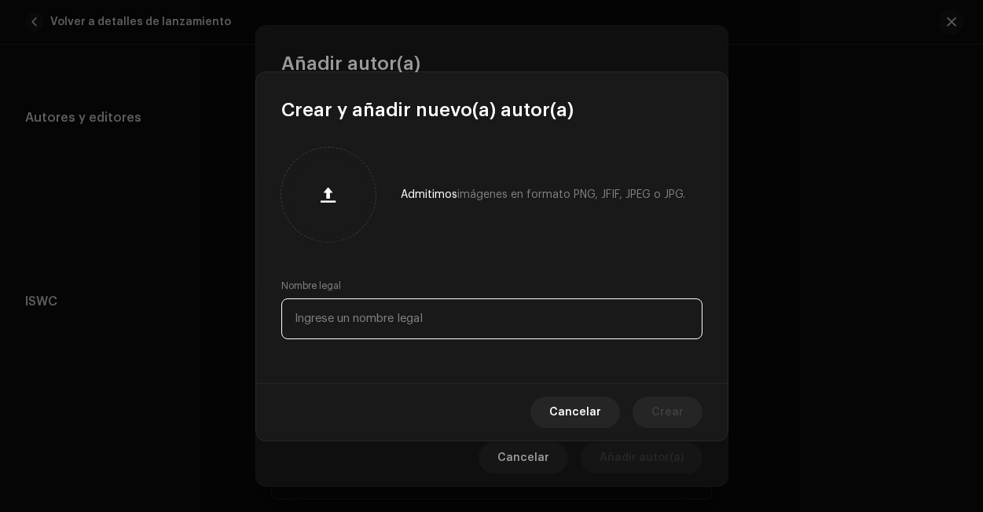
click at [358, 327] on input "text" at bounding box center [491, 318] width 421 height 41
paste input "[PERSON_NAME] Casa"
type input "[PERSON_NAME] Casa"
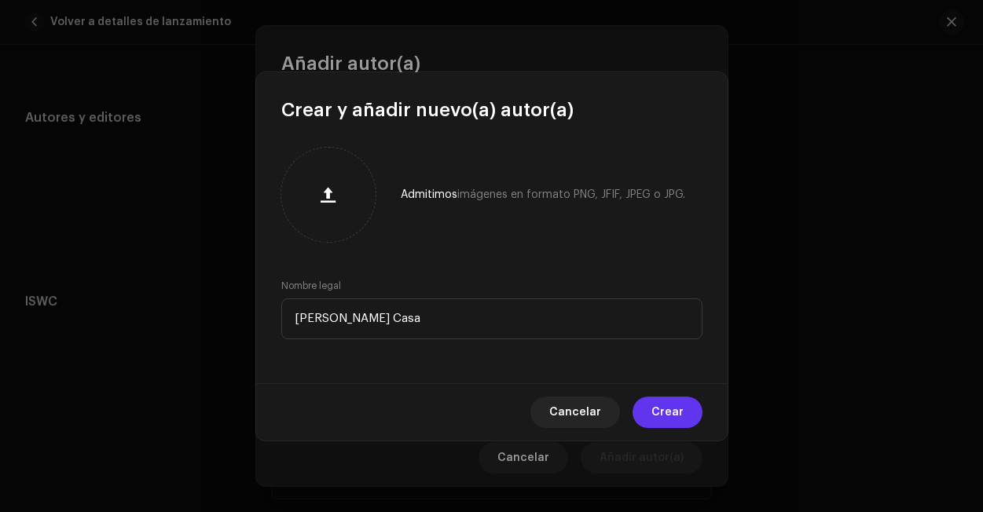
click at [675, 408] on span "Crear" at bounding box center [667, 412] width 32 height 31
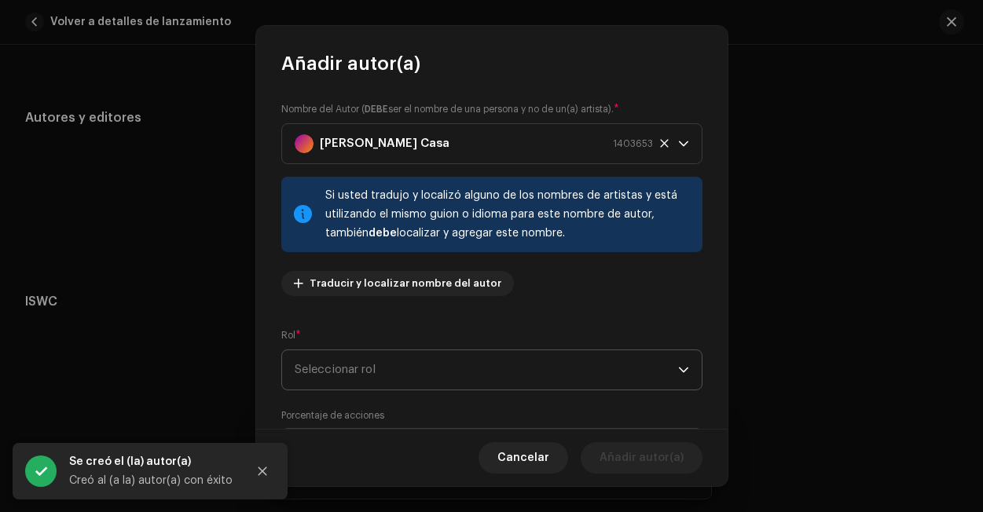
scroll to position [61, 0]
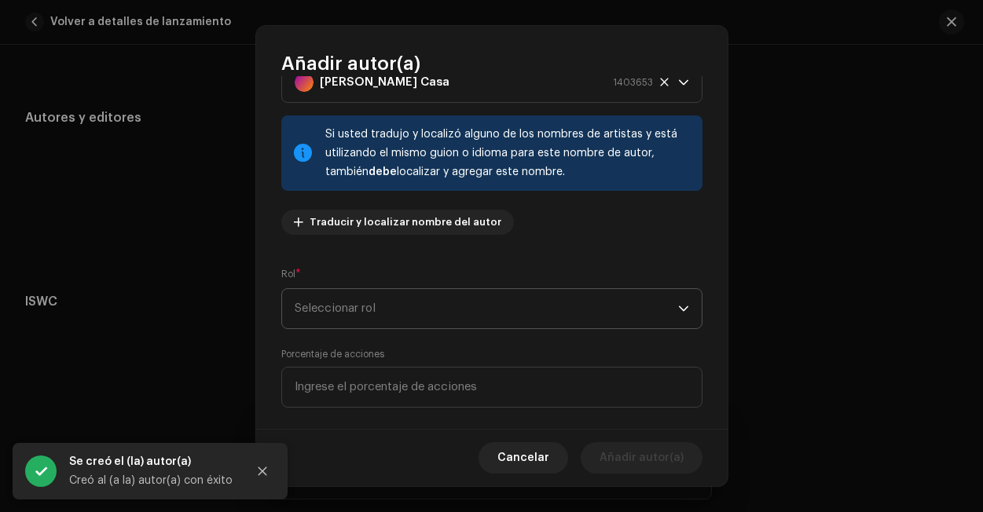
click at [471, 291] on span "Seleccionar rol" at bounding box center [486, 308] width 383 height 39
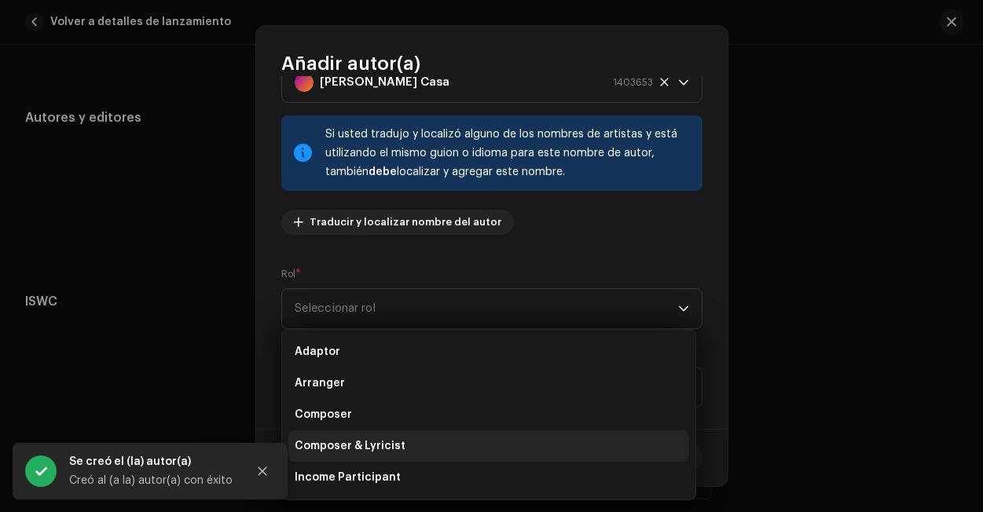
click at [424, 445] on li "Composer & Lyricist" at bounding box center [488, 445] width 401 height 31
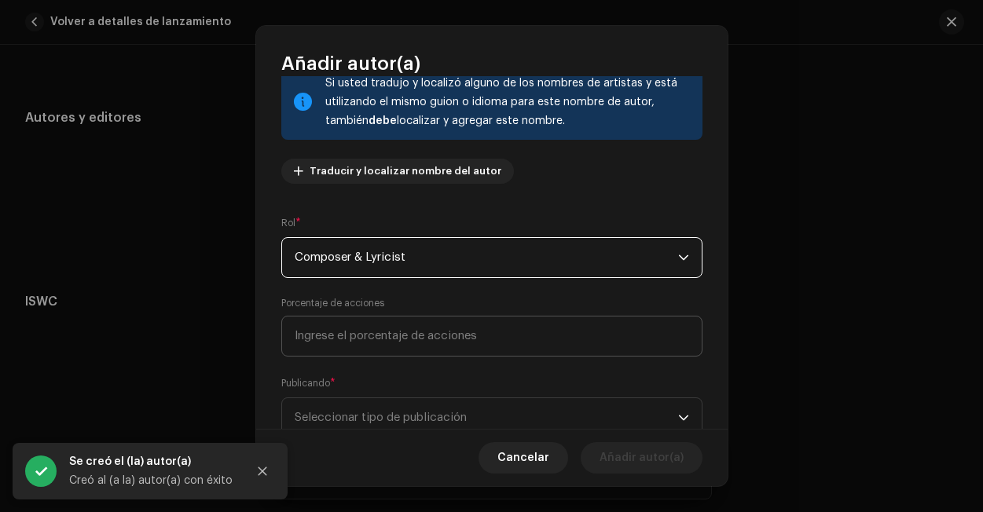
scroll to position [112, 0]
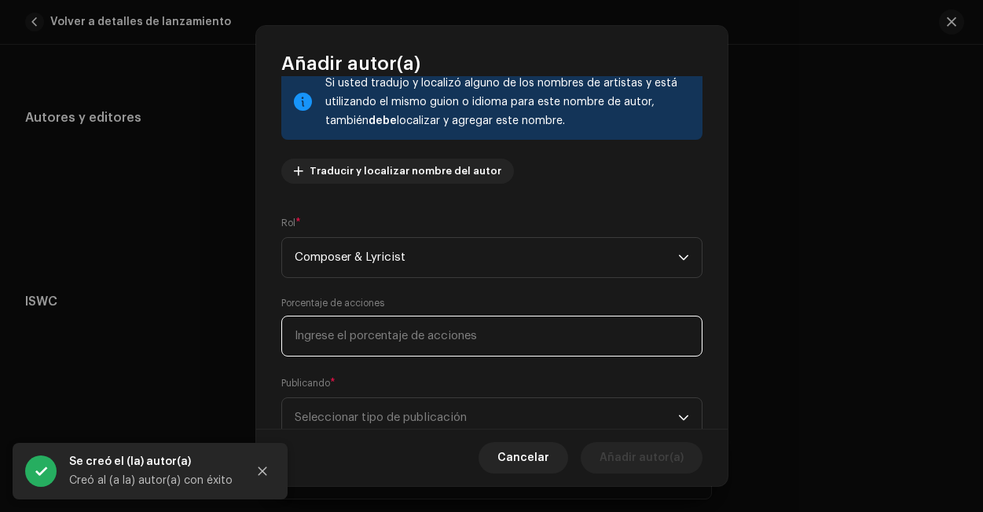
click at [447, 332] on input at bounding box center [491, 336] width 421 height 41
type input "50,00"
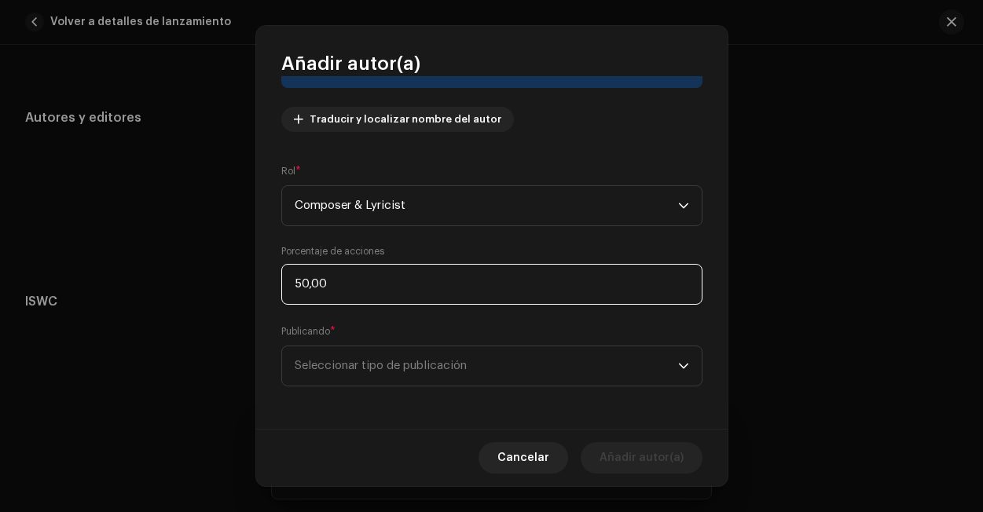
scroll to position [165, 0]
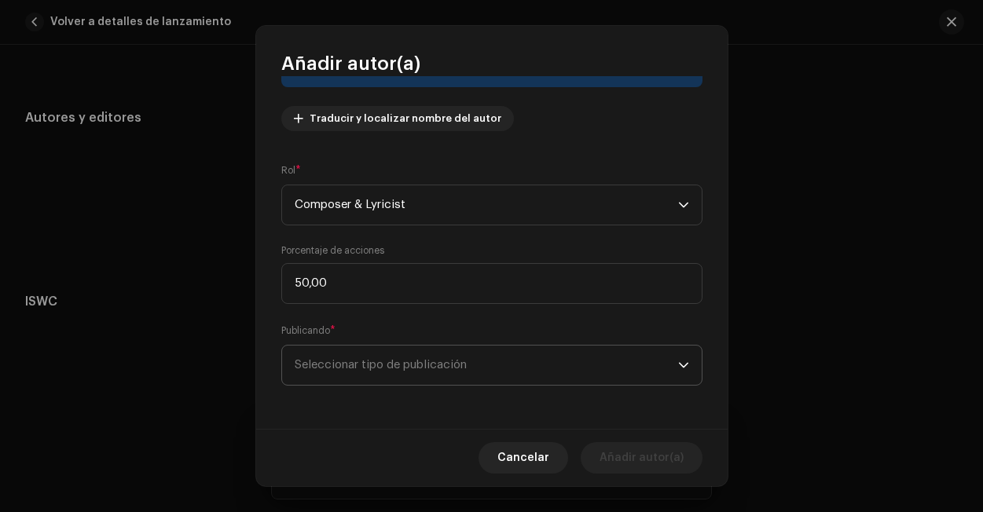
click at [525, 352] on span "Seleccionar tipo de publicación" at bounding box center [486, 365] width 383 height 39
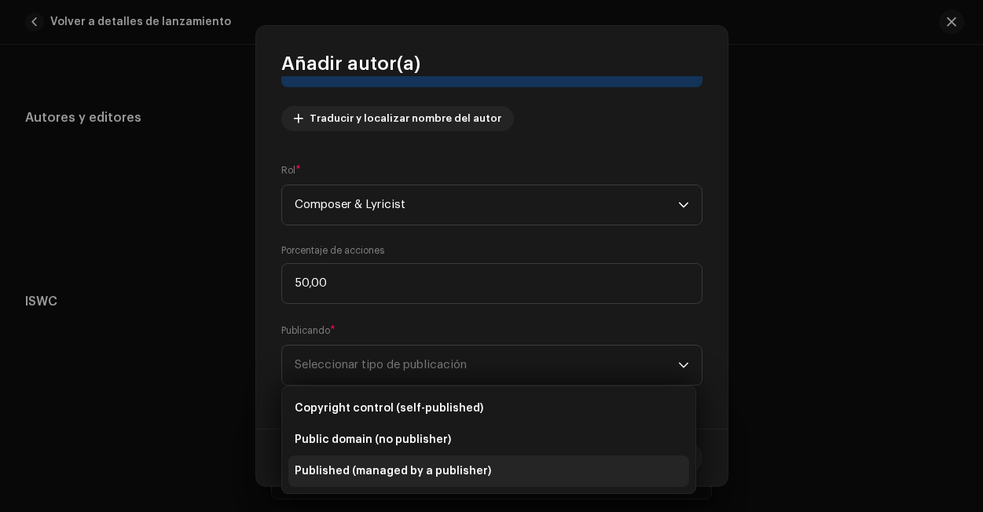
click at [440, 467] on span "Published (managed by a publisher)" at bounding box center [393, 471] width 196 height 16
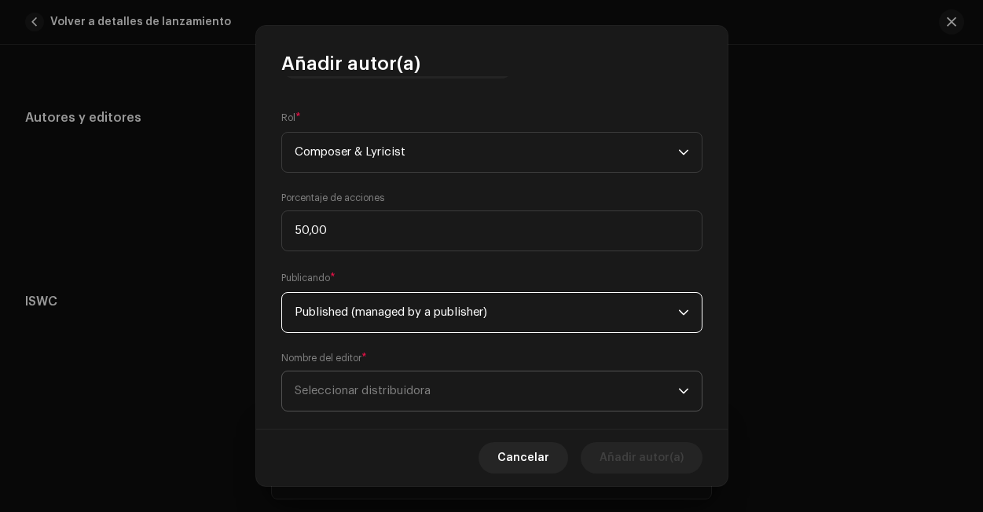
scroll to position [244, 0]
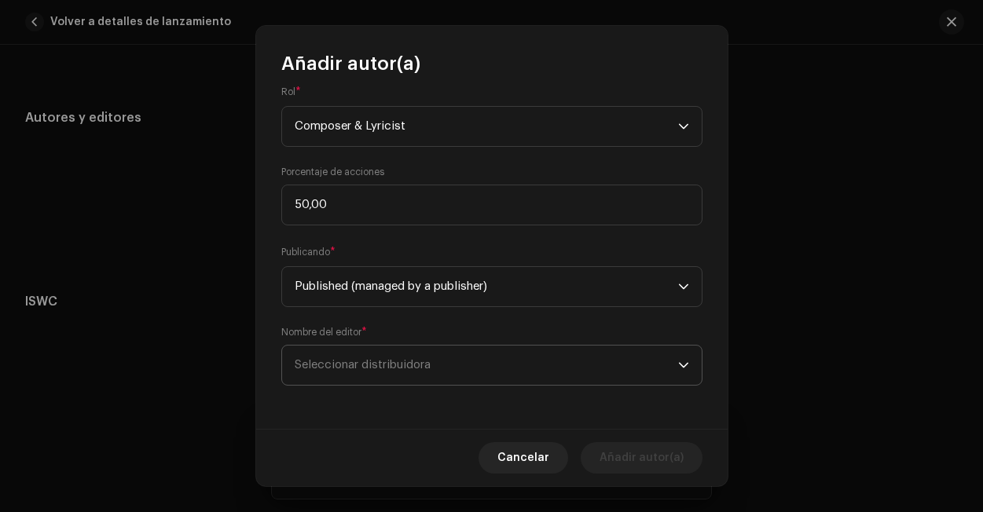
click at [482, 394] on div "Nombre del Autor ( DEBE ser el nombre de una persona y no de un(a) artista). * …" at bounding box center [491, 252] width 471 height 353
click at [482, 363] on span "Seleccionar distribuidora" at bounding box center [486, 365] width 383 height 39
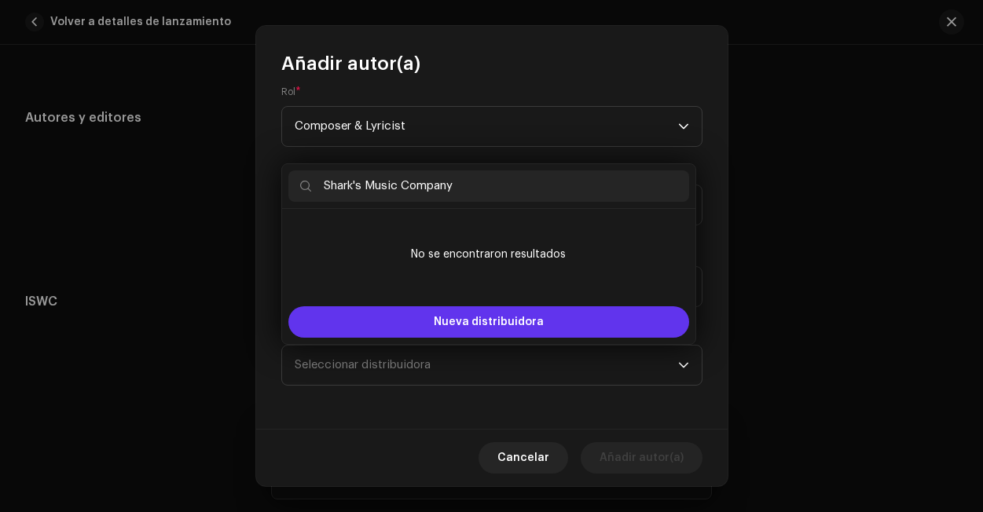
type input "Shark's Music Company"
click at [433, 332] on button "Nueva distribuidora" at bounding box center [488, 321] width 401 height 31
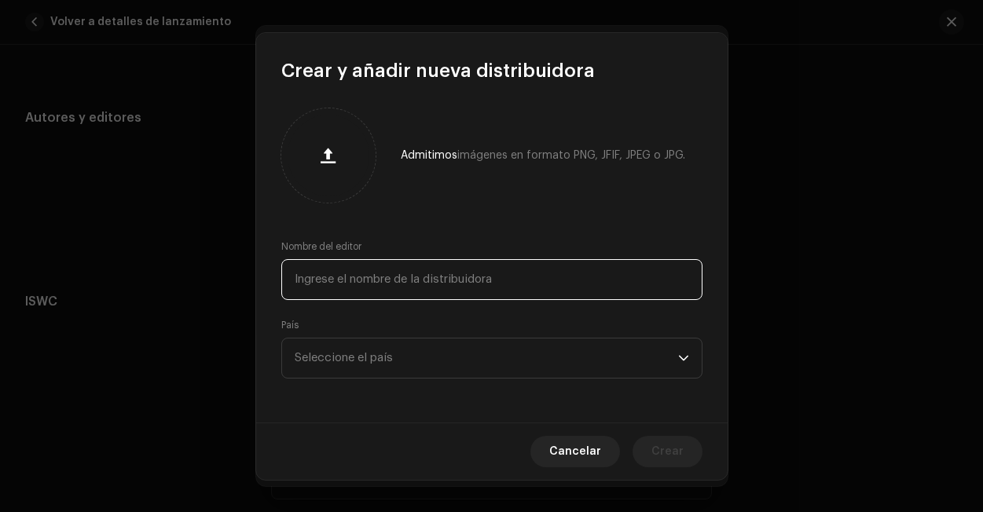
click at [467, 276] on input "text" at bounding box center [491, 279] width 421 height 41
type input "Shark's Music Company"
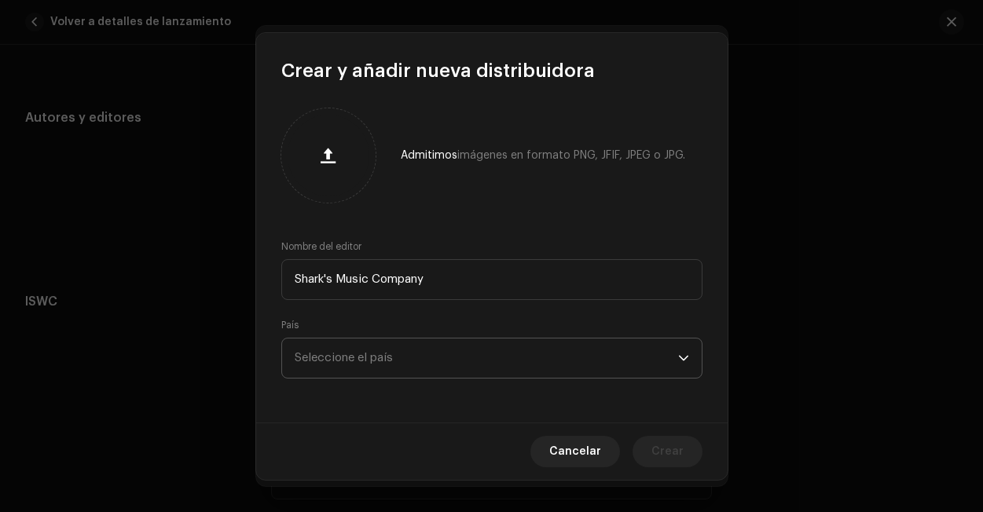
click at [453, 369] on span "Seleccione el país" at bounding box center [486, 358] width 383 height 39
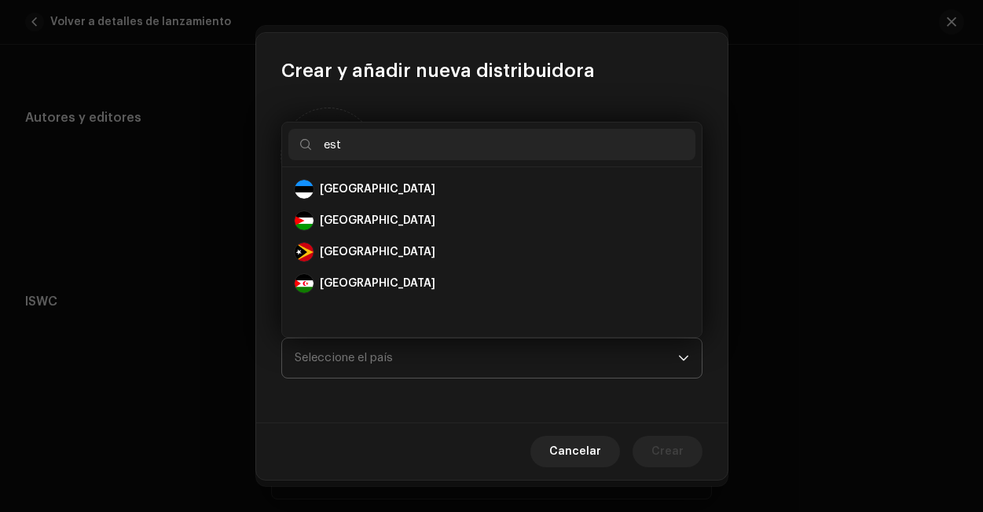
scroll to position [0, 0]
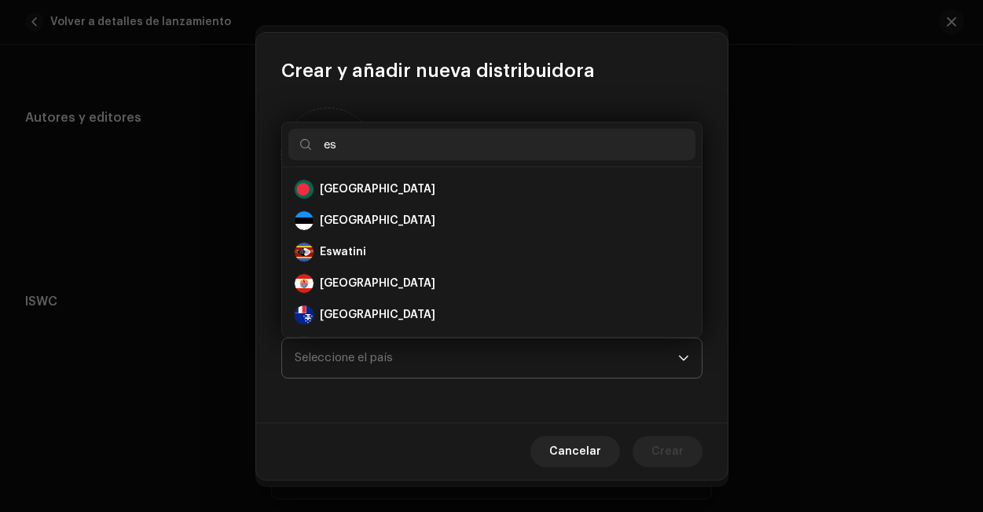
type input "e"
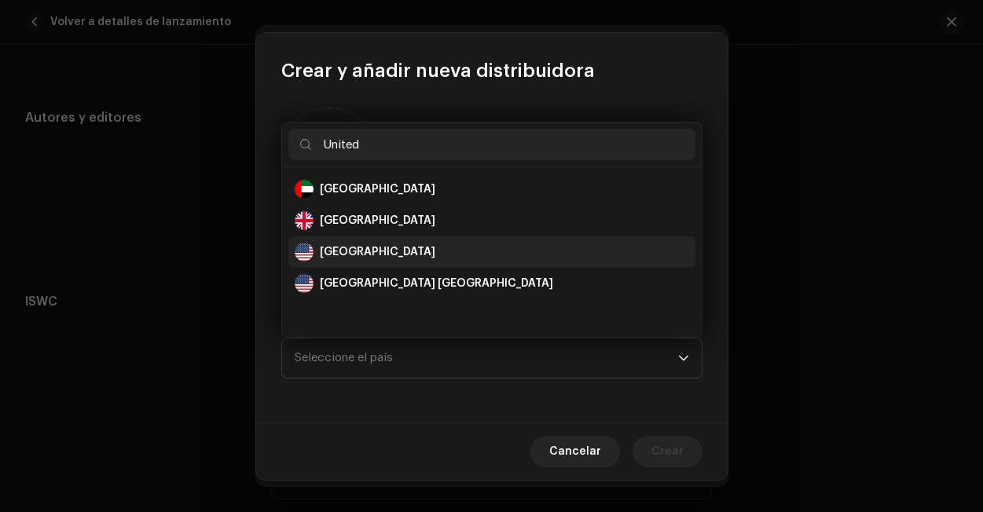
type input "United"
click at [389, 251] on div "[GEOGRAPHIC_DATA]" at bounding box center [377, 252] width 115 height 16
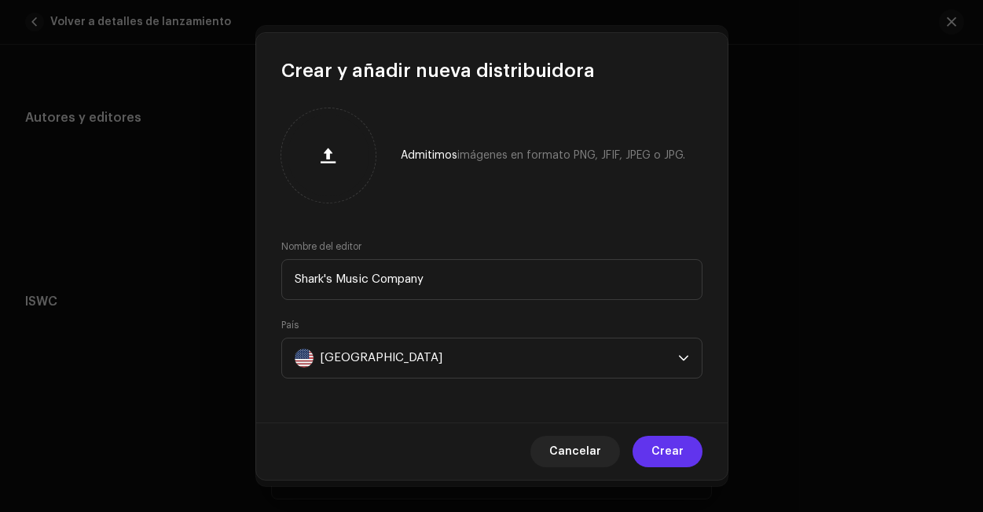
click at [668, 450] on span "Crear" at bounding box center [667, 451] width 32 height 31
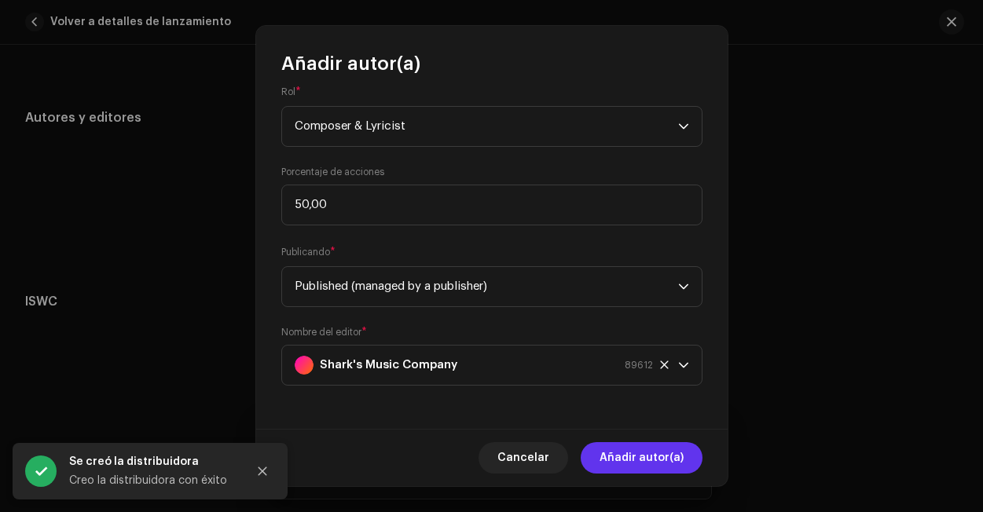
click at [626, 468] on span "Añadir autor(a)" at bounding box center [641, 457] width 84 height 31
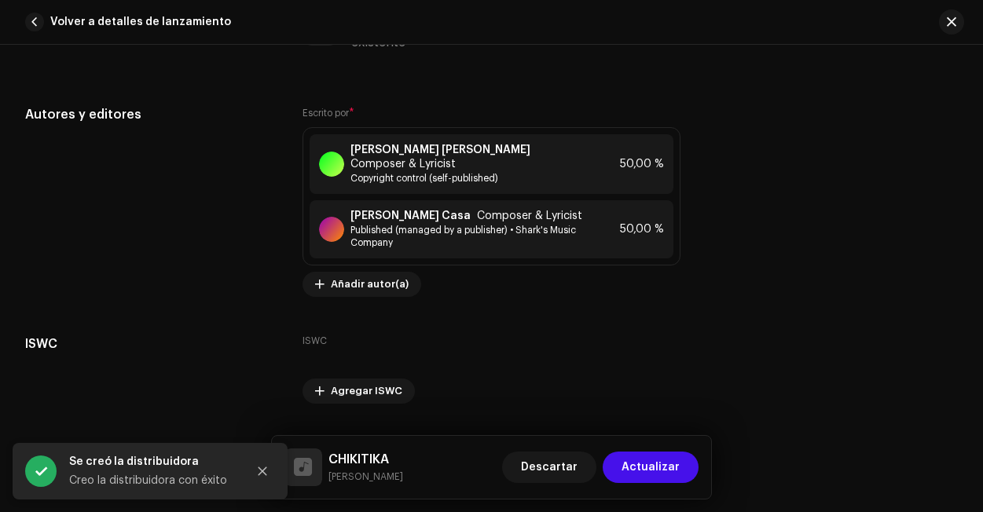
scroll to position [3307, 0]
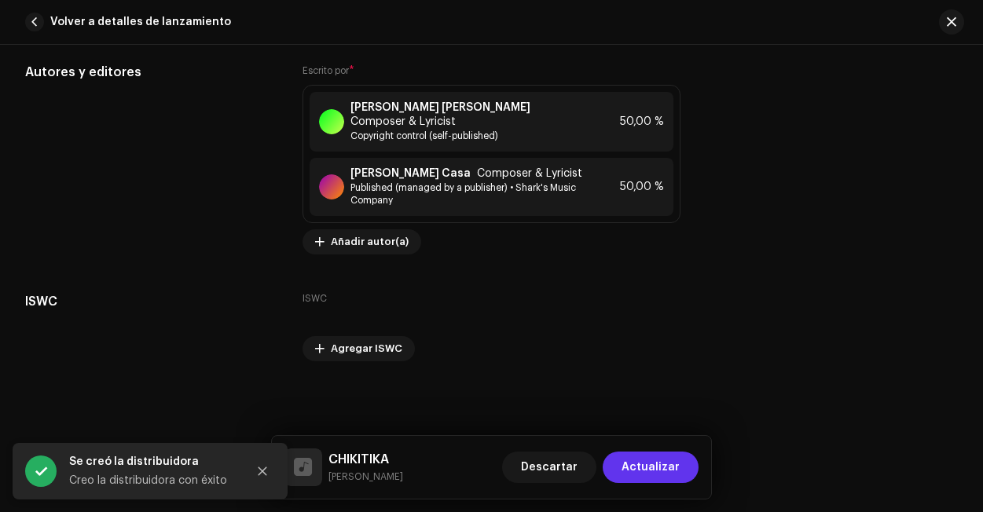
click at [652, 470] on span "Actualizar" at bounding box center [650, 467] width 58 height 31
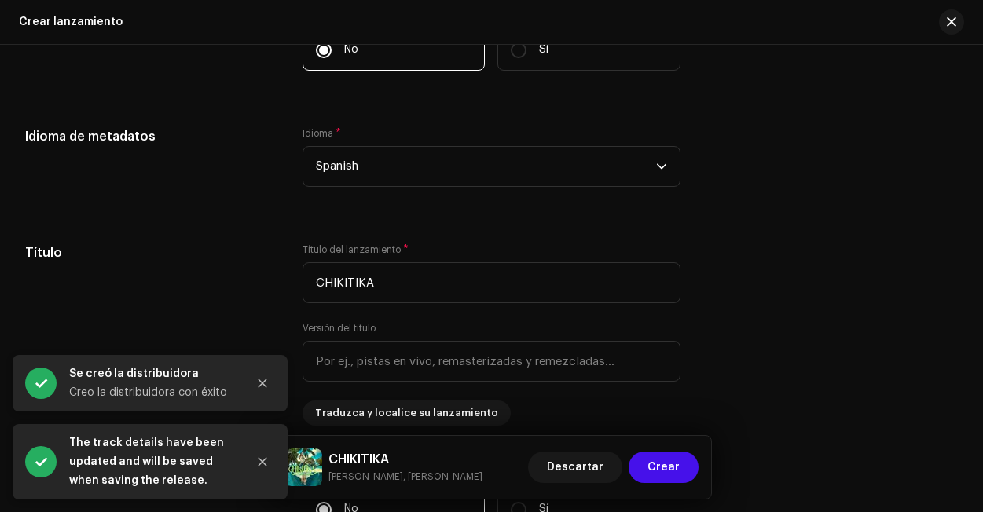
scroll to position [1654, 0]
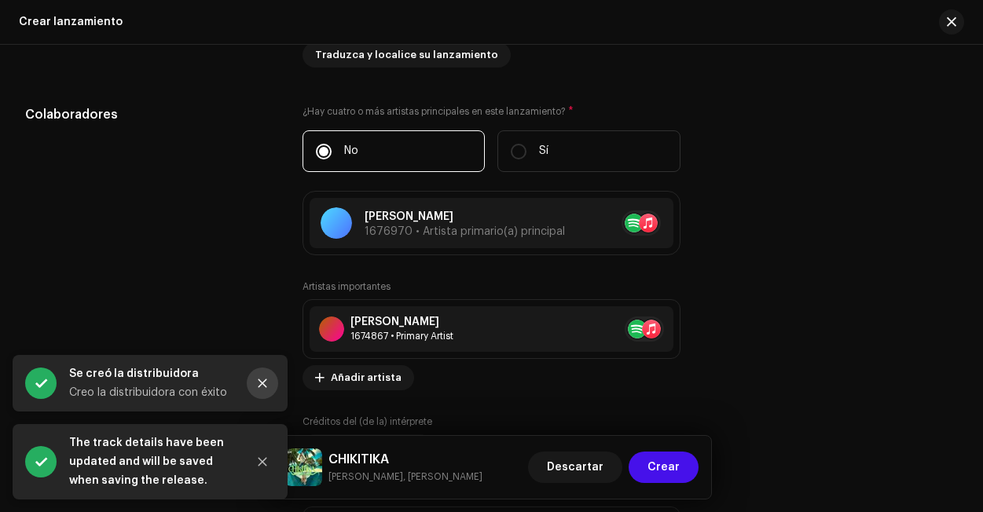
click at [268, 376] on button "Close" at bounding box center [262, 383] width 31 height 31
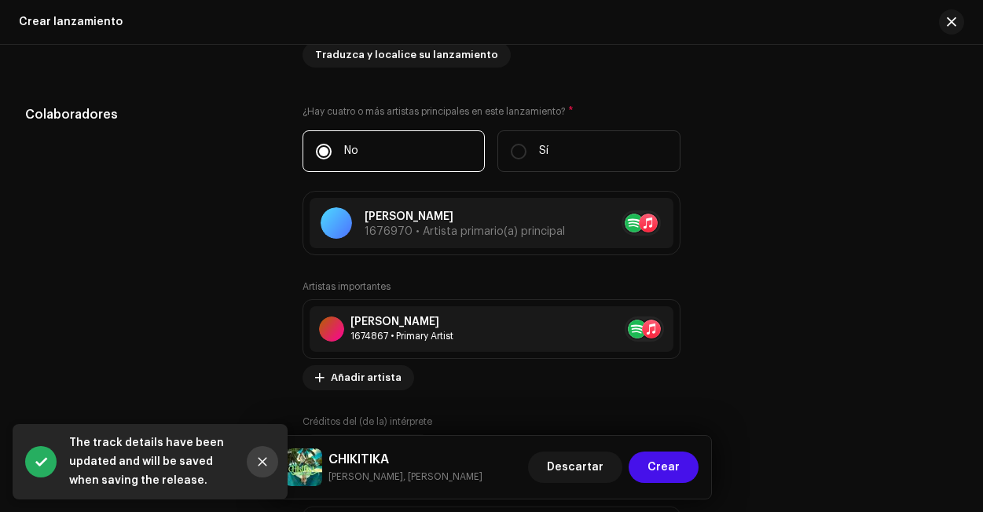
click at [260, 467] on icon "Close" at bounding box center [262, 461] width 11 height 11
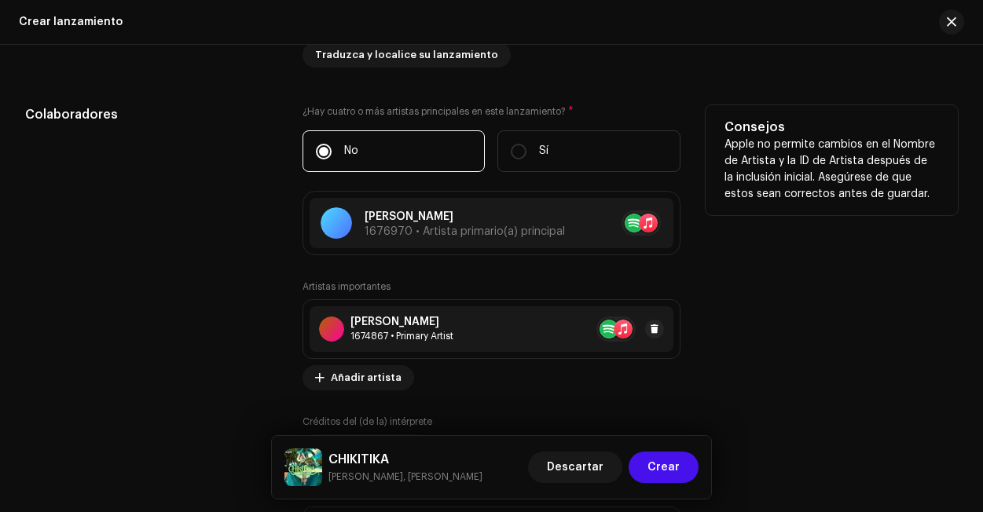
scroll to position [2689, 0]
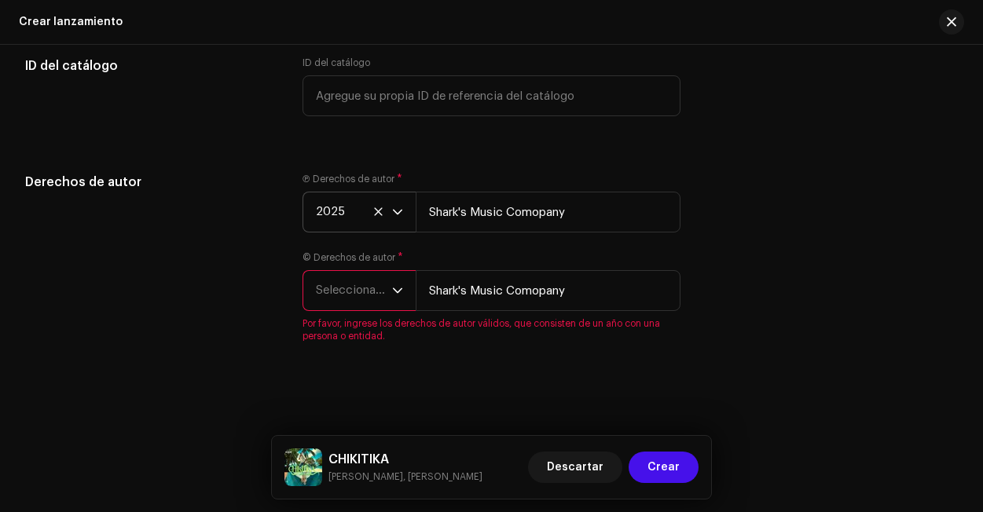
click at [389, 296] on span "Seleccionar año" at bounding box center [354, 290] width 76 height 39
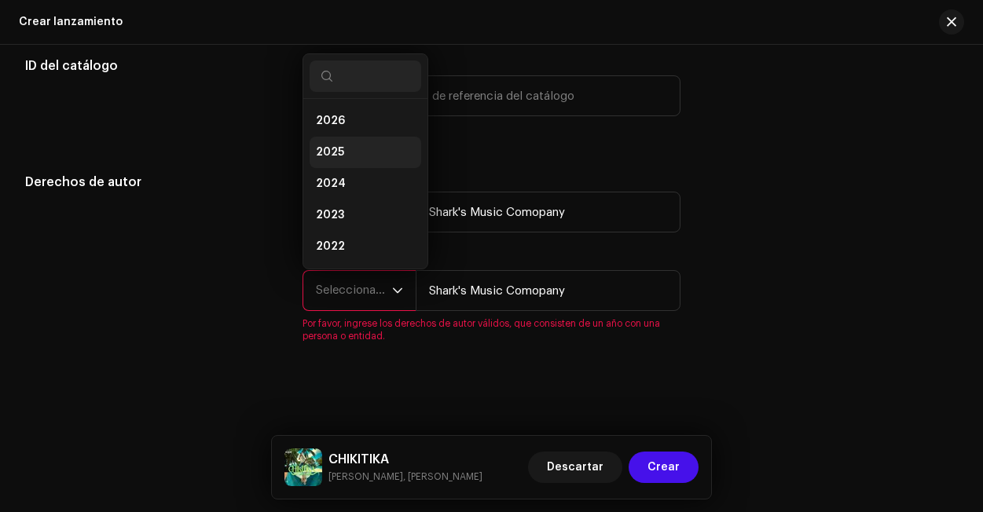
click at [358, 154] on li "2025" at bounding box center [365, 152] width 112 height 31
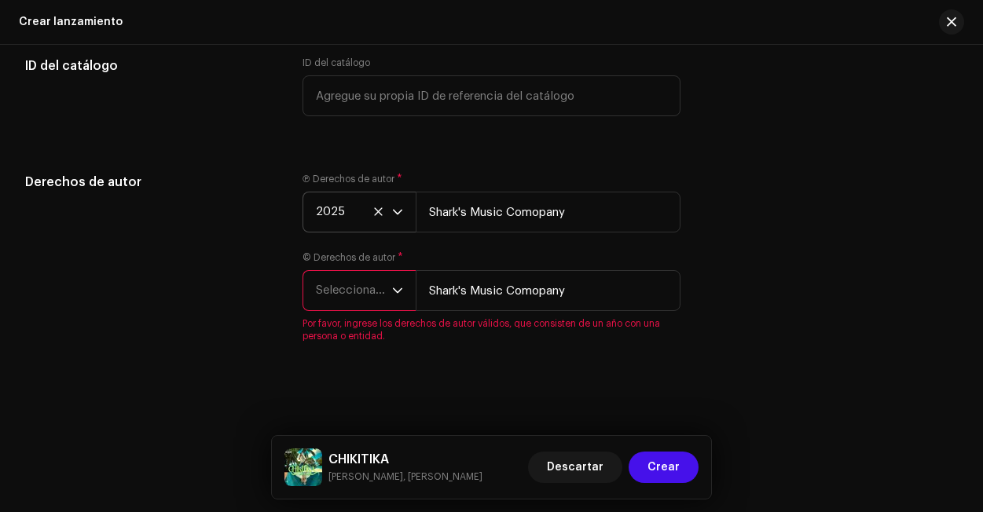
scroll to position [2657, 0]
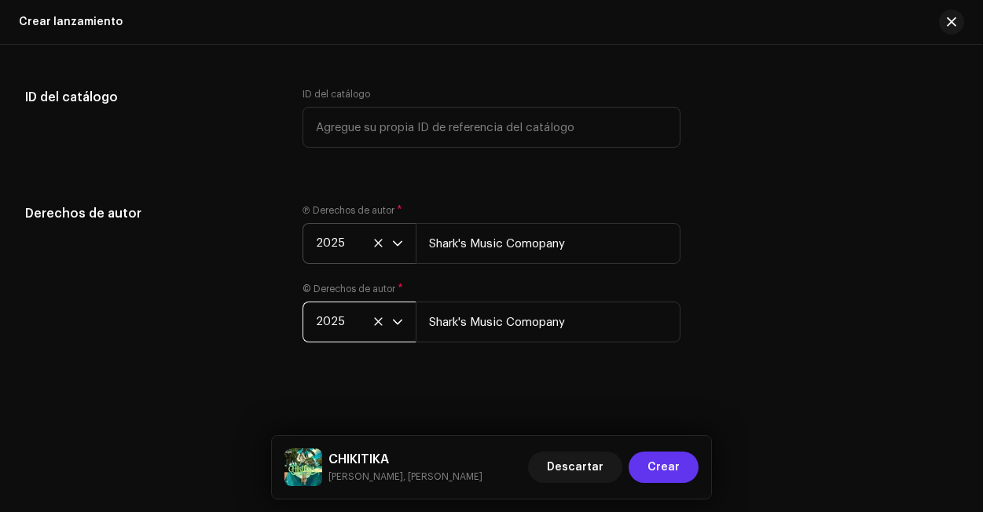
click at [663, 467] on span "Crear" at bounding box center [663, 467] width 32 height 31
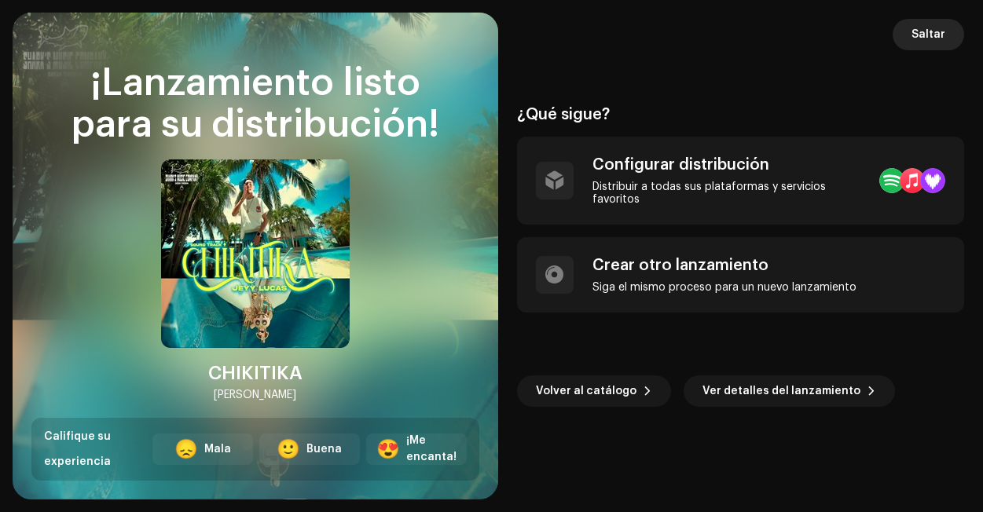
click at [930, 40] on span "Saltar" at bounding box center [928, 34] width 34 height 31
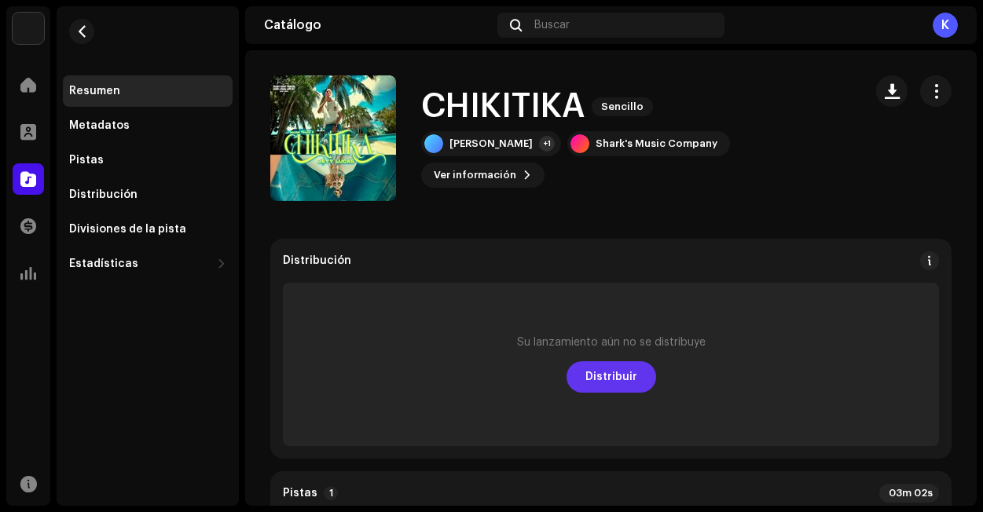
click at [641, 369] on button "Distribuir" at bounding box center [611, 376] width 90 height 31
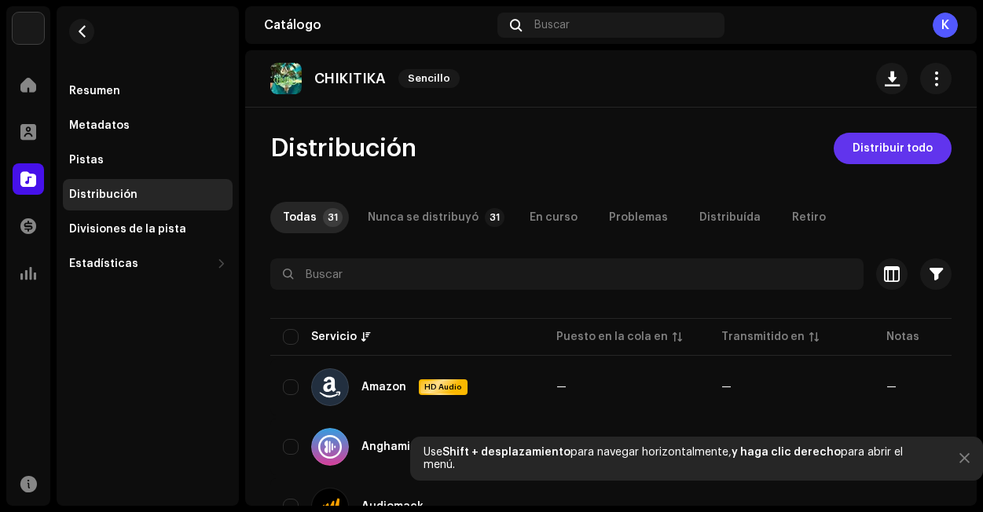
click at [895, 148] on span "Distribuir todo" at bounding box center [892, 148] width 80 height 31
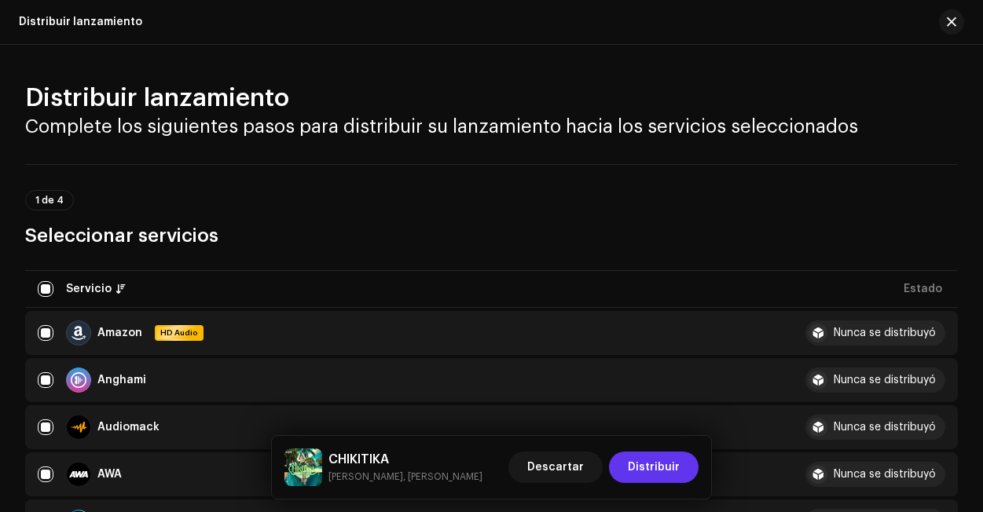
click at [650, 476] on span "Distribuir" at bounding box center [654, 467] width 52 height 31
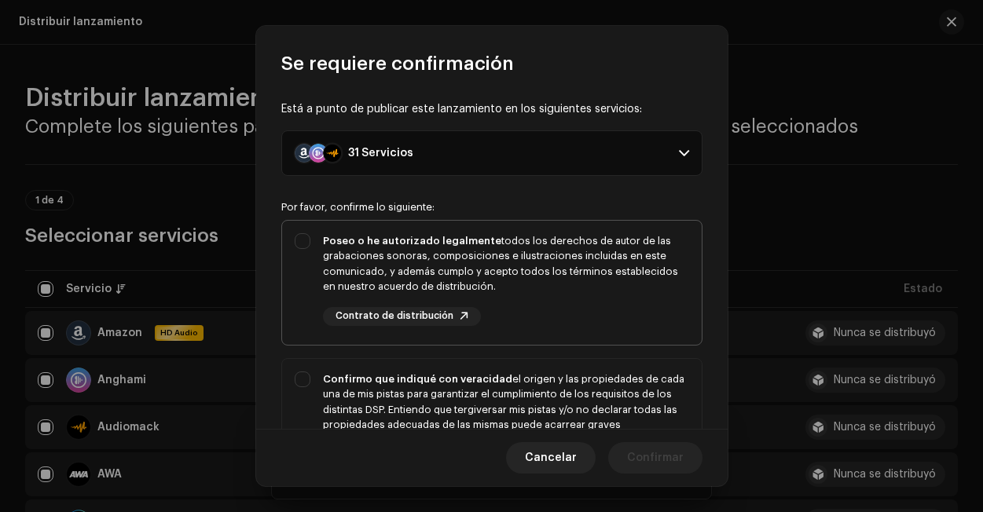
click at [315, 230] on div "Poseo o he autorizado legalmente todos los derechos de autor de las grabaciones…" at bounding box center [491, 280] width 419 height 118
checkbox input "true"
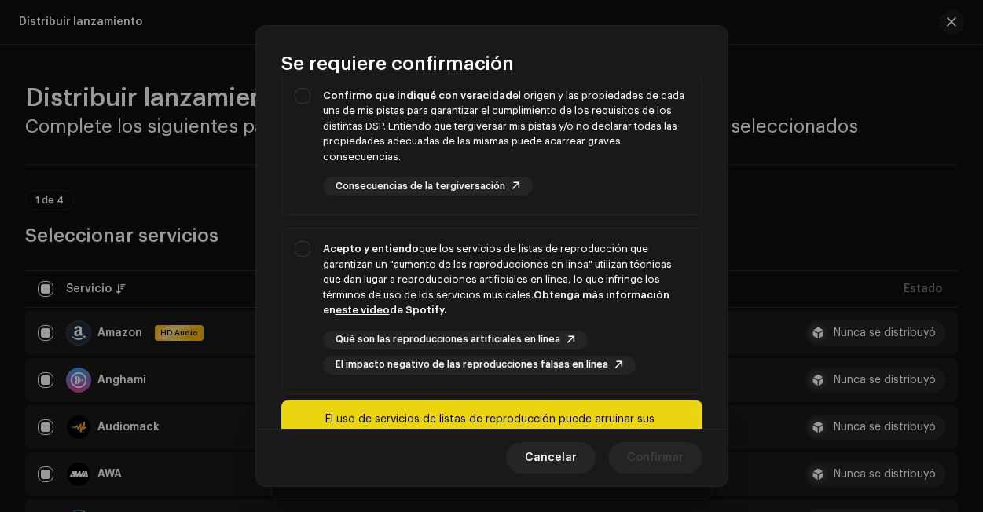
scroll to position [374, 0]
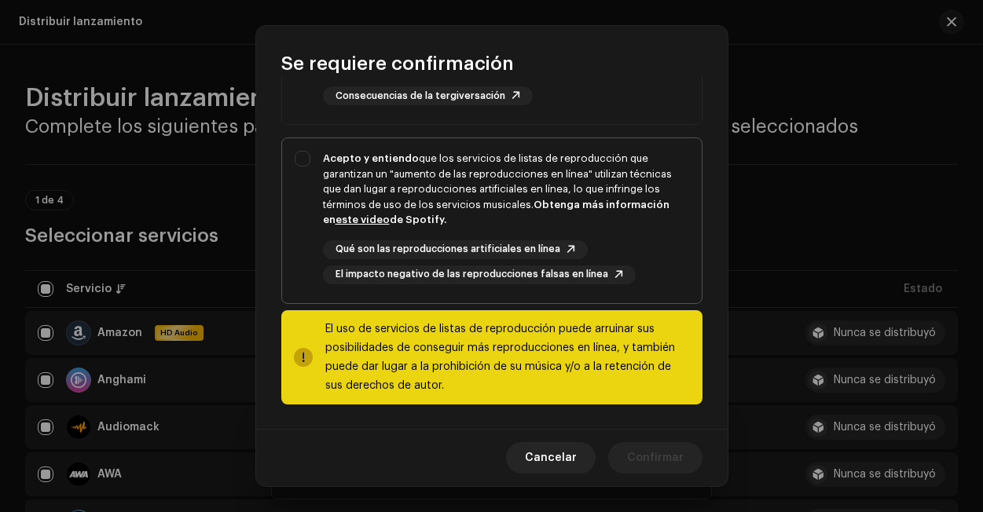
click at [296, 174] on div "Acepto y entiendo que los servicios de listas de reproducción que garantizan un…" at bounding box center [491, 217] width 419 height 159
checkbox input "true"
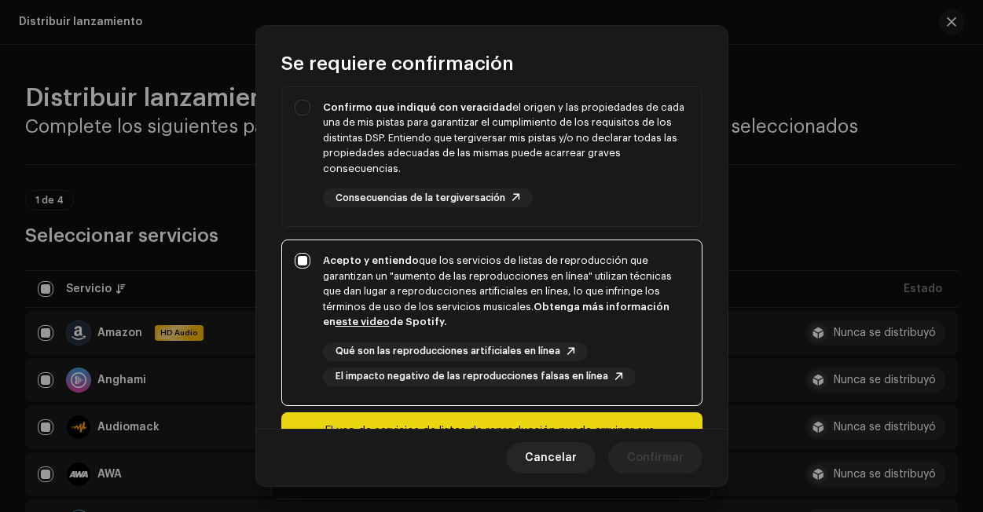
scroll to position [215, 0]
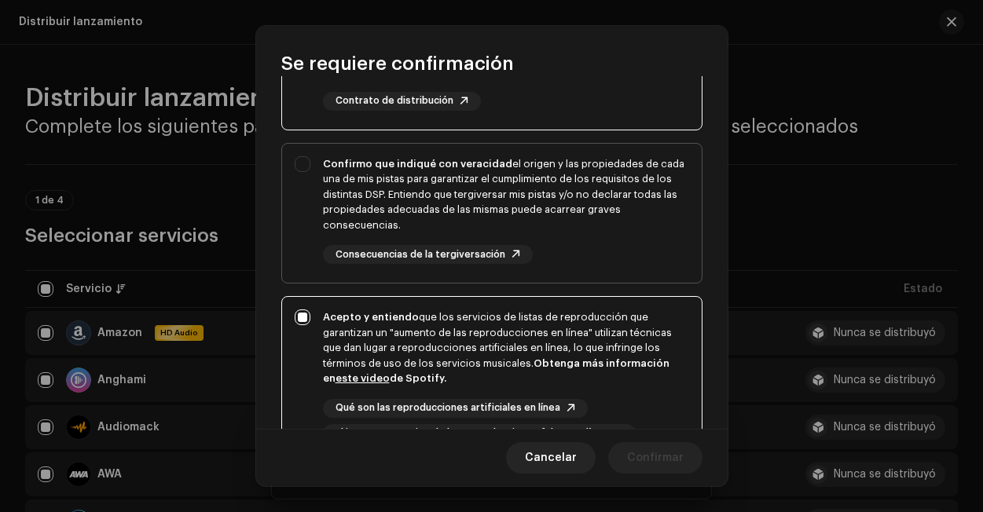
click at [309, 174] on div "Confirmo que indiqué con veracidad el origen y las propiedades de cada una de m…" at bounding box center [491, 211] width 419 height 134
checkbox input "true"
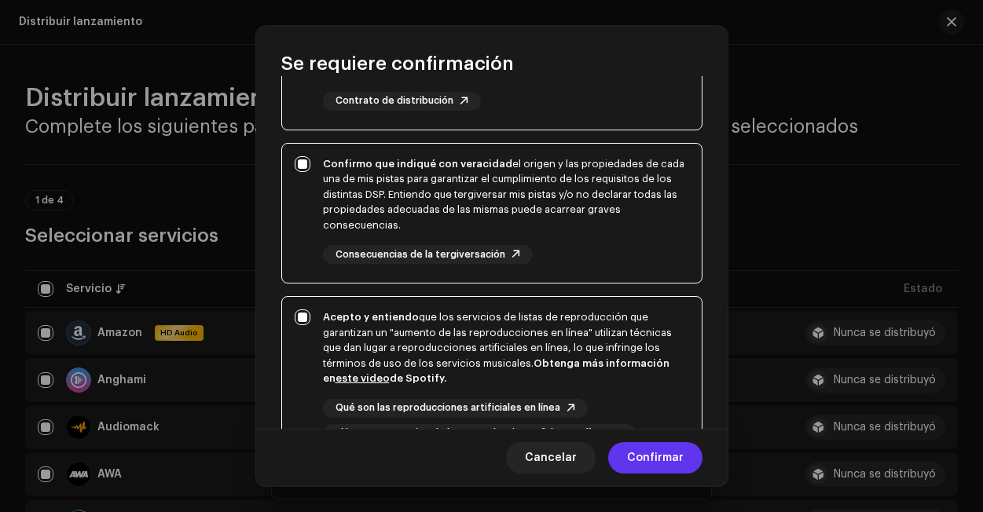
click at [663, 458] on span "Confirmar" at bounding box center [655, 457] width 57 height 31
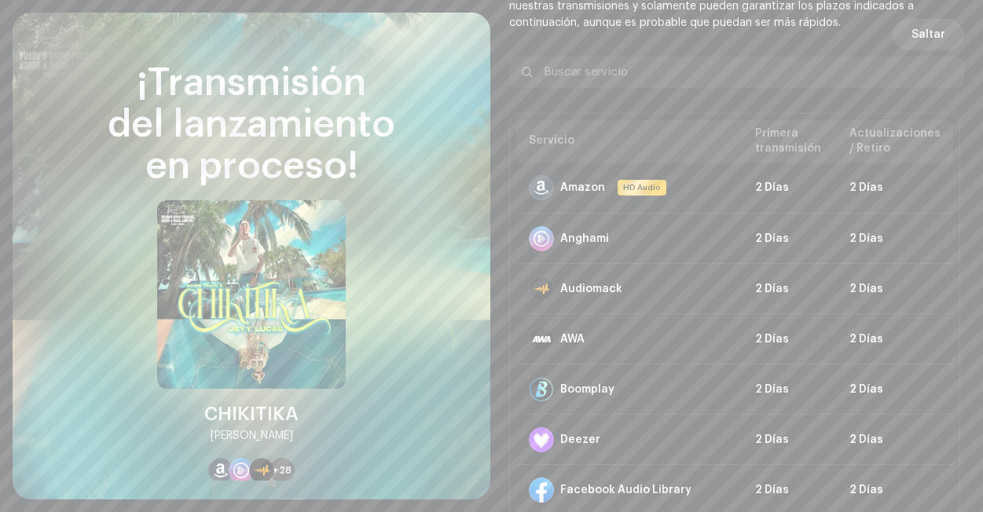
click at [915, 33] on span "Saltar" at bounding box center [928, 34] width 34 height 31
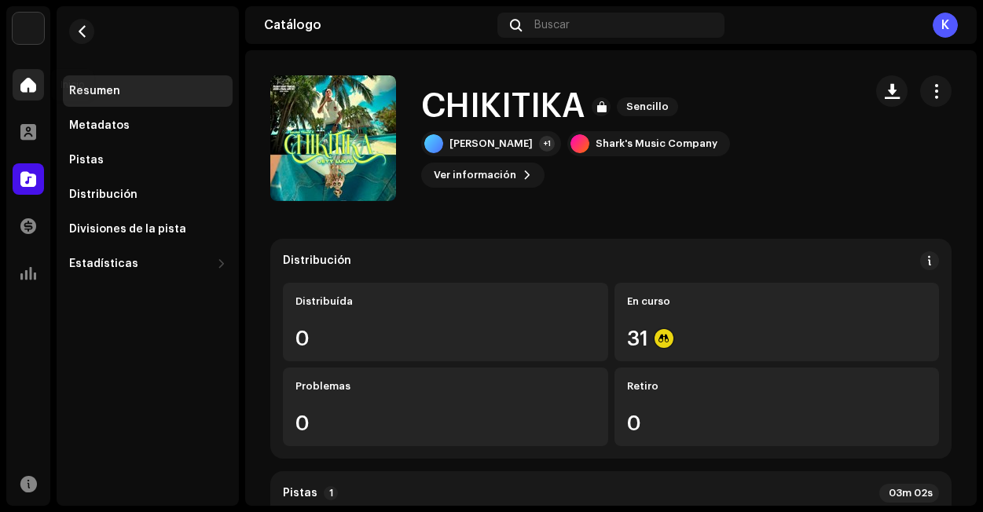
click at [32, 94] on div at bounding box center [28, 84] width 31 height 31
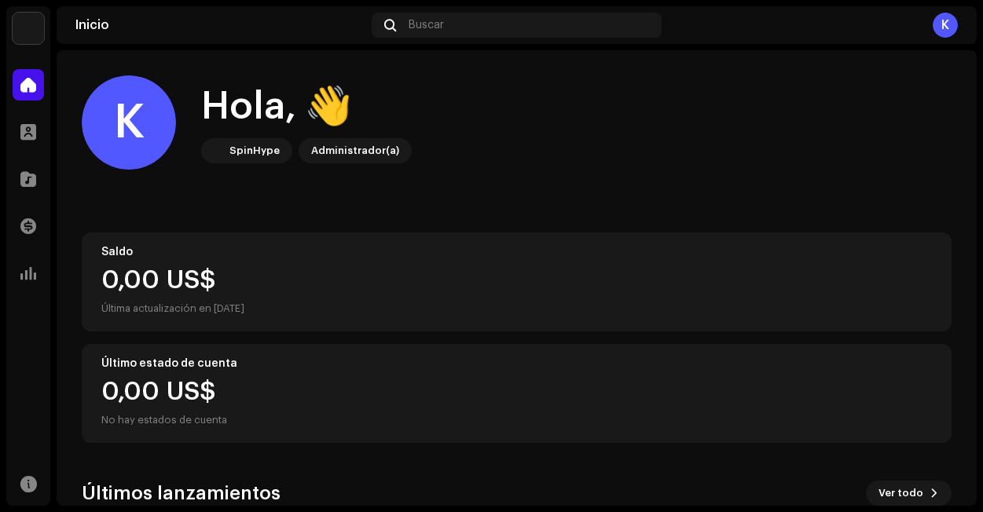
click at [32, 31] on img at bounding box center [28, 28] width 31 height 31
click at [22, 37] on img at bounding box center [28, 28] width 31 height 31
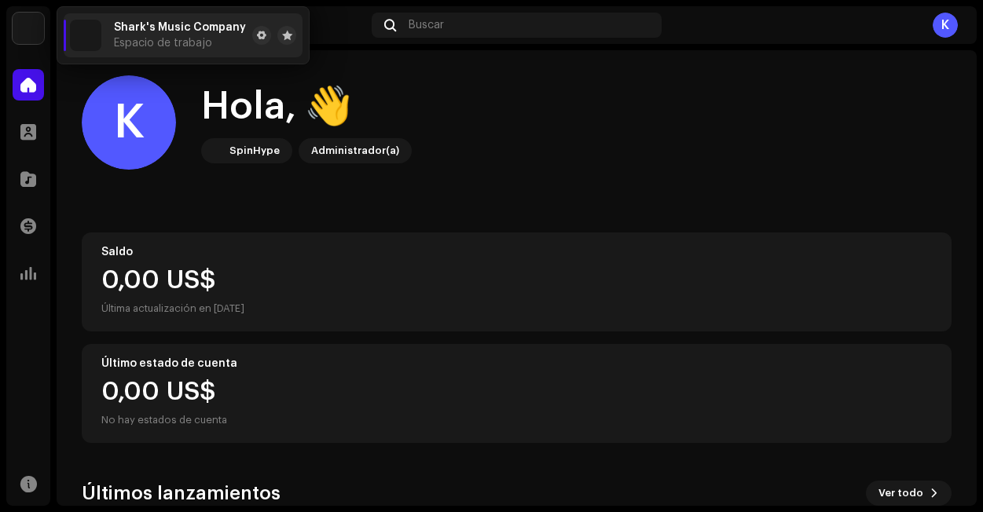
click at [189, 33] on span "Shark's Music Company" at bounding box center [180, 27] width 132 height 13
click at [254, 43] on button at bounding box center [261, 35] width 19 height 19
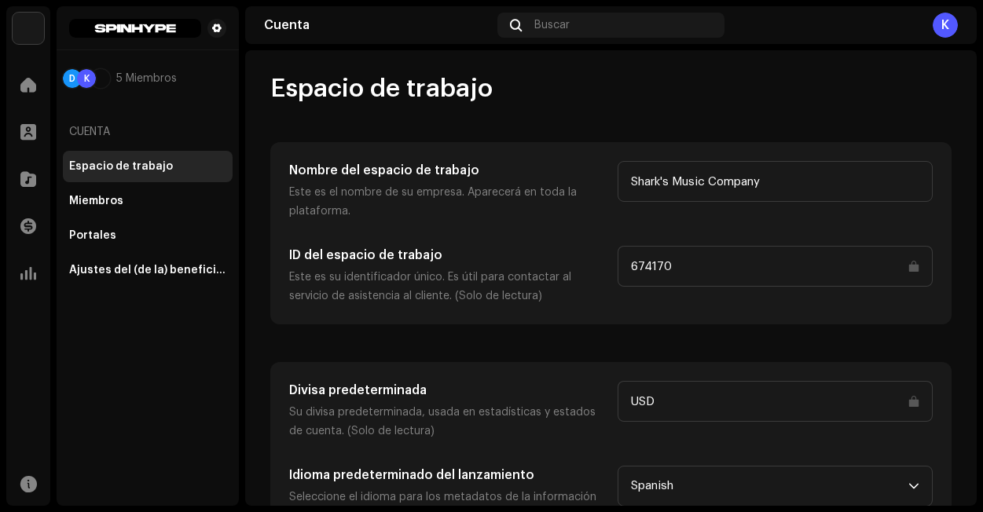
scroll to position [3, 0]
click at [157, 209] on div "Miembros" at bounding box center [148, 200] width 170 height 31
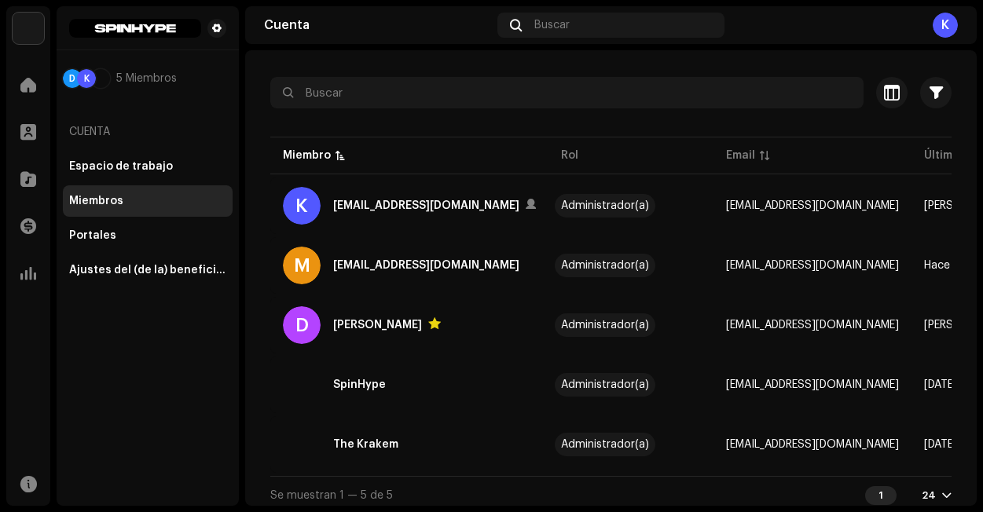
scroll to position [68, 0]
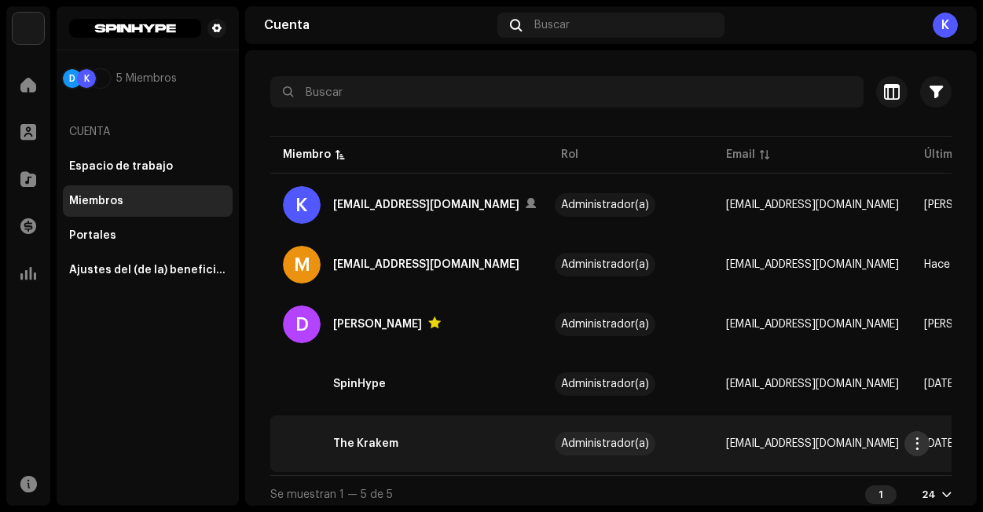
click at [920, 448] on span "button" at bounding box center [917, 443] width 12 height 13
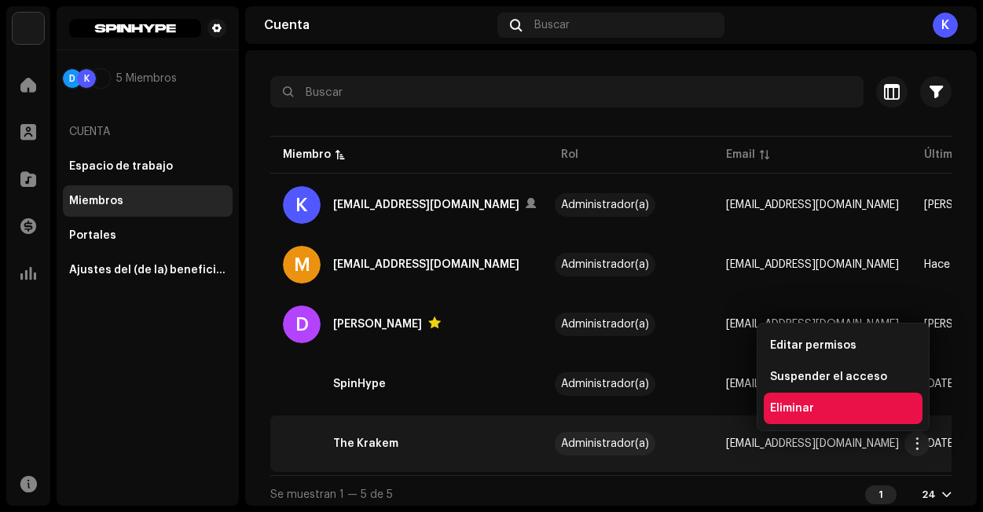
click at [859, 410] on div "Eliminar" at bounding box center [843, 408] width 146 height 13
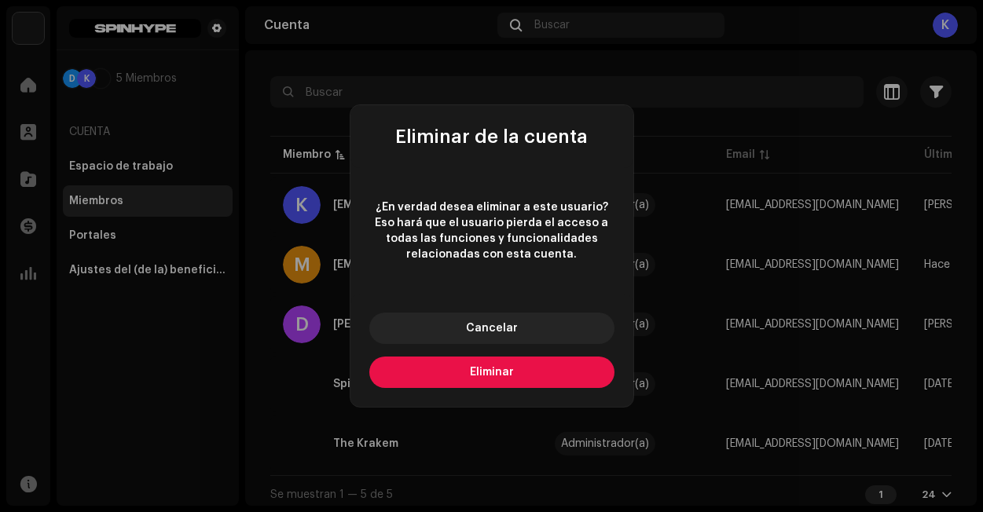
click at [533, 368] on button "Eliminar" at bounding box center [491, 372] width 245 height 31
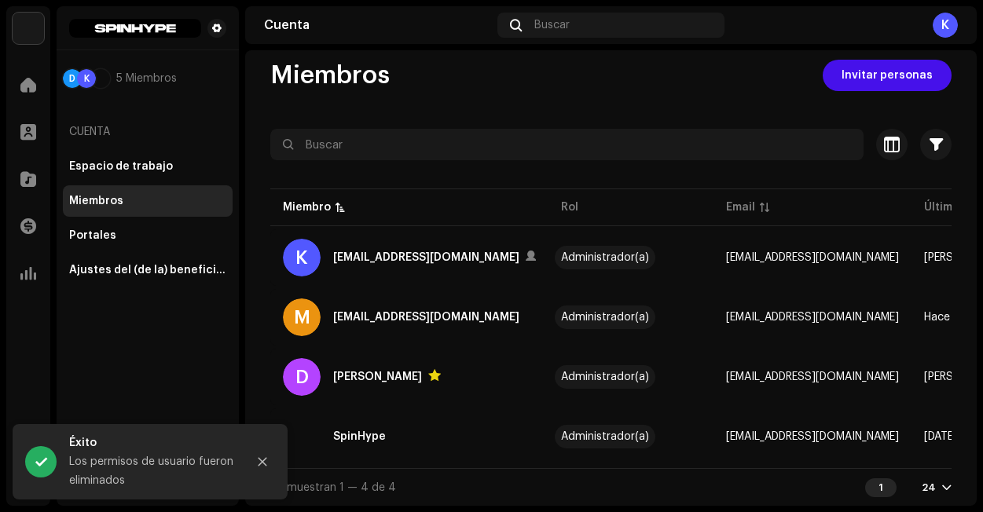
scroll to position [0, 0]
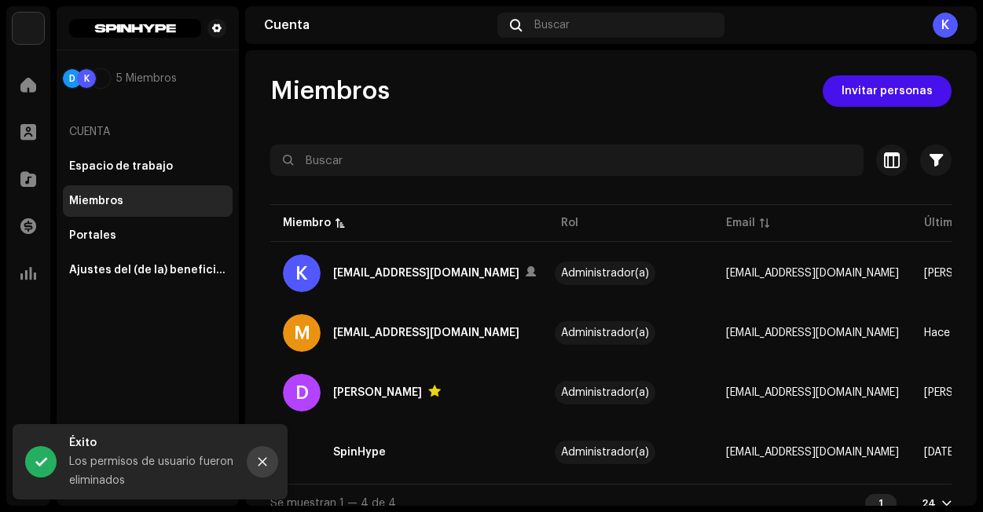
click at [264, 465] on icon "Close" at bounding box center [262, 461] width 11 height 11
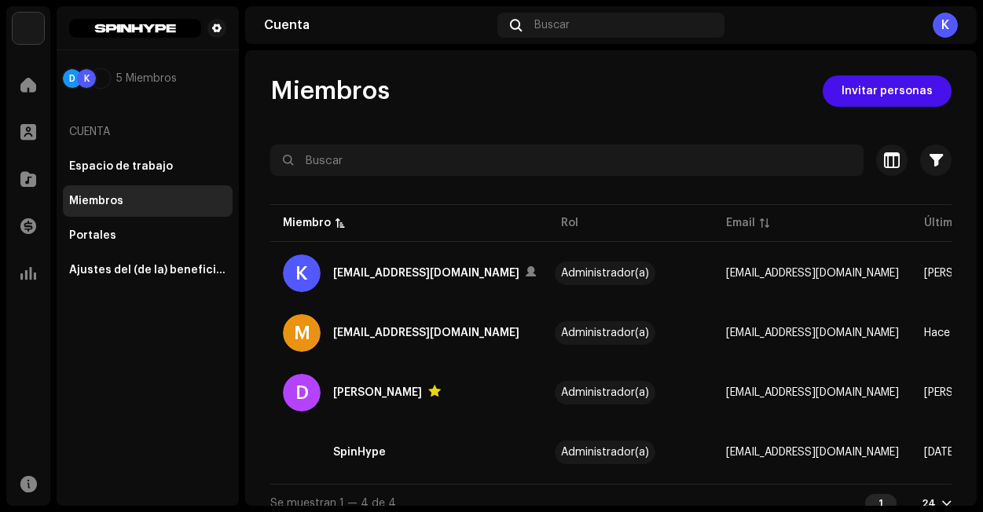
click at [21, 33] on img at bounding box center [28, 28] width 31 height 31
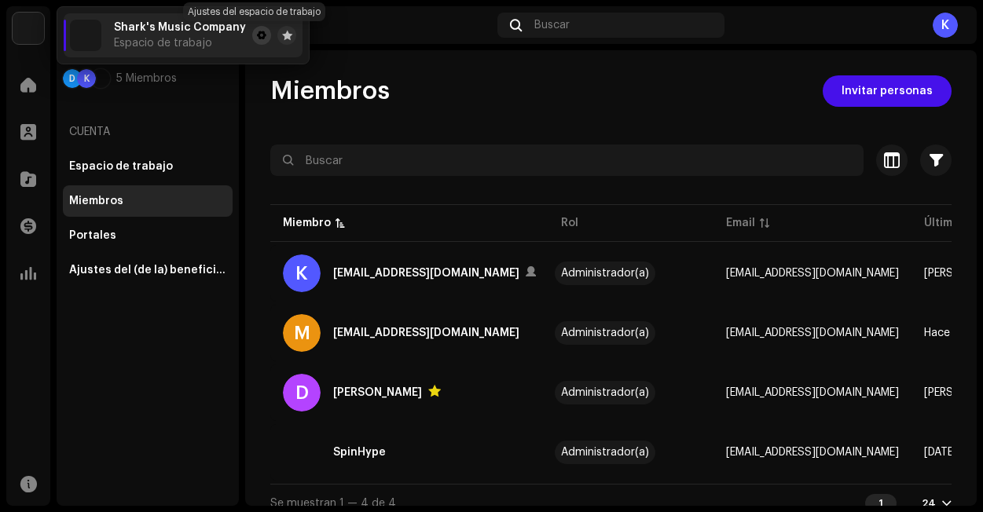
click at [257, 32] on span at bounding box center [261, 35] width 9 height 13
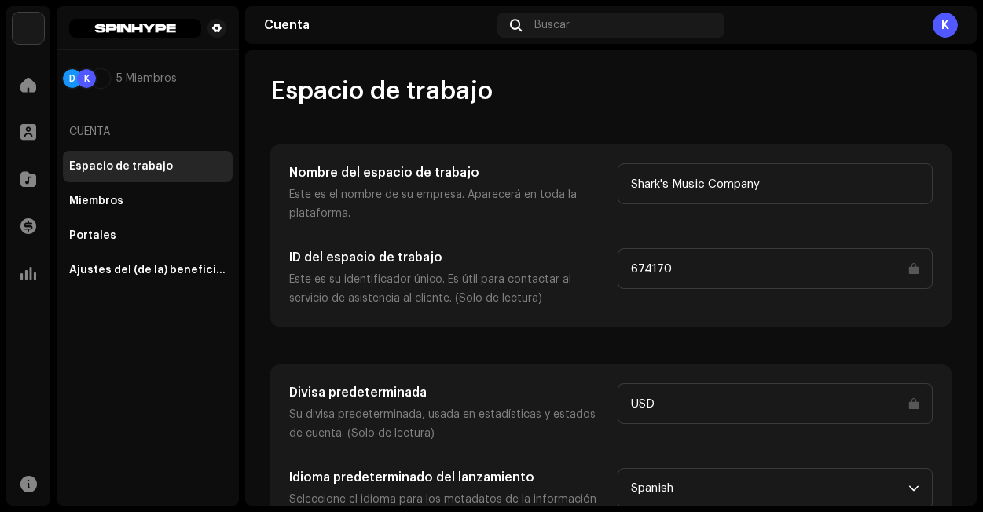
click at [36, 31] on img at bounding box center [28, 28] width 31 height 31
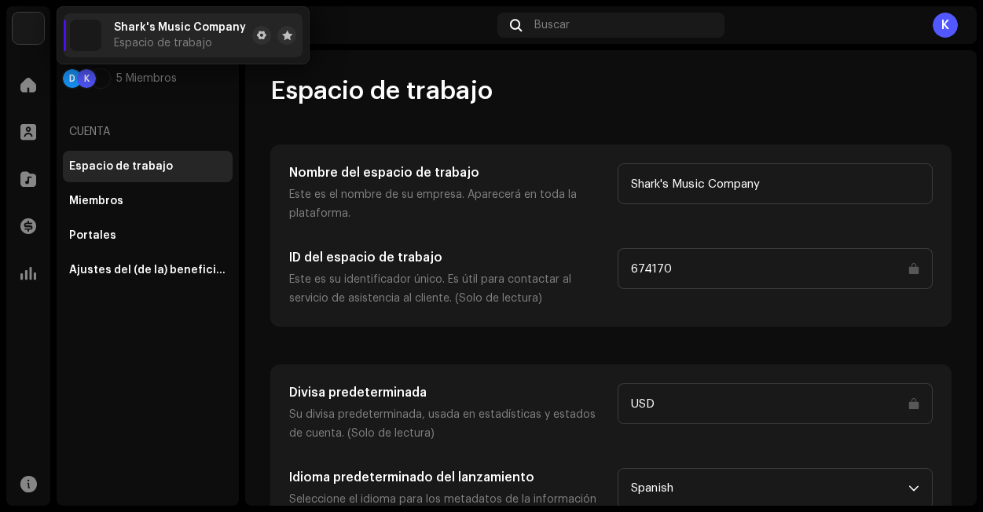
click at [31, 41] on img at bounding box center [28, 28] width 31 height 31
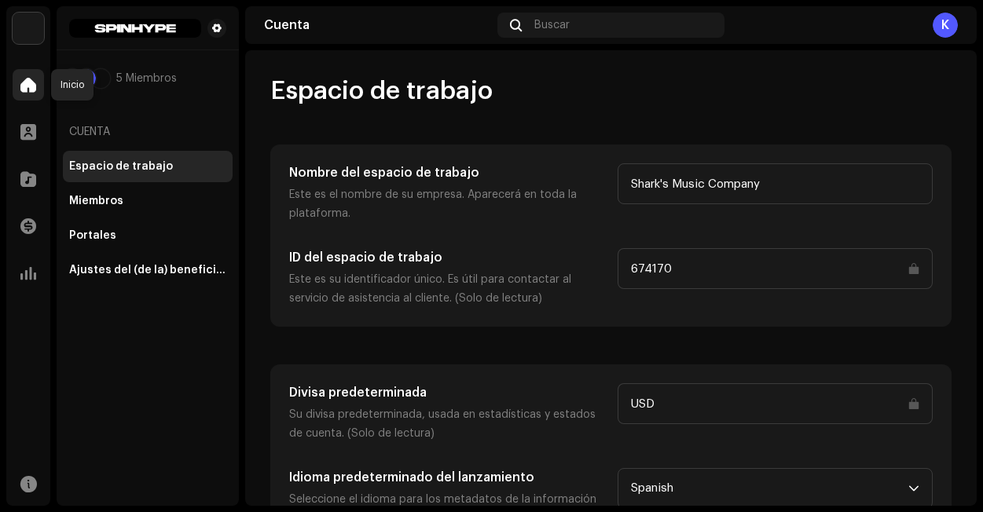
click at [27, 88] on span at bounding box center [28, 85] width 16 height 13
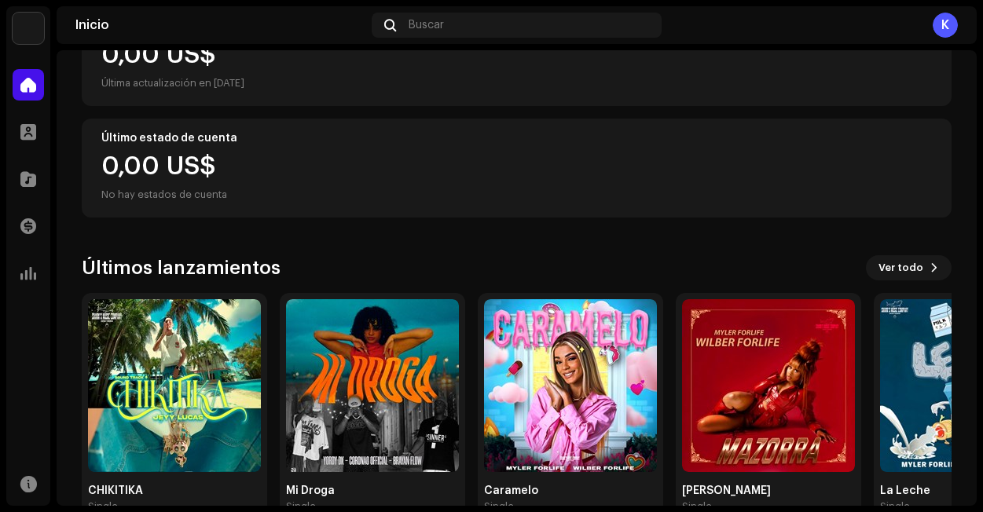
scroll to position [207, 0]
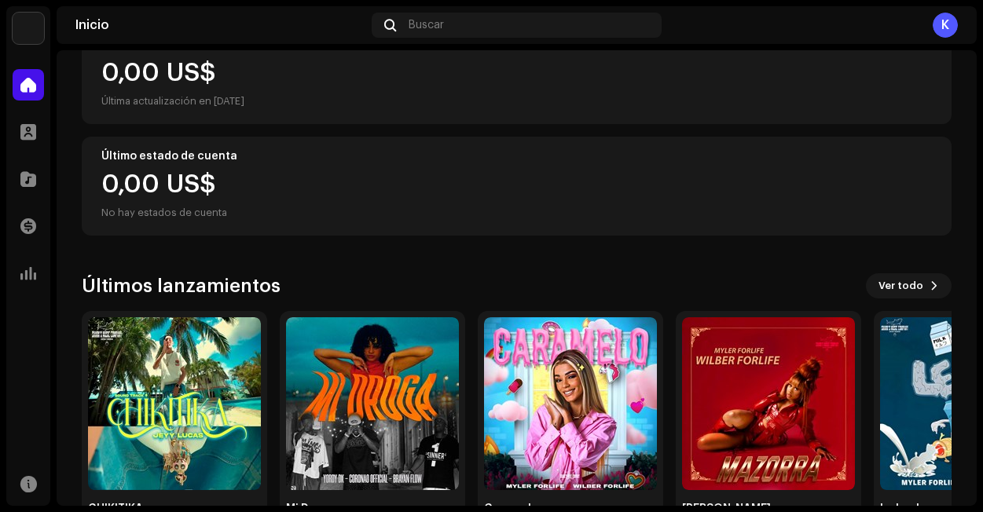
click at [936, 33] on div "K" at bounding box center [944, 25] width 25 height 25
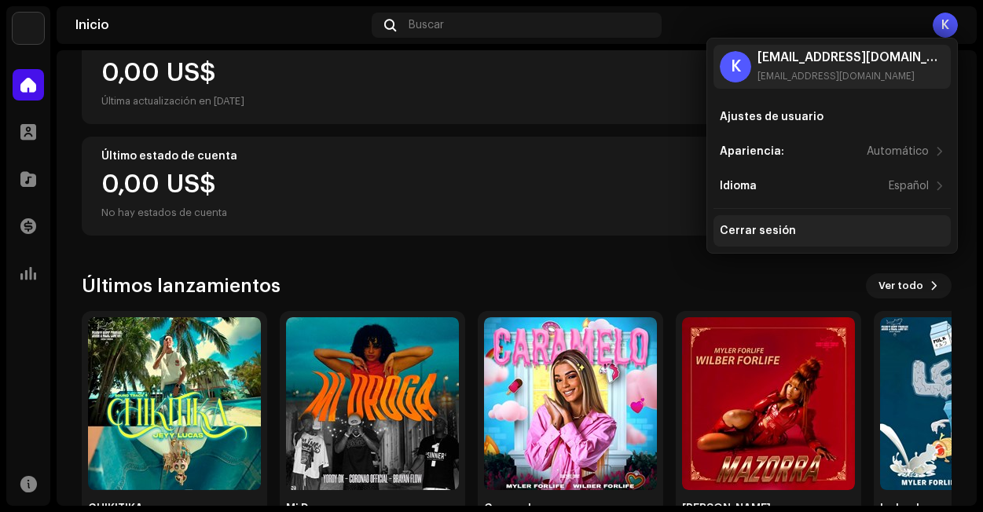
click at [811, 232] on div "Cerrar sesión" at bounding box center [831, 231] width 225 height 13
